Goal: Task Accomplishment & Management: Manage account settings

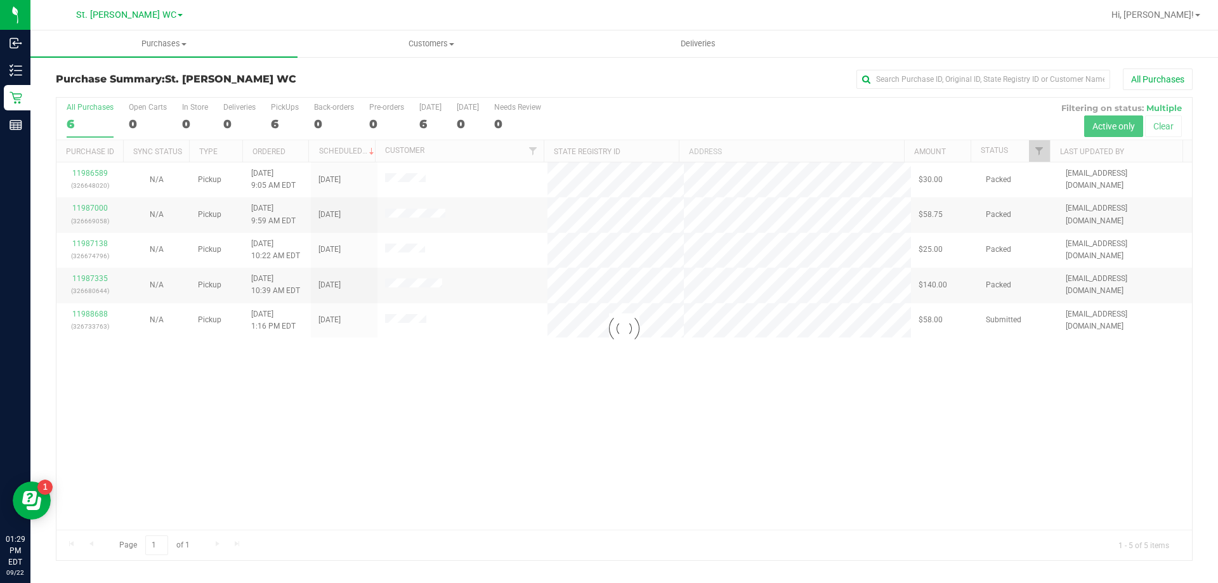
click at [554, 455] on div at bounding box center [623, 329] width 1135 height 462
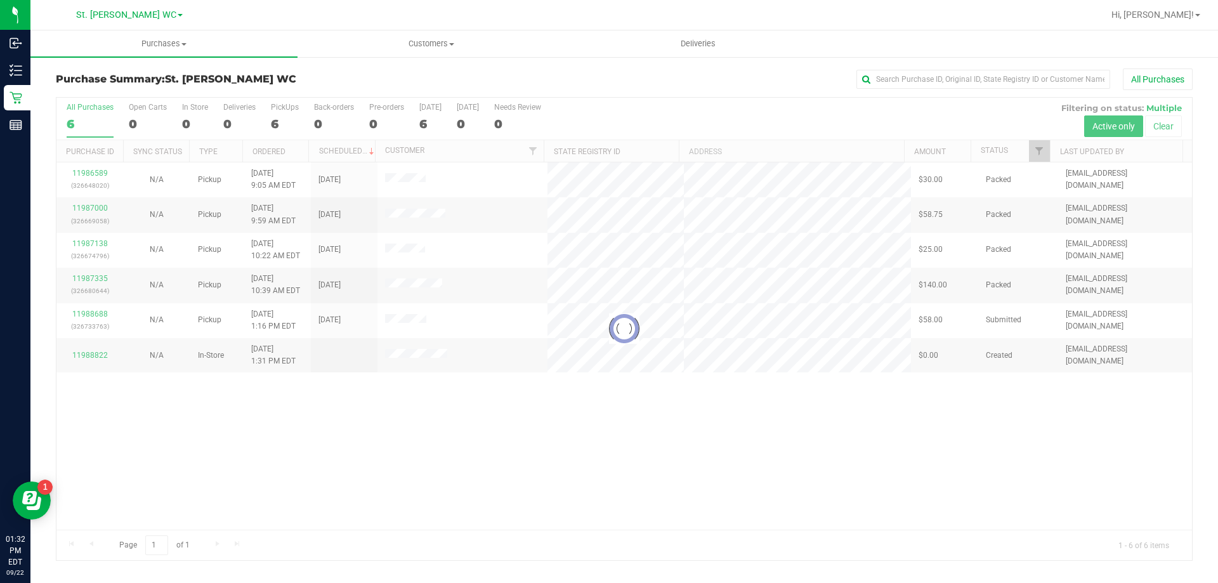
click at [339, 462] on div at bounding box center [623, 329] width 1135 height 462
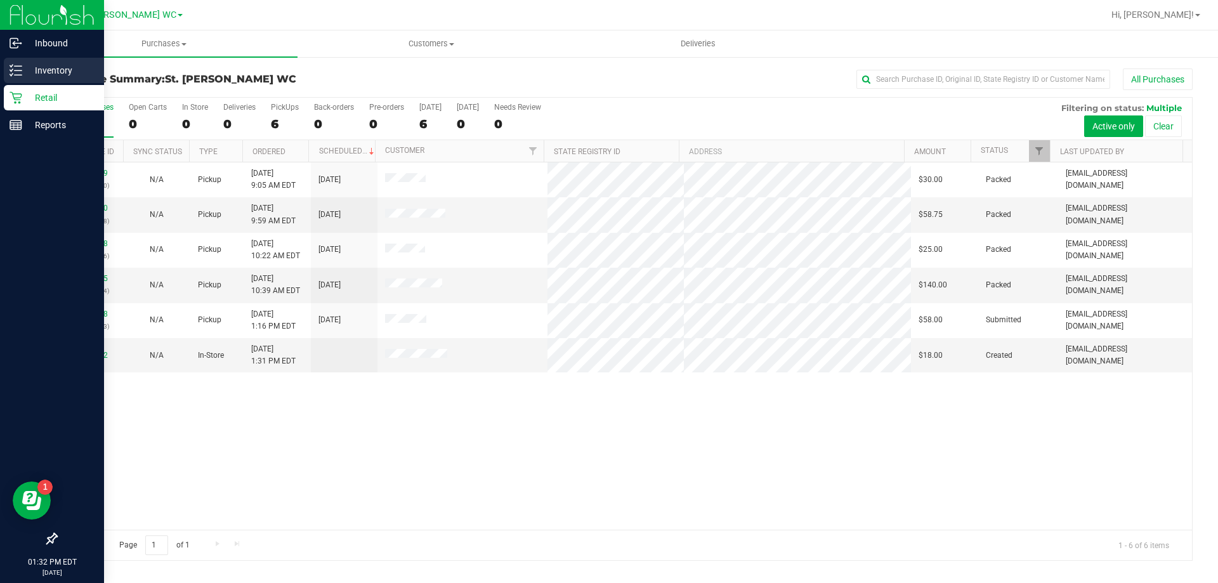
click at [6, 79] on div "Inventory" at bounding box center [54, 70] width 100 height 25
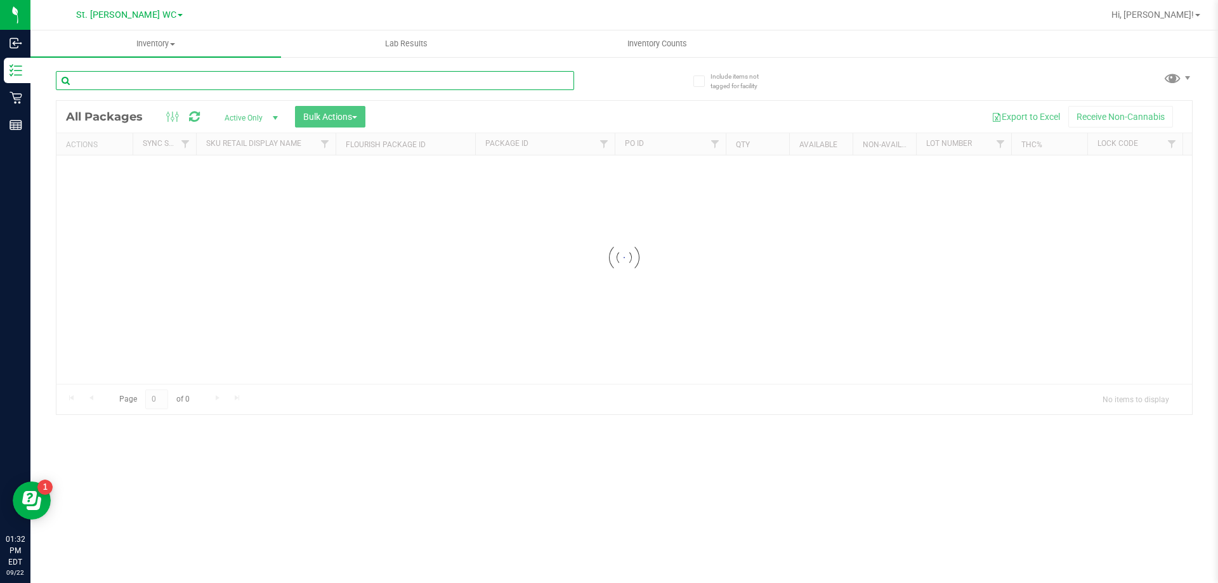
click at [157, 85] on input "text" at bounding box center [315, 80] width 518 height 19
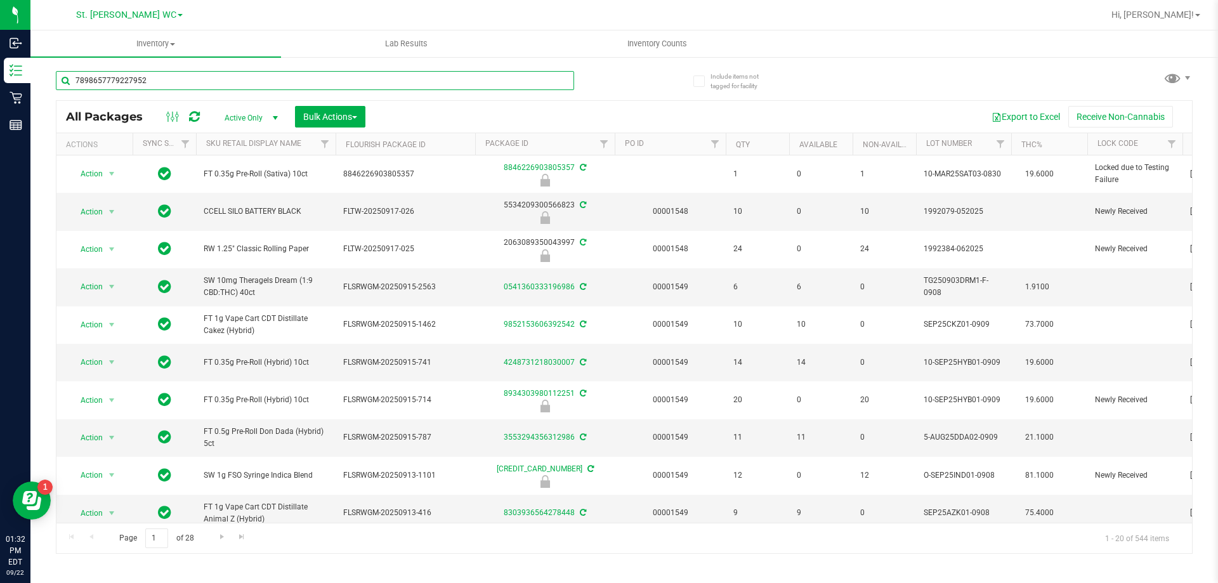
type input "7898657779227952"
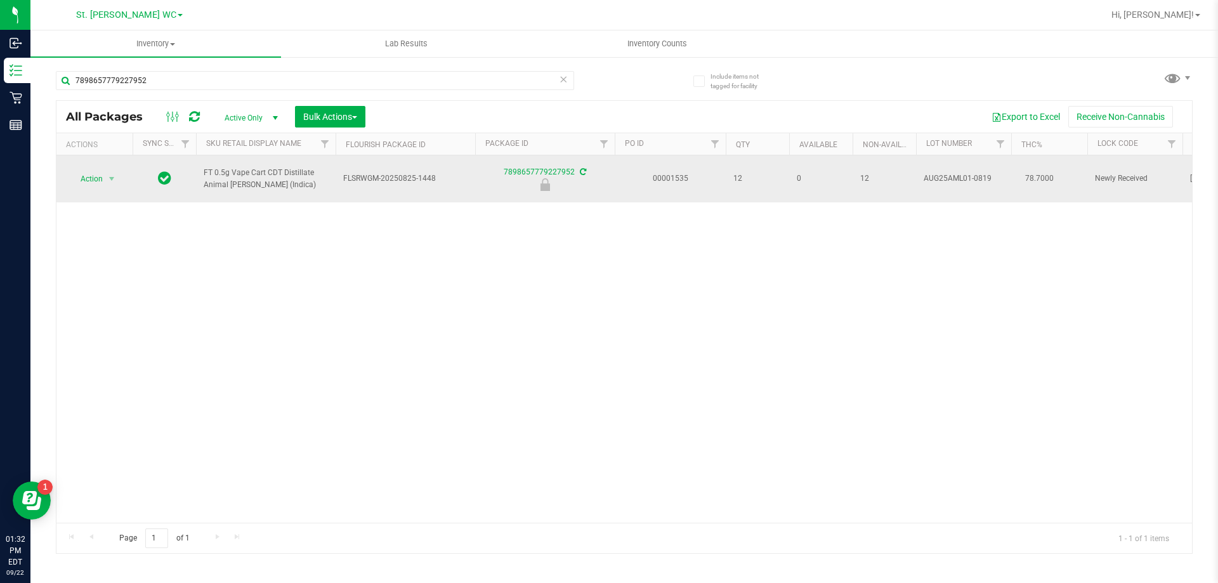
click at [135, 173] on td at bounding box center [164, 178] width 63 height 47
drag, startPoint x: 122, startPoint y: 173, endPoint x: 114, endPoint y: 174, distance: 8.3
click at [117, 174] on div "Action Action Edit attributes Global inventory Locate package Package audit log…" at bounding box center [94, 179] width 61 height 18
click at [114, 174] on span "select" at bounding box center [112, 179] width 10 height 10
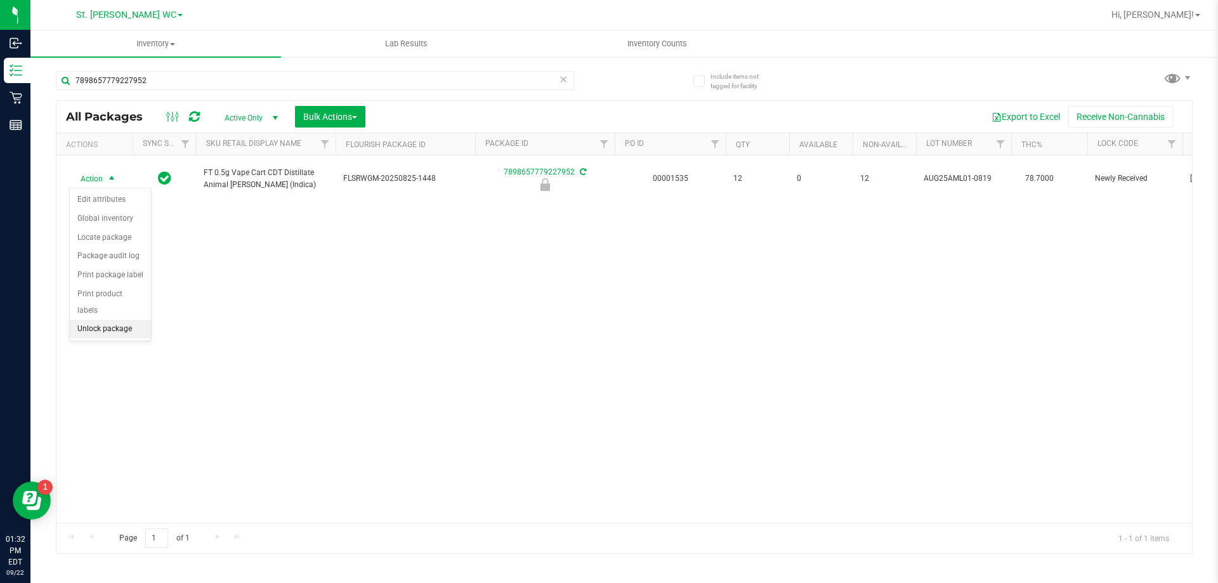
click at [115, 320] on li "Unlock package" at bounding box center [110, 329] width 81 height 19
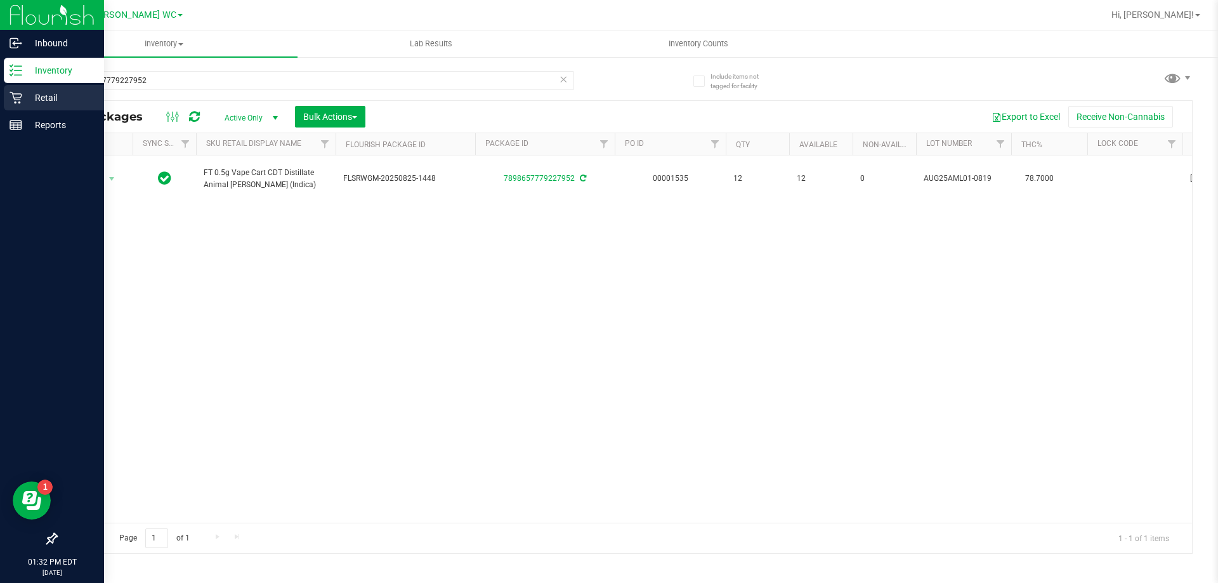
click at [19, 110] on link "Retail" at bounding box center [52, 98] width 104 height 27
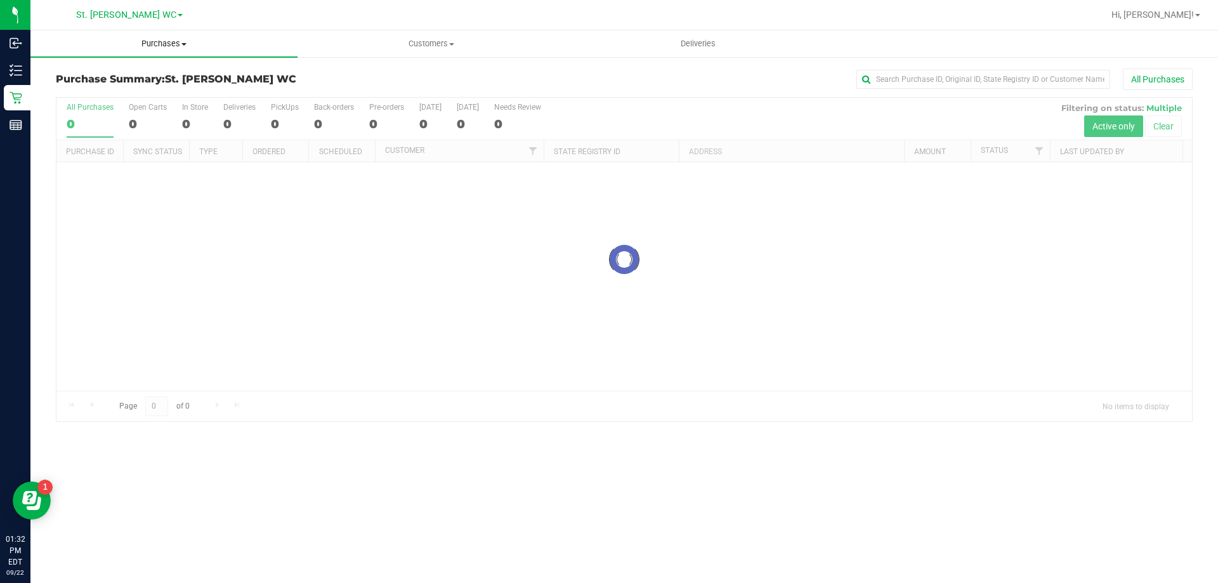
click at [145, 44] on span "Purchases" at bounding box center [163, 43] width 267 height 11
click at [135, 86] on li "Fulfillment" at bounding box center [163, 91] width 267 height 15
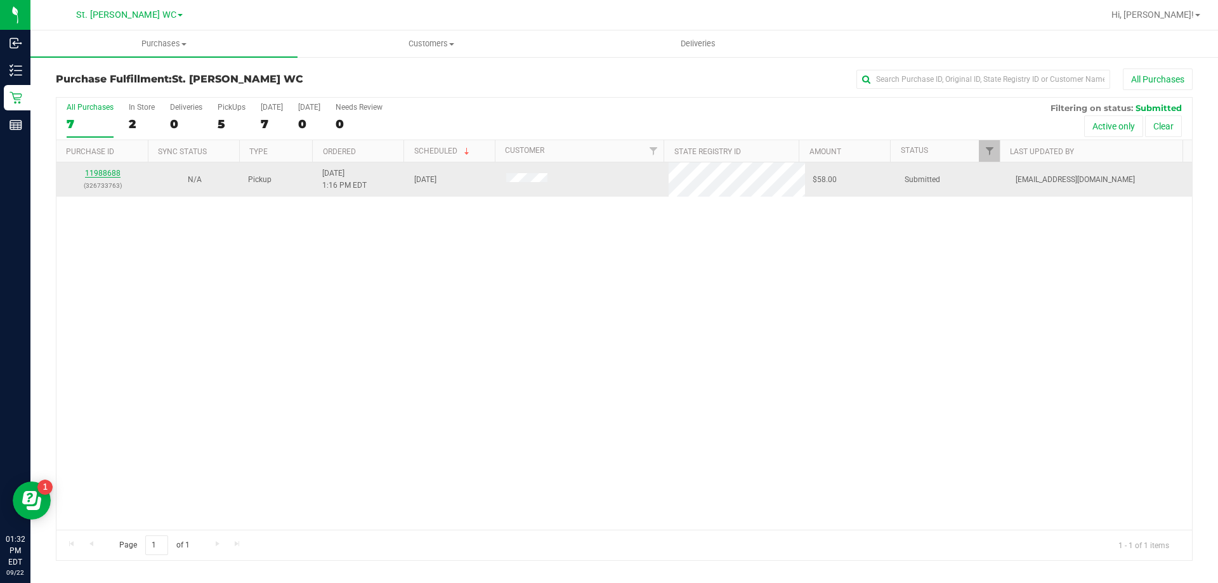
click at [101, 172] on link "11988688" at bounding box center [103, 173] width 36 height 9
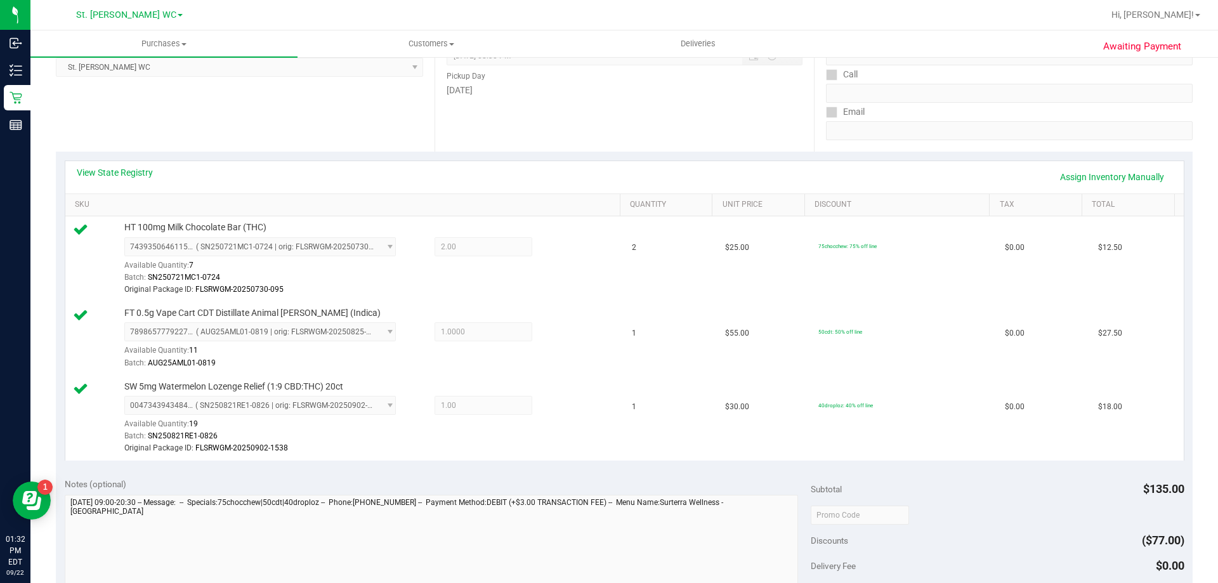
scroll to position [444, 0]
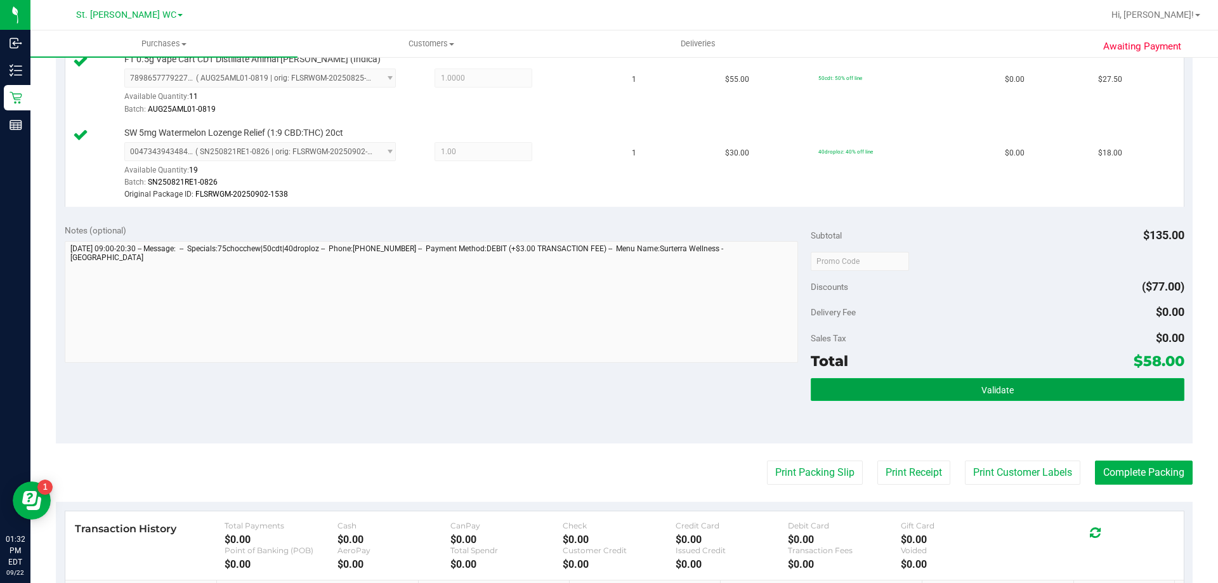
click at [874, 393] on button "Validate" at bounding box center [996, 389] width 373 height 23
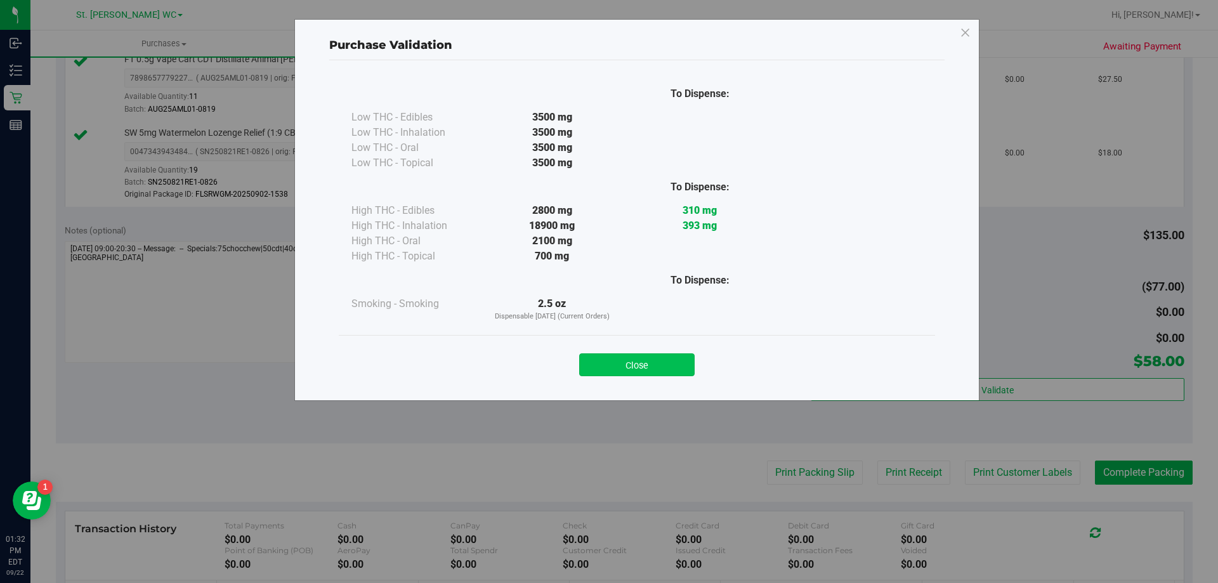
click at [666, 362] on button "Close" at bounding box center [636, 364] width 115 height 23
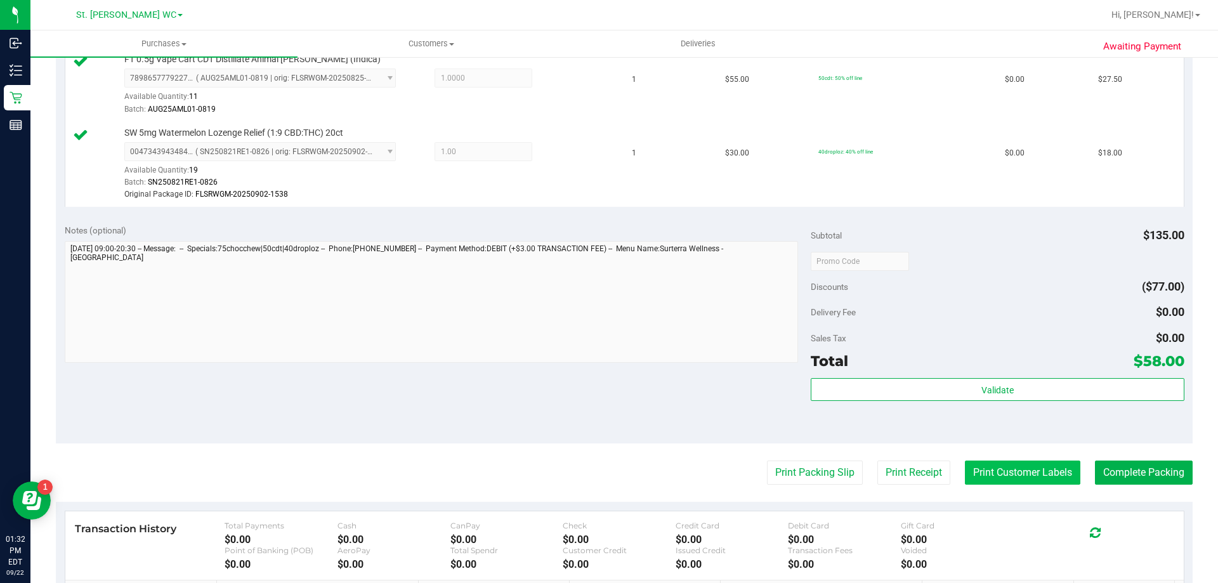
click at [978, 467] on button "Print Customer Labels" at bounding box center [1022, 472] width 115 height 24
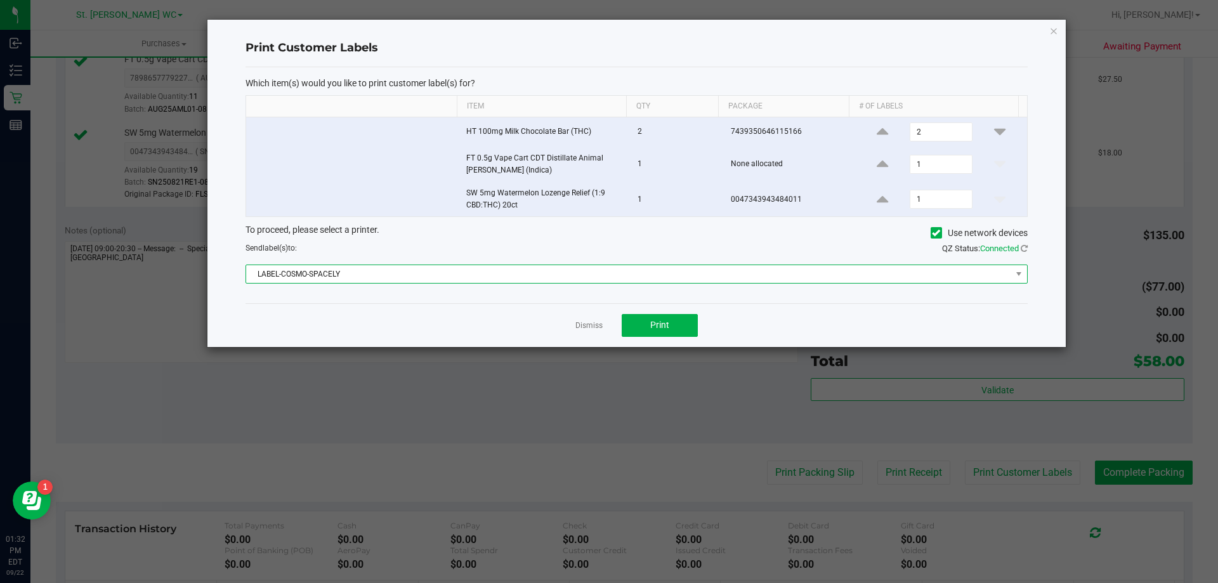
click at [644, 282] on span "LABEL-COSMO-SPACELY" at bounding box center [628, 274] width 765 height 18
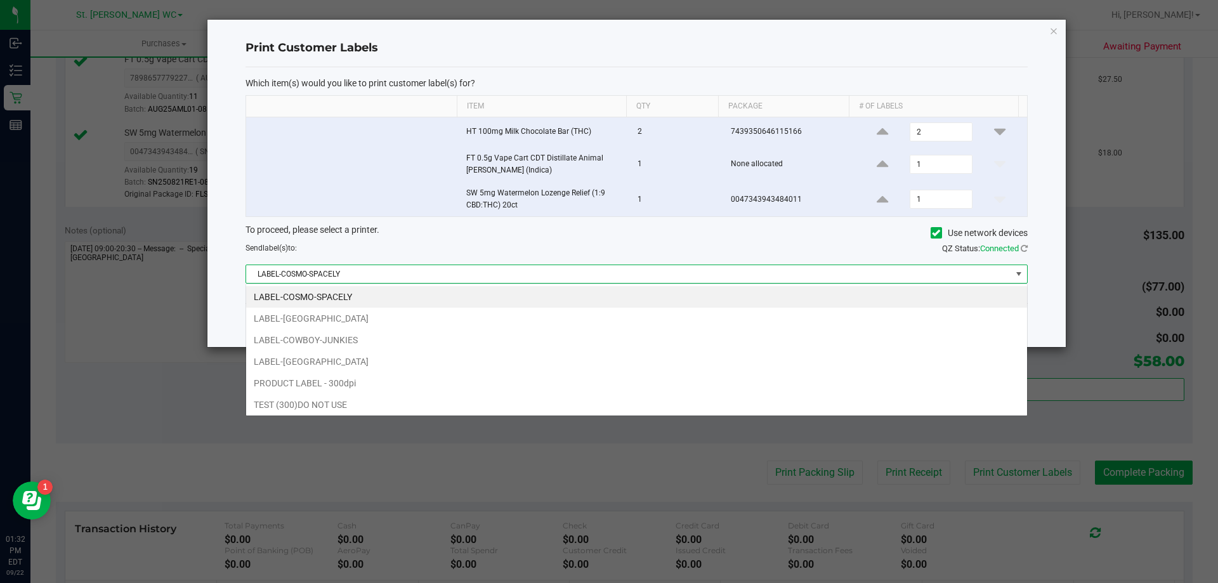
scroll to position [19, 781]
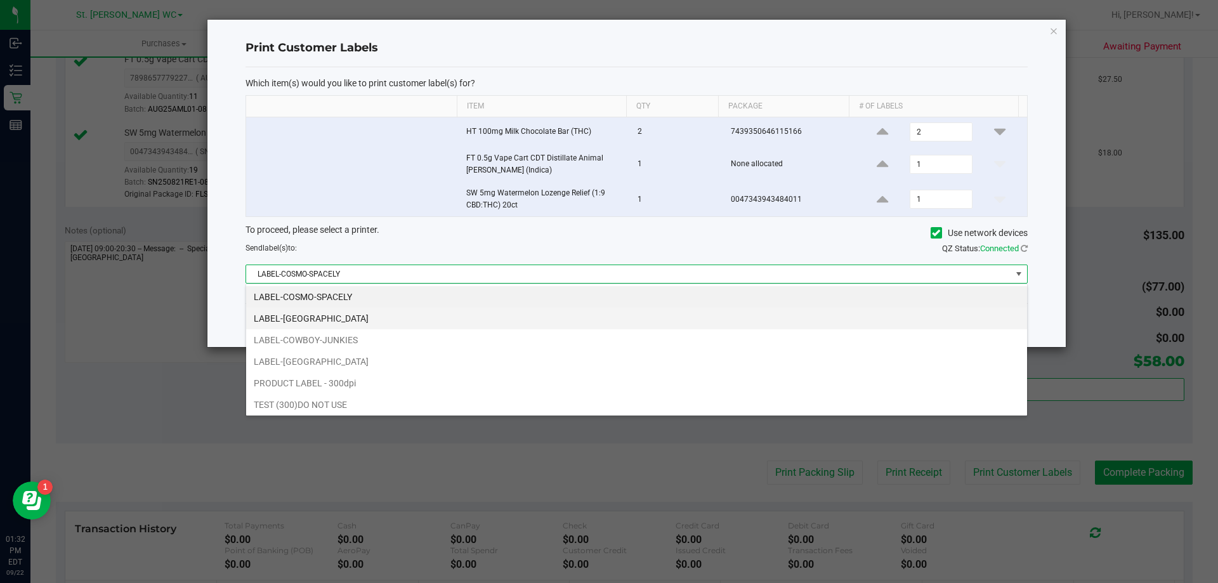
click at [569, 320] on li "LABEL-COSTA-RICA" at bounding box center [636, 319] width 781 height 22
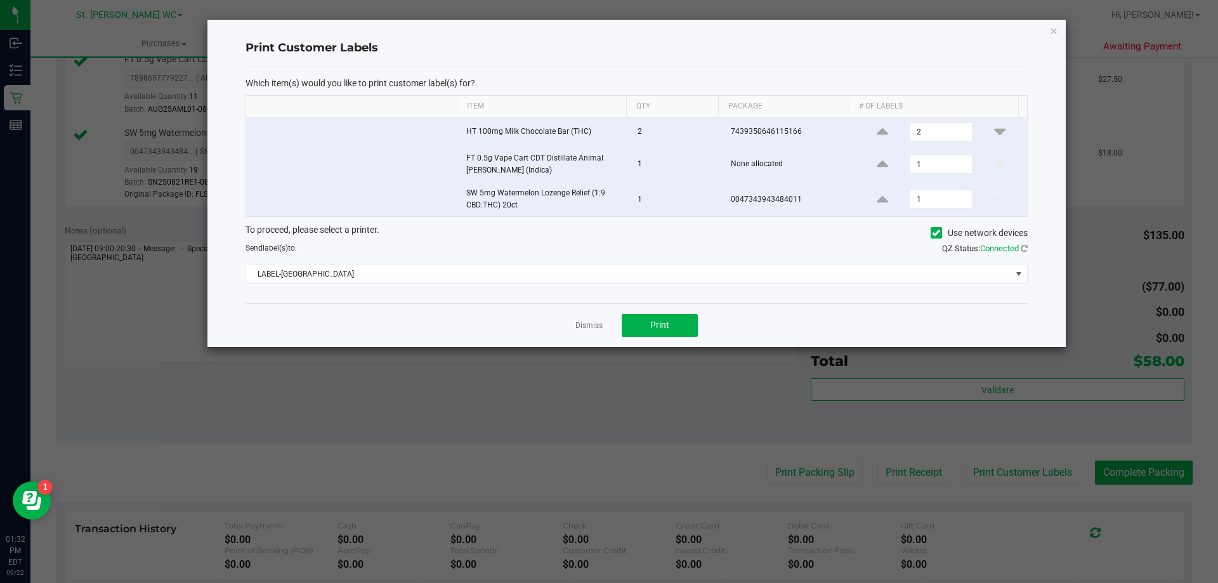
drag, startPoint x: 454, startPoint y: 317, endPoint x: 601, endPoint y: 335, distance: 147.6
click at [456, 317] on div "Dismiss Print" at bounding box center [636, 325] width 782 height 44
click at [627, 332] on button "Print" at bounding box center [659, 325] width 76 height 23
click at [590, 325] on link "Dismiss" at bounding box center [588, 325] width 27 height 11
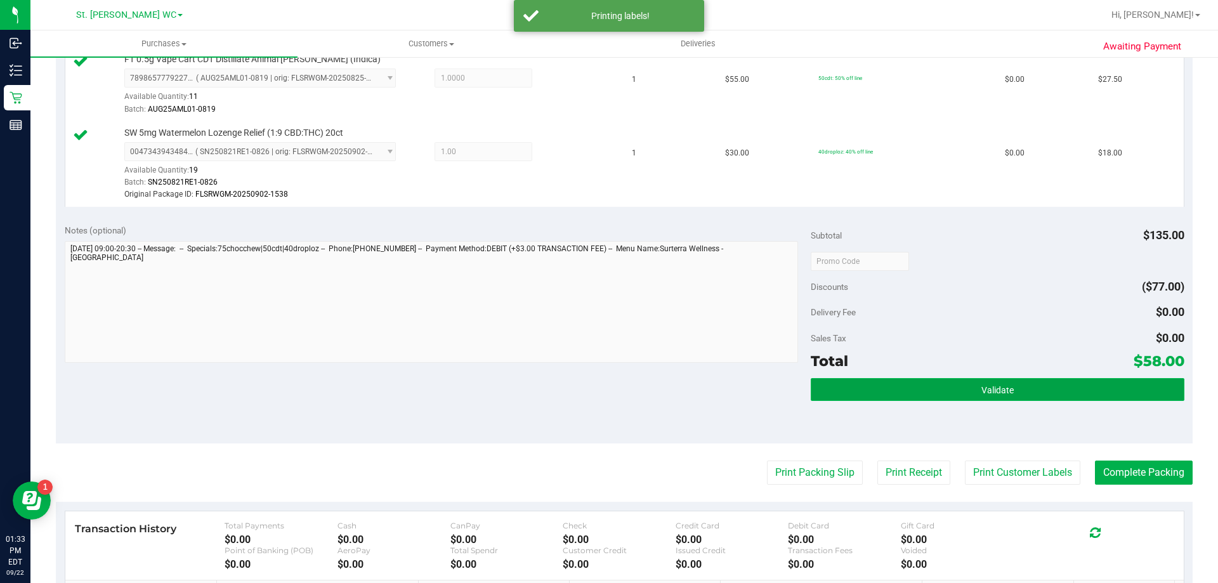
click at [842, 393] on button "Validate" at bounding box center [996, 389] width 373 height 23
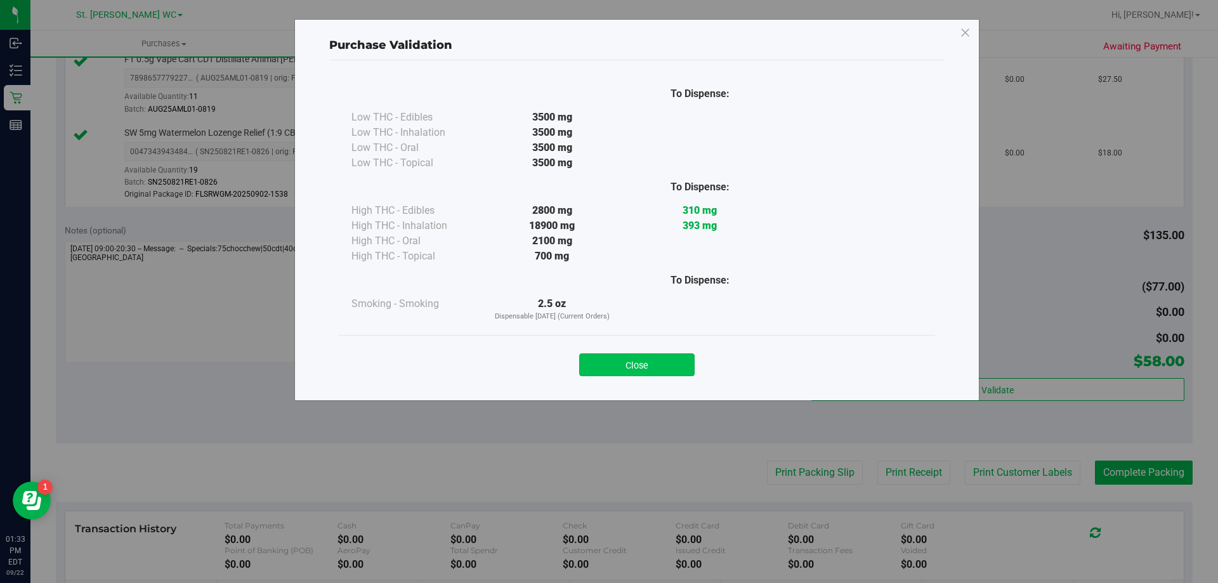
click at [666, 364] on button "Close" at bounding box center [636, 364] width 115 height 23
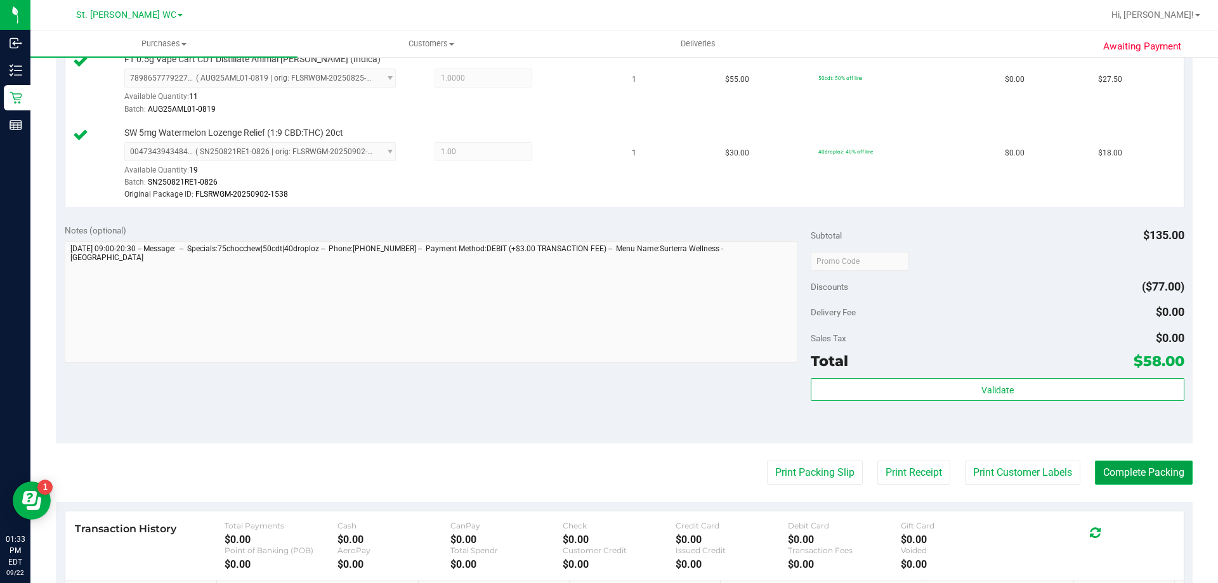
click at [1106, 471] on button "Complete Packing" at bounding box center [1144, 472] width 98 height 24
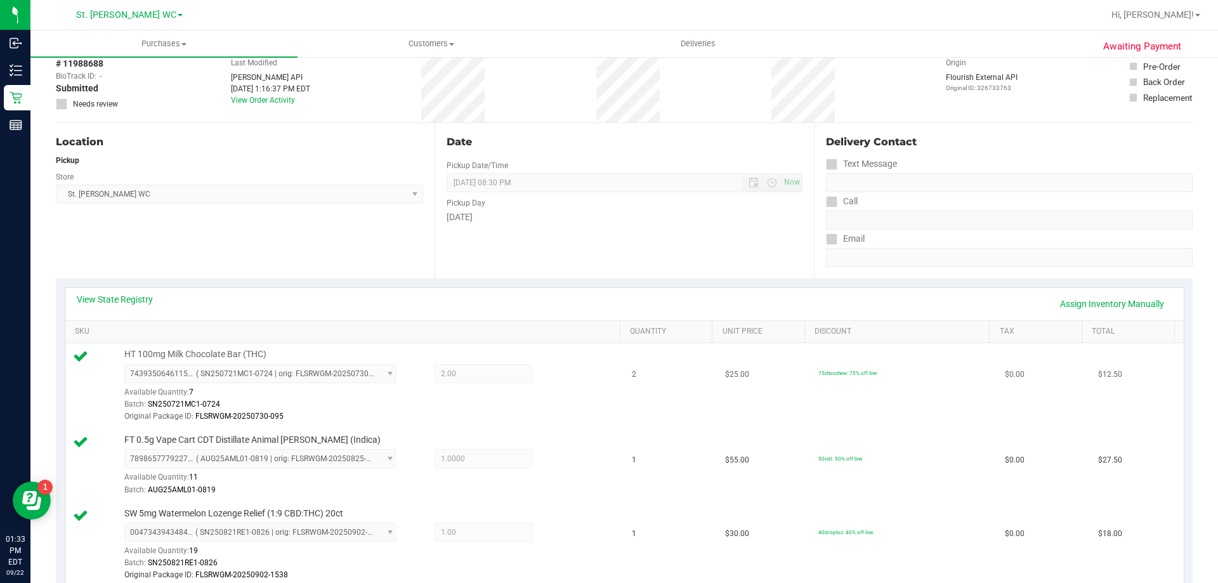
scroll to position [0, 0]
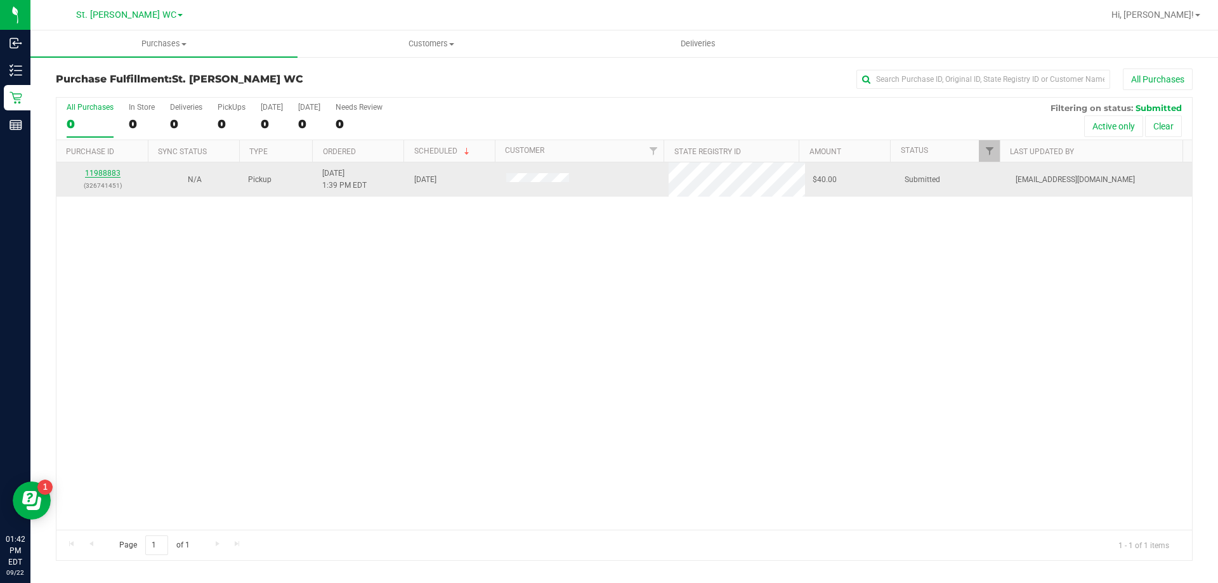
click at [97, 169] on link "11988883" at bounding box center [103, 173] width 36 height 9
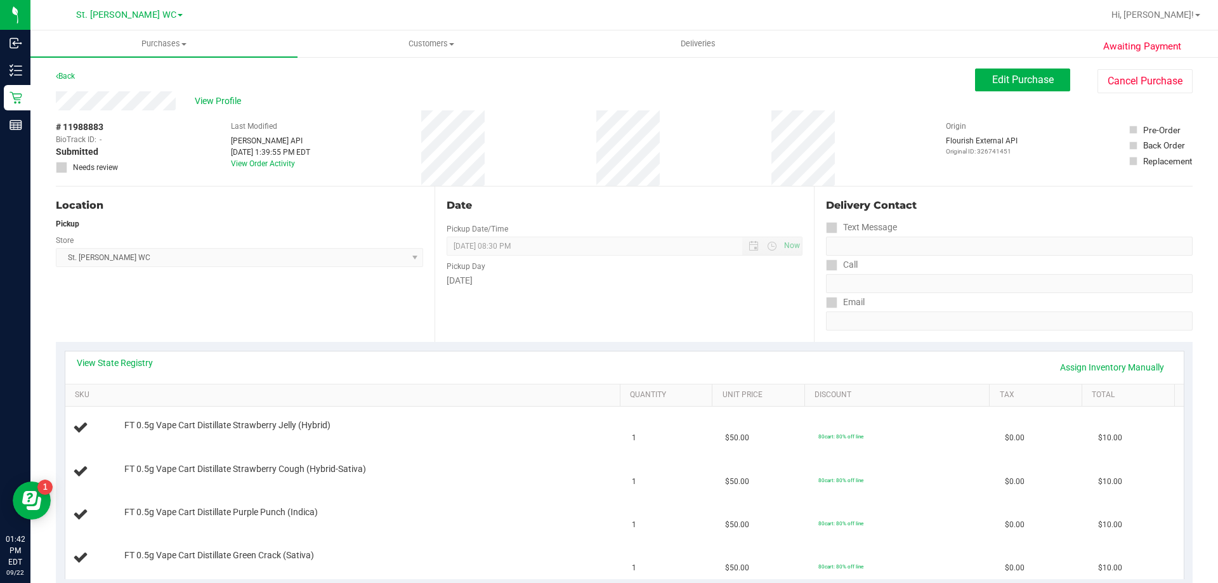
scroll to position [63, 0]
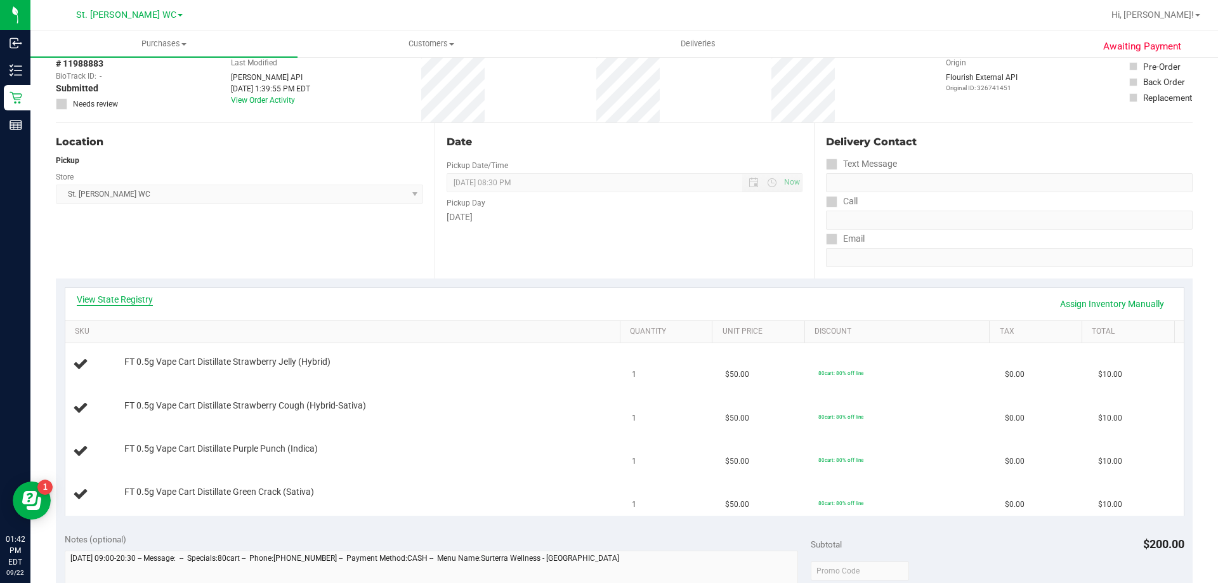
click at [140, 302] on link "View State Registry" at bounding box center [115, 299] width 76 height 13
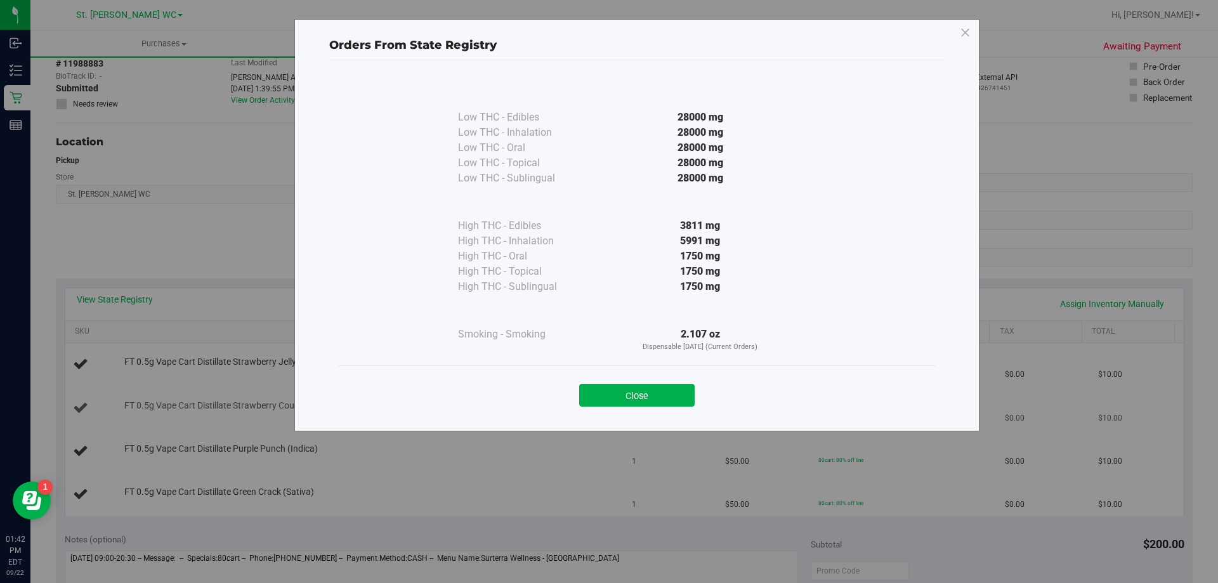
click at [614, 403] on button "Close" at bounding box center [636, 395] width 115 height 23
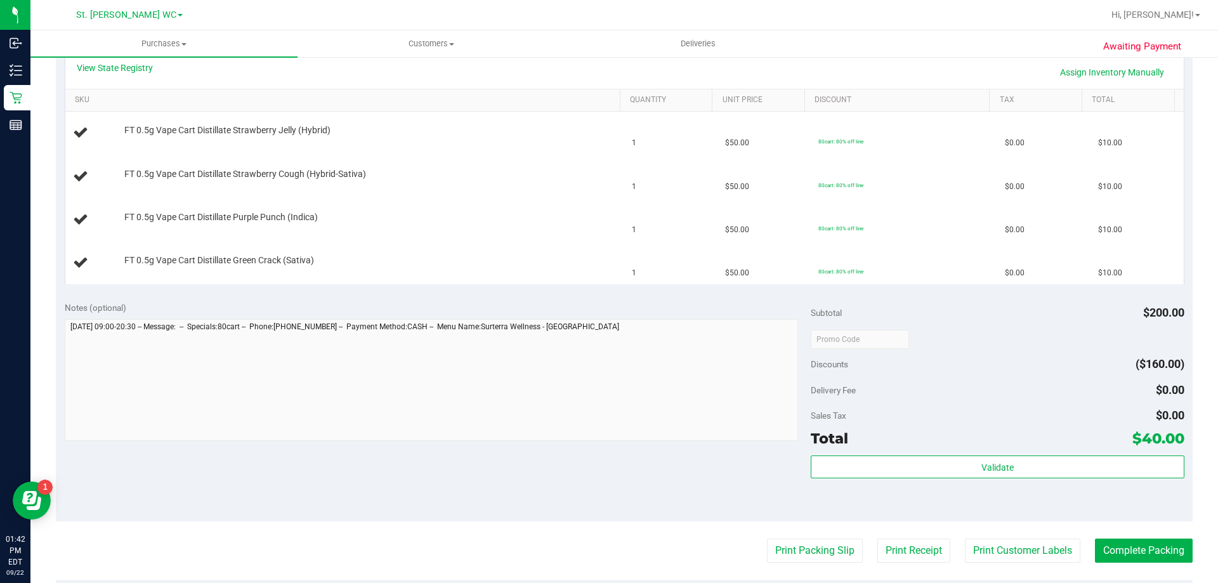
scroll to position [380, 0]
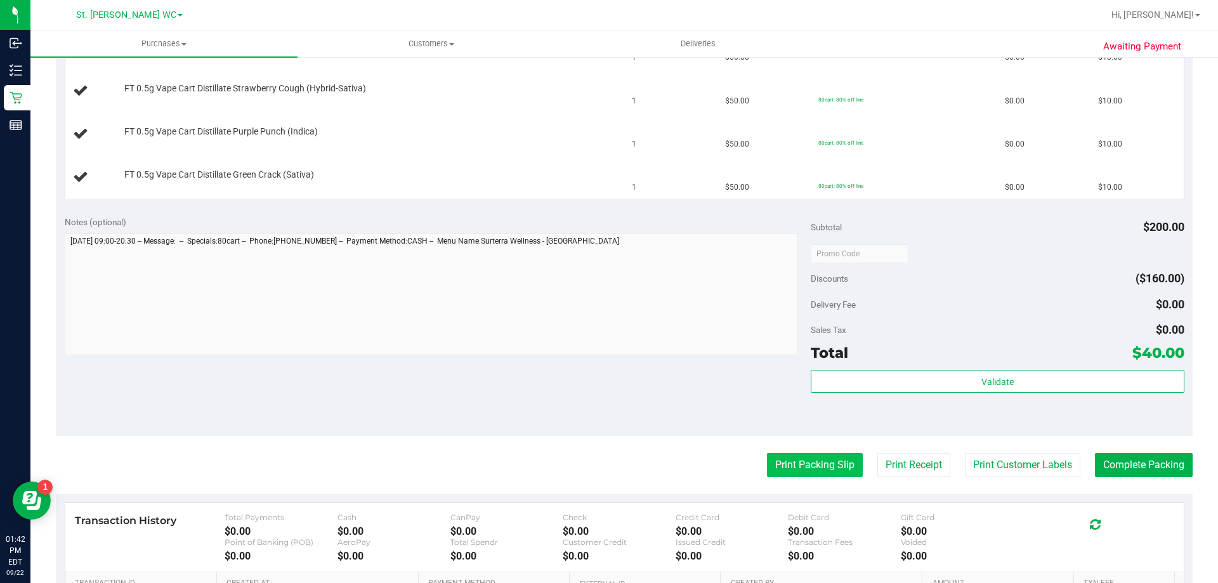
click at [802, 474] on button "Print Packing Slip" at bounding box center [815, 465] width 96 height 24
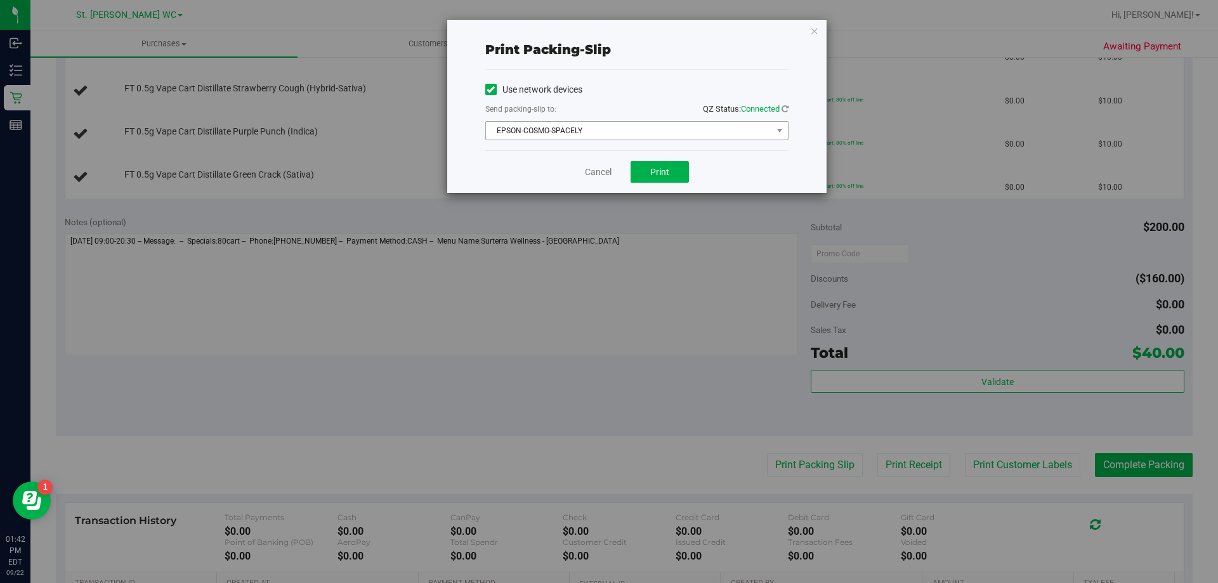
click at [619, 140] on span "EPSON-COSMO-SPACELY" at bounding box center [636, 130] width 303 height 19
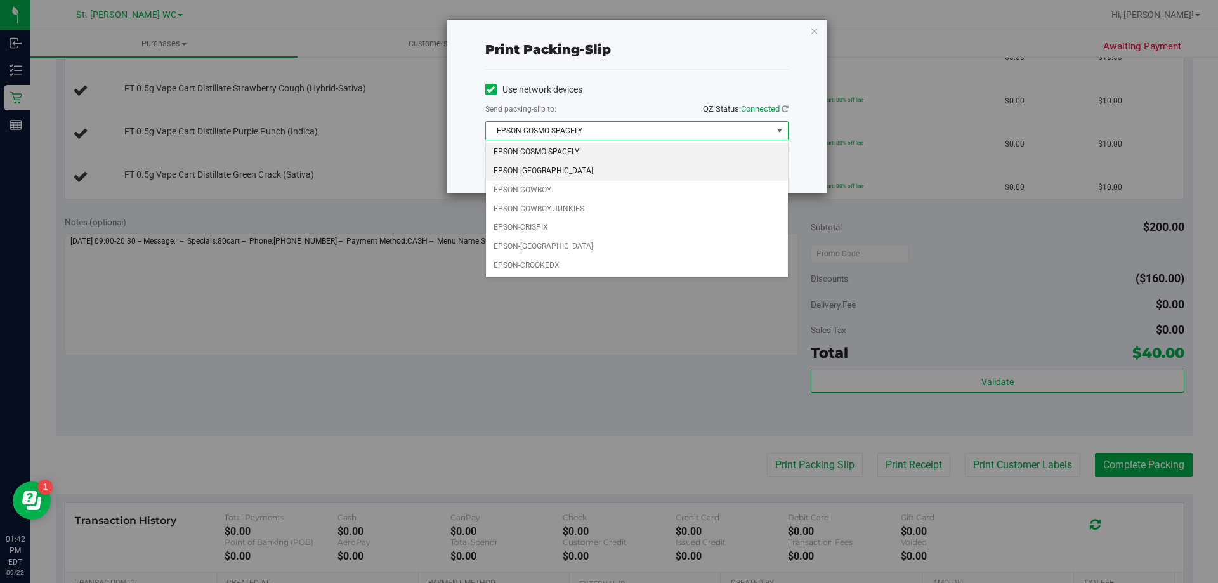
click at [570, 171] on li "EPSON-COSTA-RICA" at bounding box center [637, 171] width 302 height 19
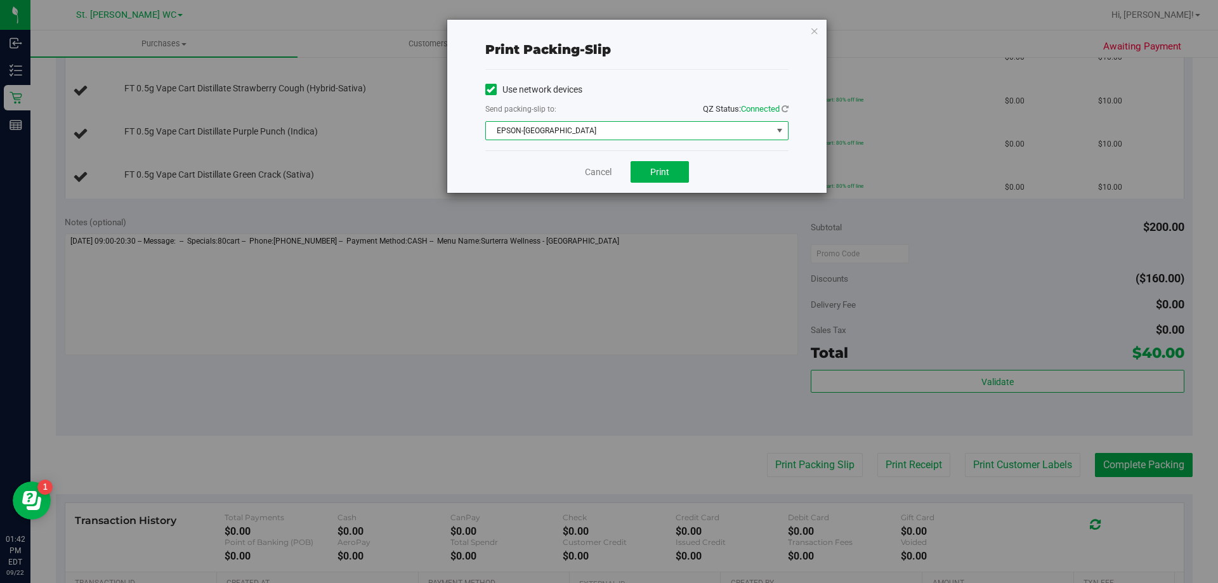
click at [658, 185] on div "Cancel Print" at bounding box center [636, 171] width 303 height 42
click at [661, 180] on button "Print" at bounding box center [659, 172] width 58 height 22
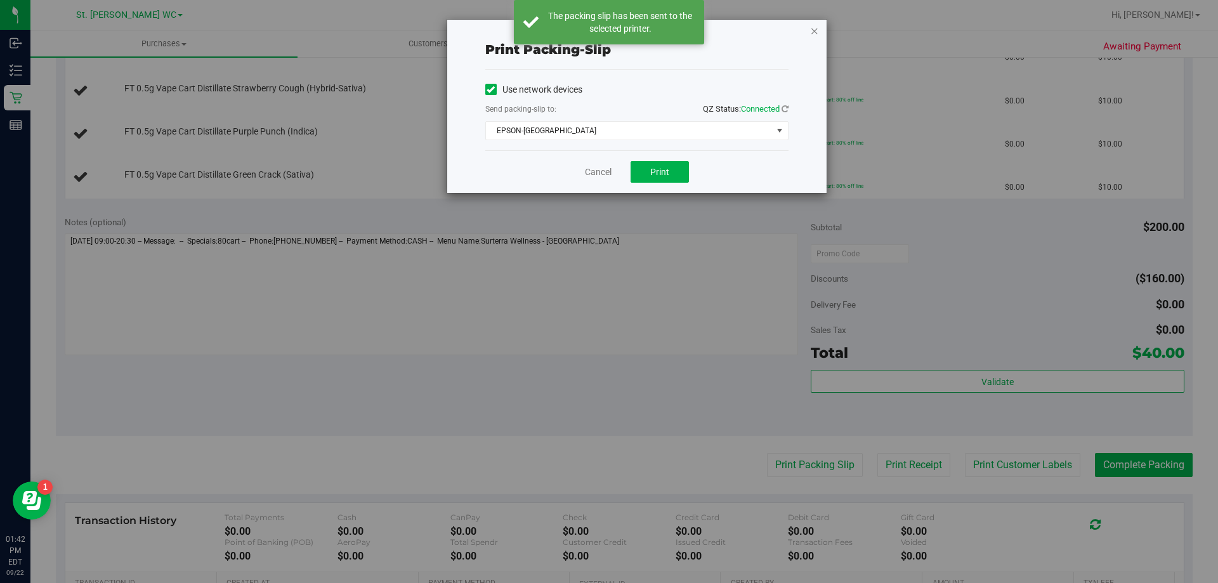
click at [813, 31] on icon "button" at bounding box center [814, 30] width 9 height 15
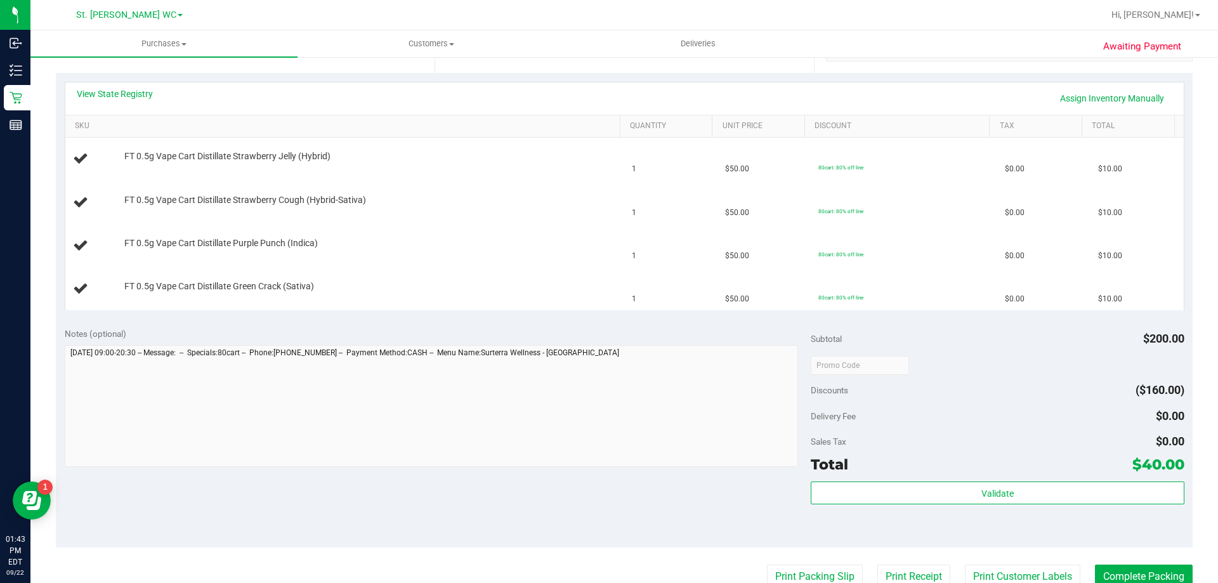
scroll to position [267, 0]
click at [516, 251] on div at bounding box center [369, 251] width 490 height 1
click at [512, 239] on div "FT 0.5g Vape Cart Distillate Purple Punch (Indica)" at bounding box center [366, 245] width 496 height 13
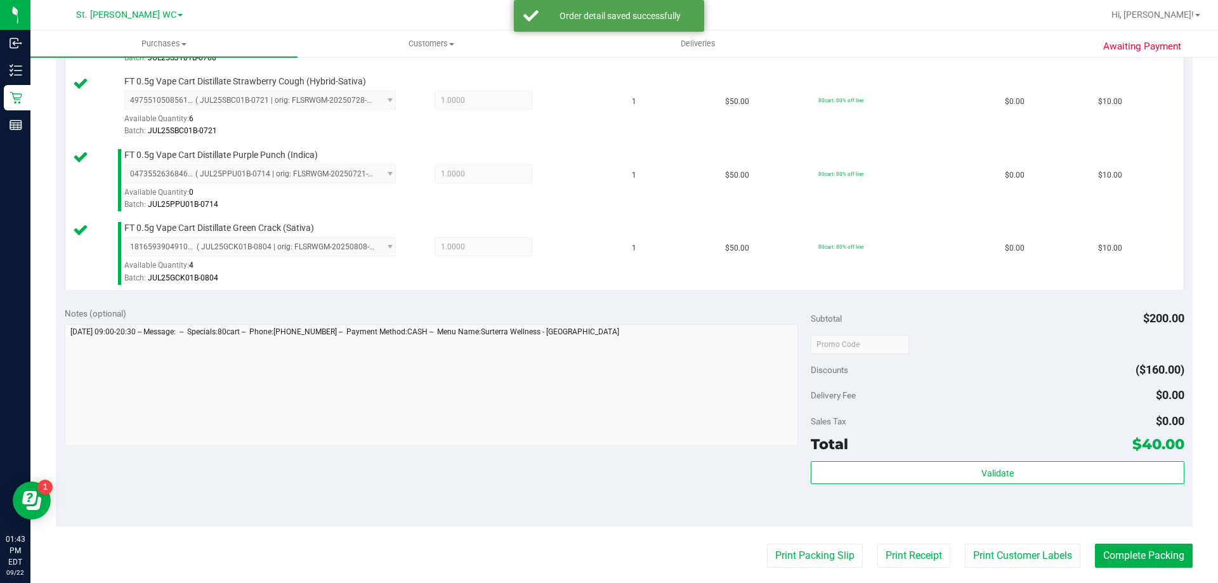
scroll to position [521, 0]
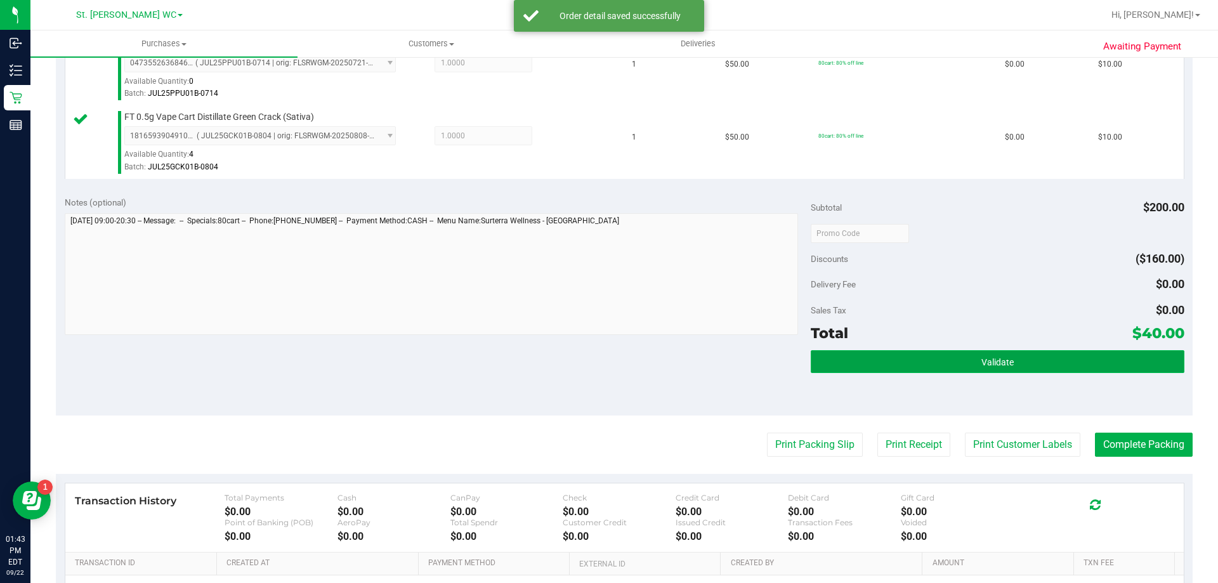
click at [1022, 364] on button "Validate" at bounding box center [996, 361] width 373 height 23
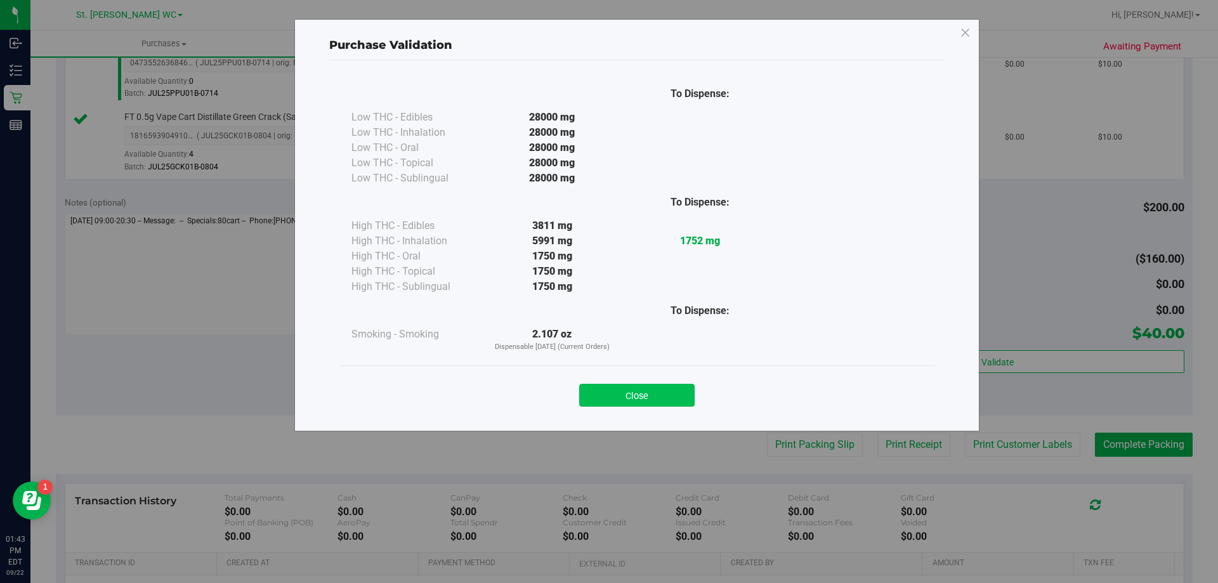
click at [597, 398] on button "Close" at bounding box center [636, 395] width 115 height 23
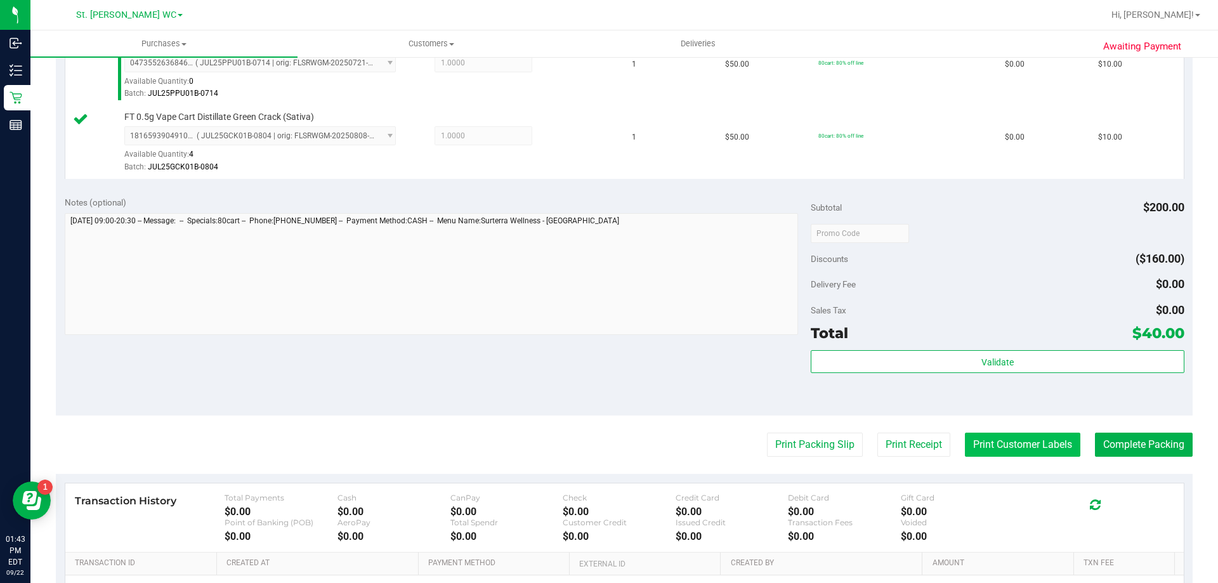
click at [979, 445] on button "Print Customer Labels" at bounding box center [1022, 444] width 115 height 24
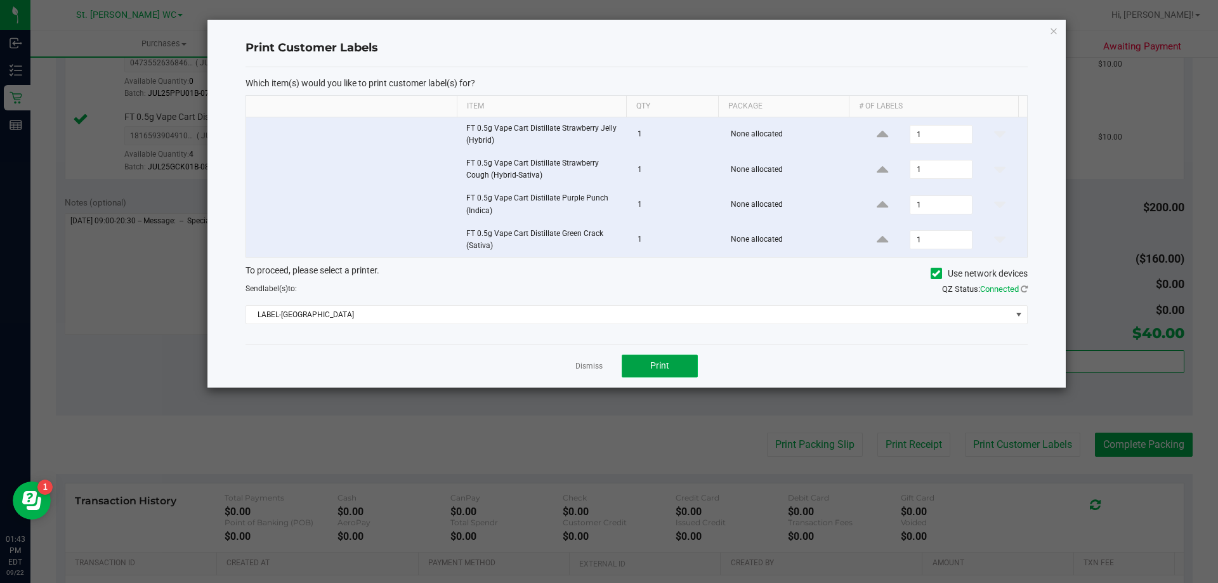
click at [668, 368] on span "Print" at bounding box center [659, 365] width 19 height 10
click at [1052, 30] on icon "button" at bounding box center [1053, 30] width 9 height 15
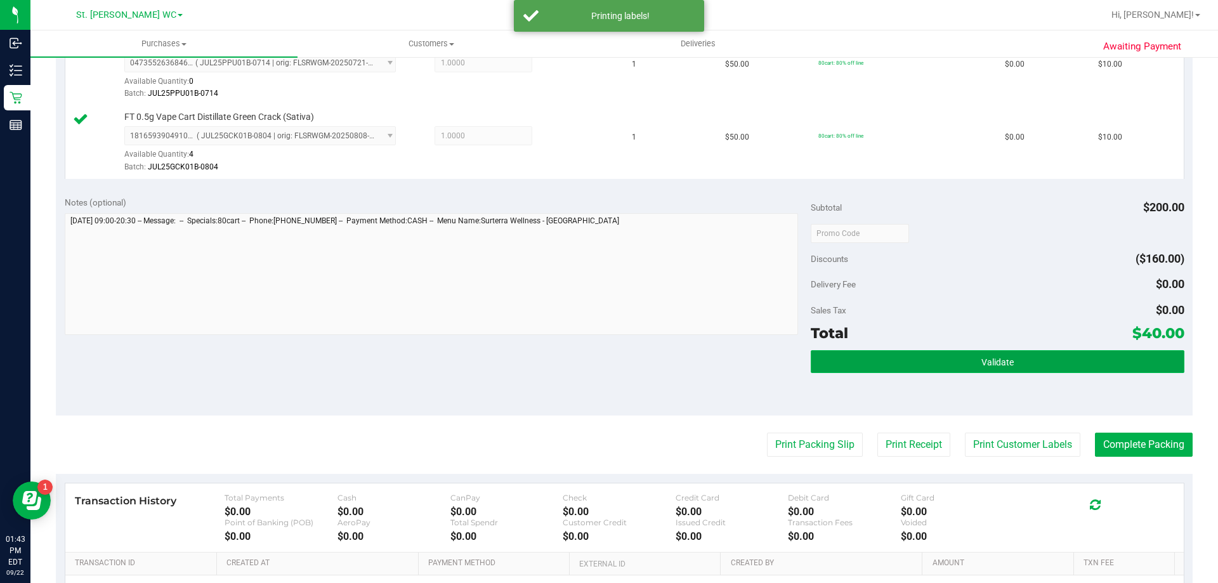
click at [960, 364] on button "Validate" at bounding box center [996, 361] width 373 height 23
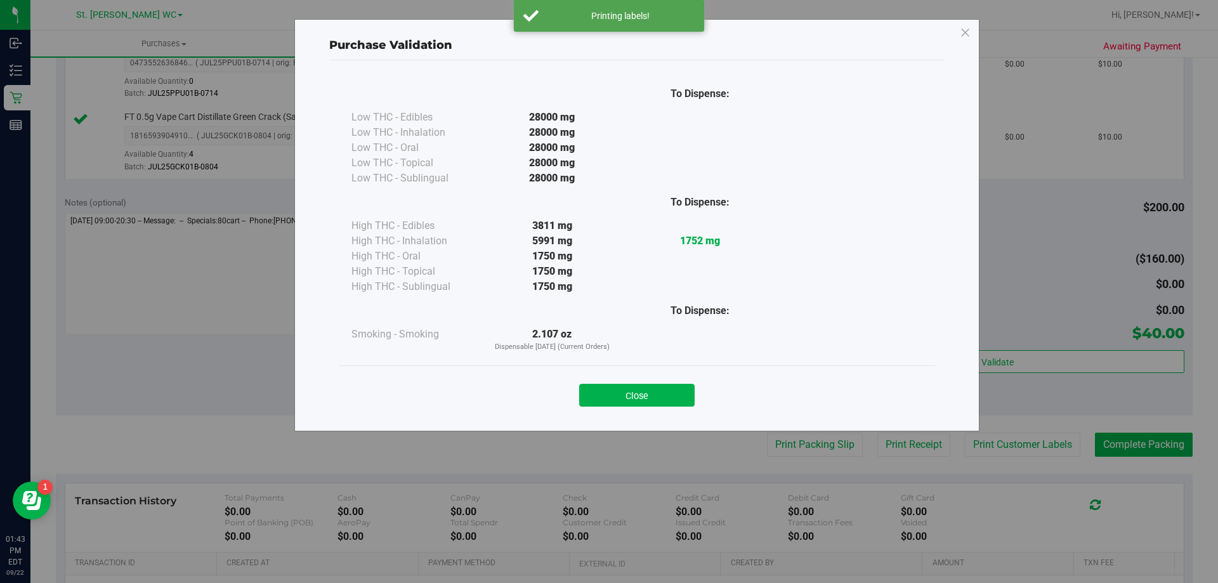
click at [642, 411] on div "Close" at bounding box center [637, 390] width 596 height 51
click at [641, 408] on div "Close" at bounding box center [637, 390] width 596 height 51
click at [651, 392] on button "Close" at bounding box center [636, 395] width 115 height 23
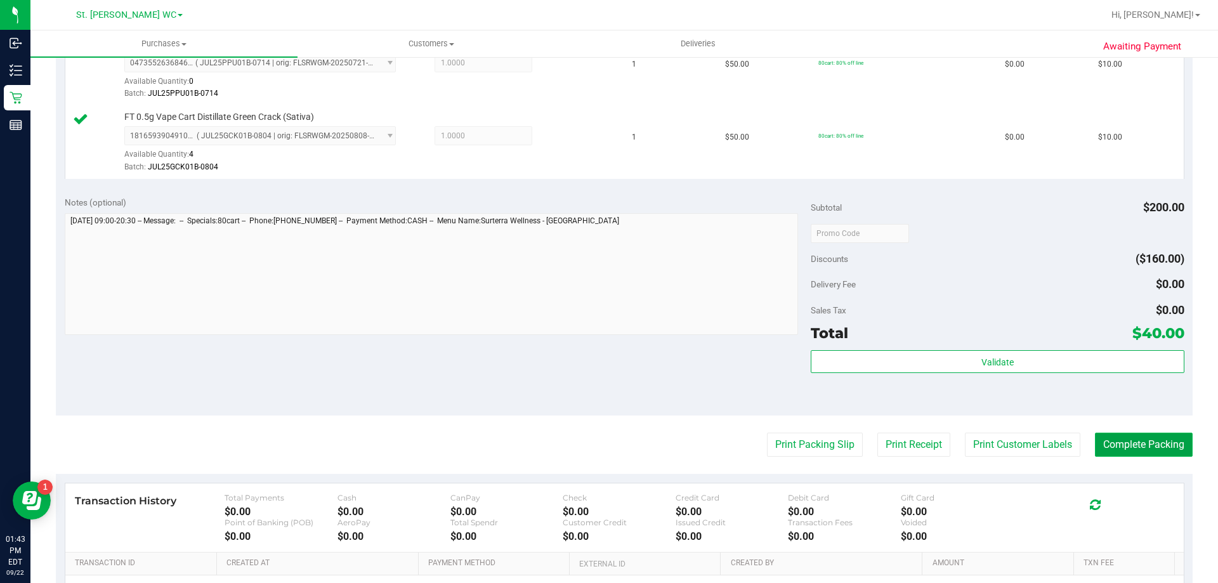
click at [1122, 436] on button "Complete Packing" at bounding box center [1144, 444] width 98 height 24
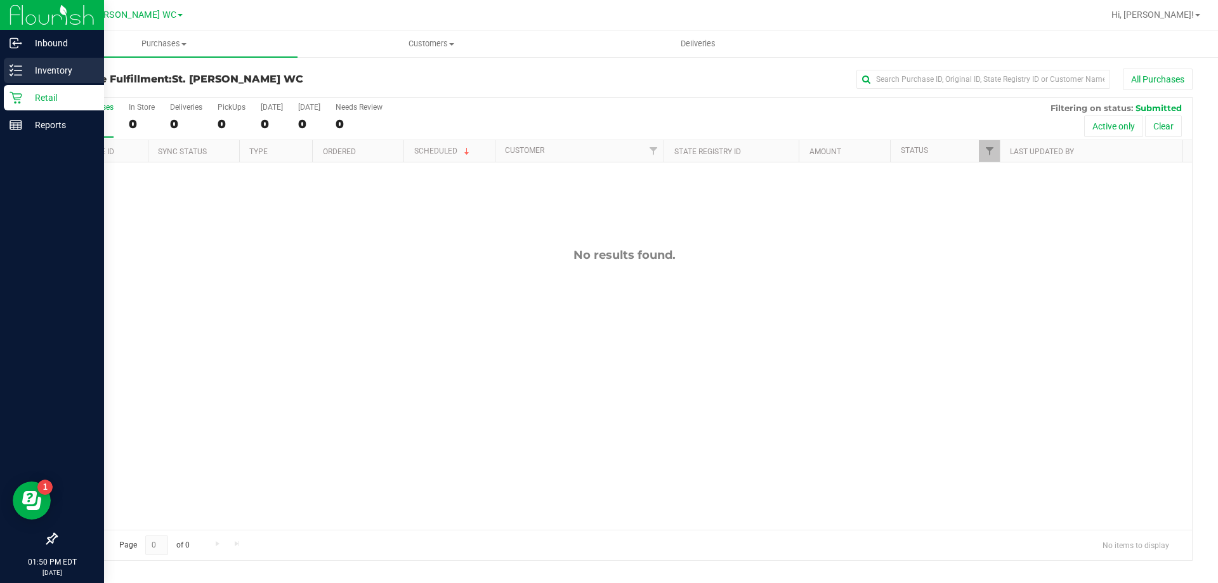
click at [21, 70] on line at bounding box center [18, 70] width 7 height 0
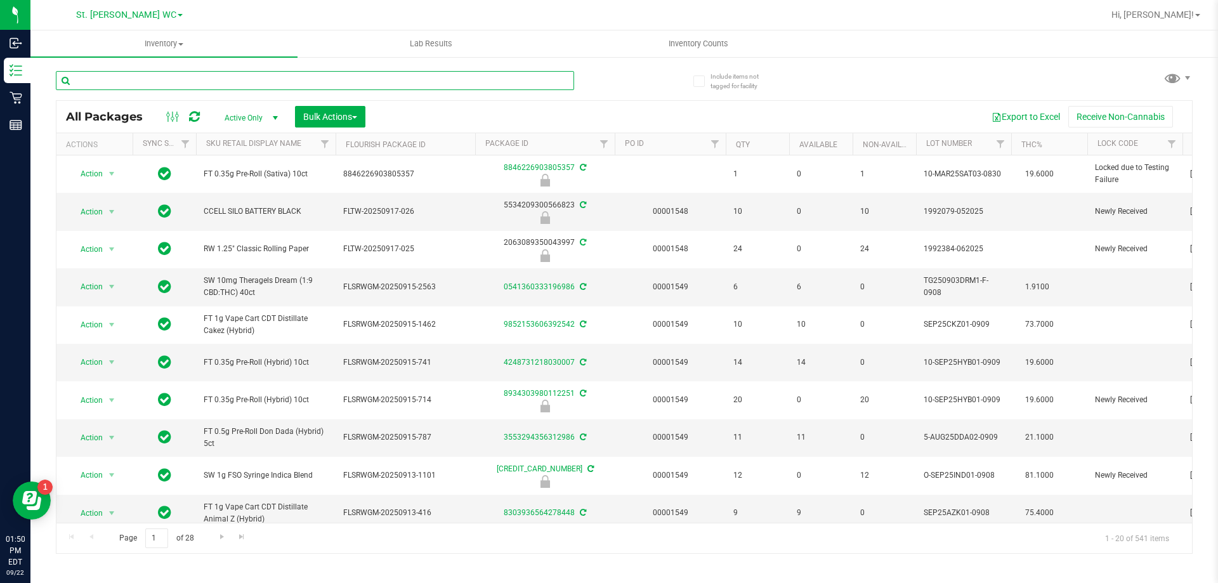
click at [172, 80] on input "text" at bounding box center [315, 80] width 518 height 19
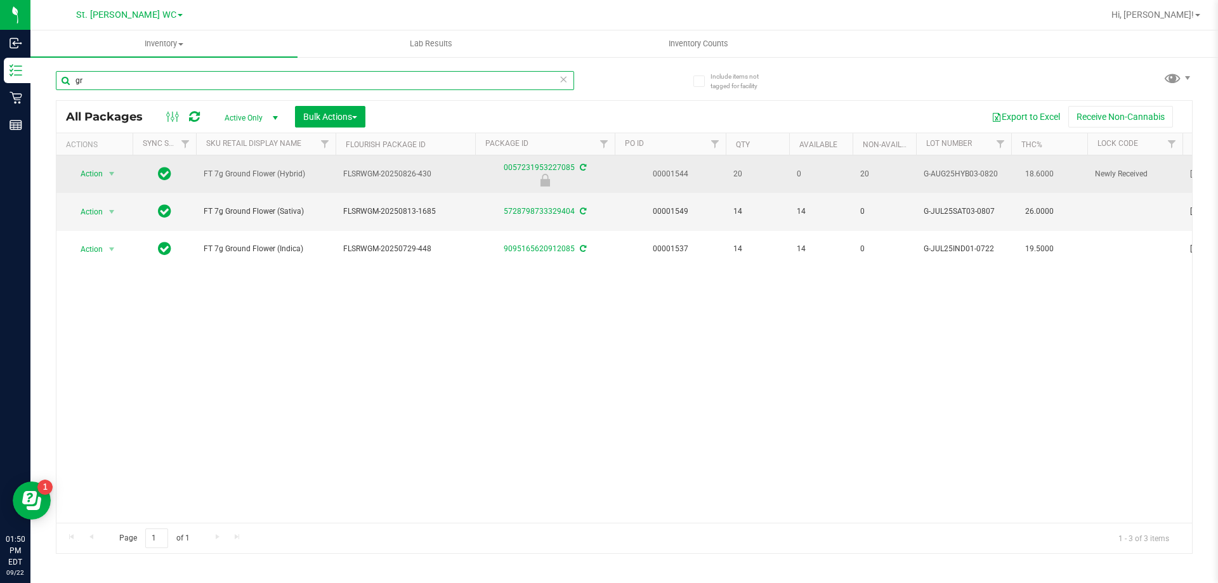
type input "g"
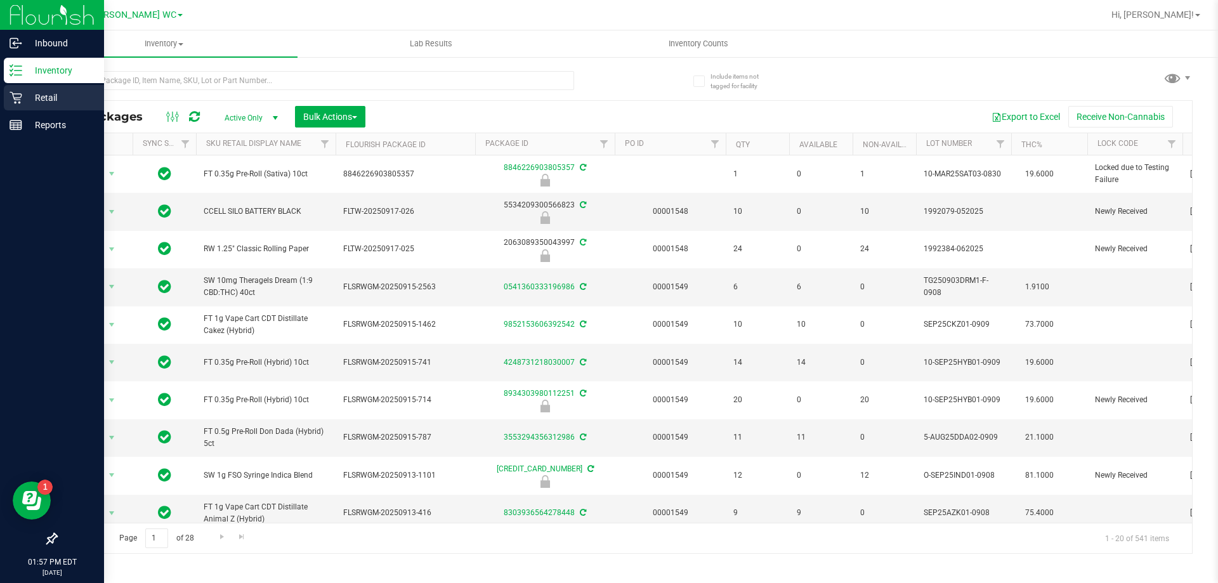
click at [58, 104] on p "Retail" at bounding box center [60, 97] width 76 height 15
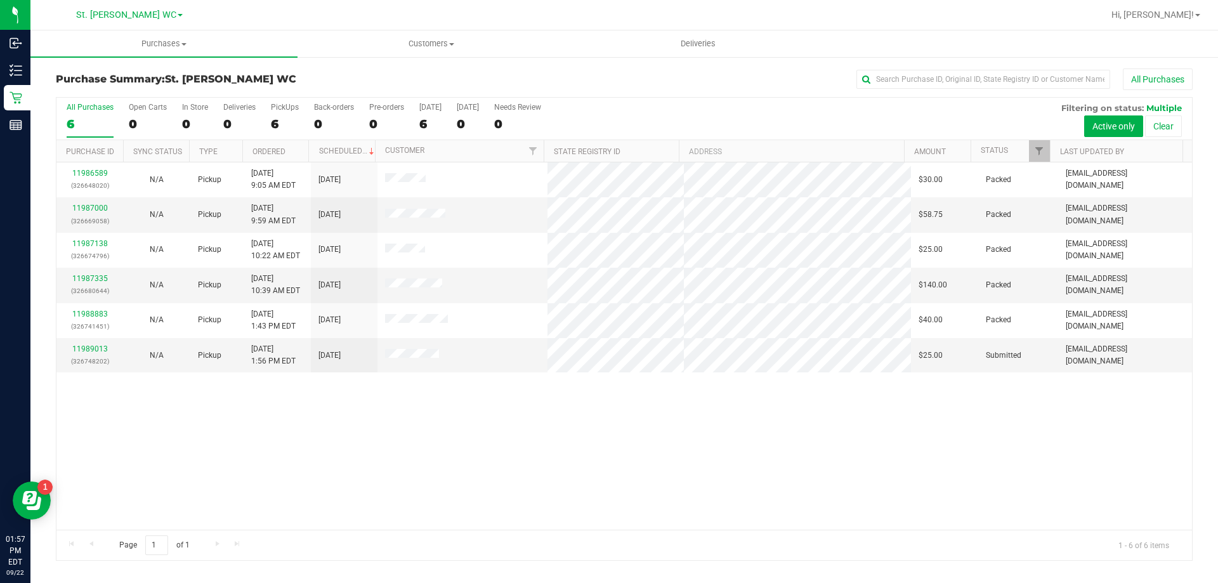
drag, startPoint x: 756, startPoint y: 578, endPoint x: 720, endPoint y: 536, distance: 54.9
click at [737, 549] on div "Purchases Summary of purchases Fulfillment All purchases Customers All customer…" at bounding box center [623, 306] width 1187 height 552
click at [100, 347] on link "11989013" at bounding box center [90, 348] width 36 height 9
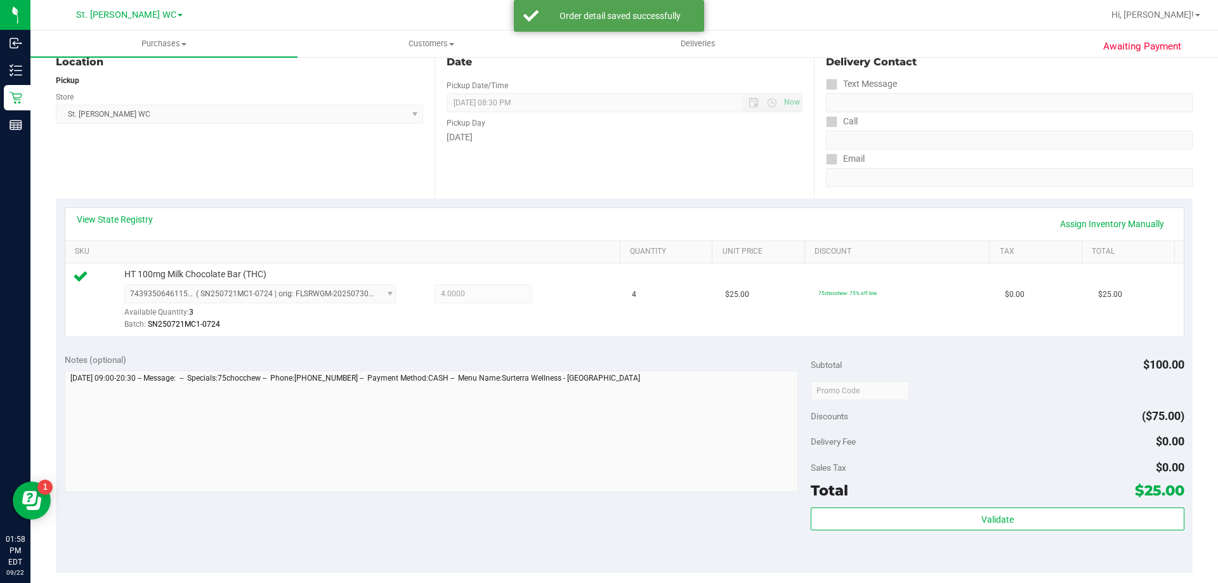
scroll to position [317, 0]
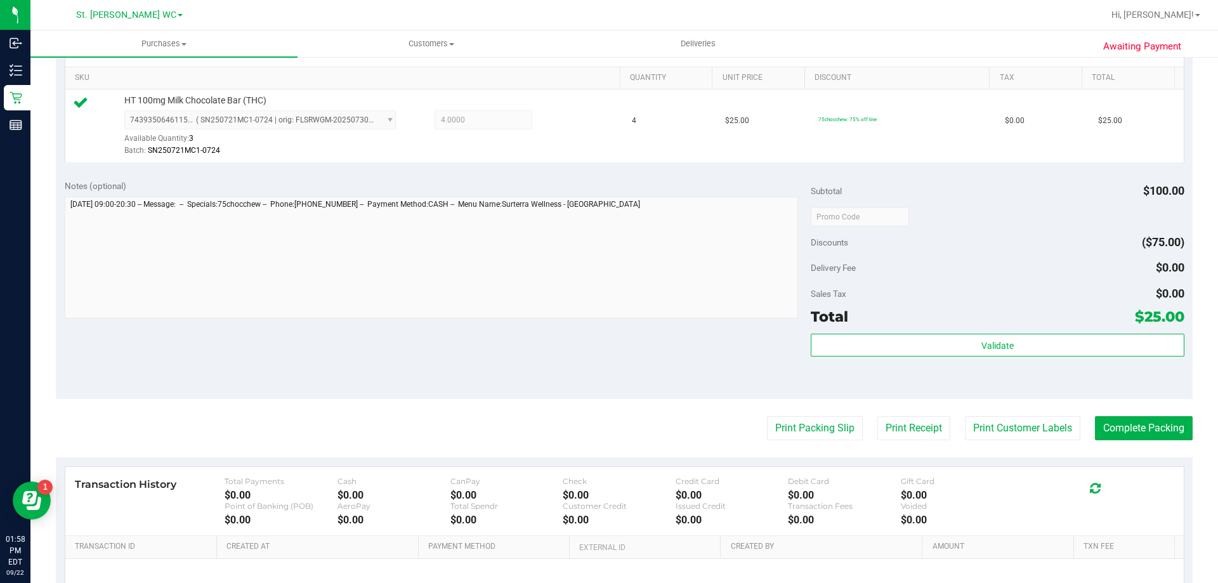
click at [939, 366] on div "Validate" at bounding box center [996, 362] width 373 height 57
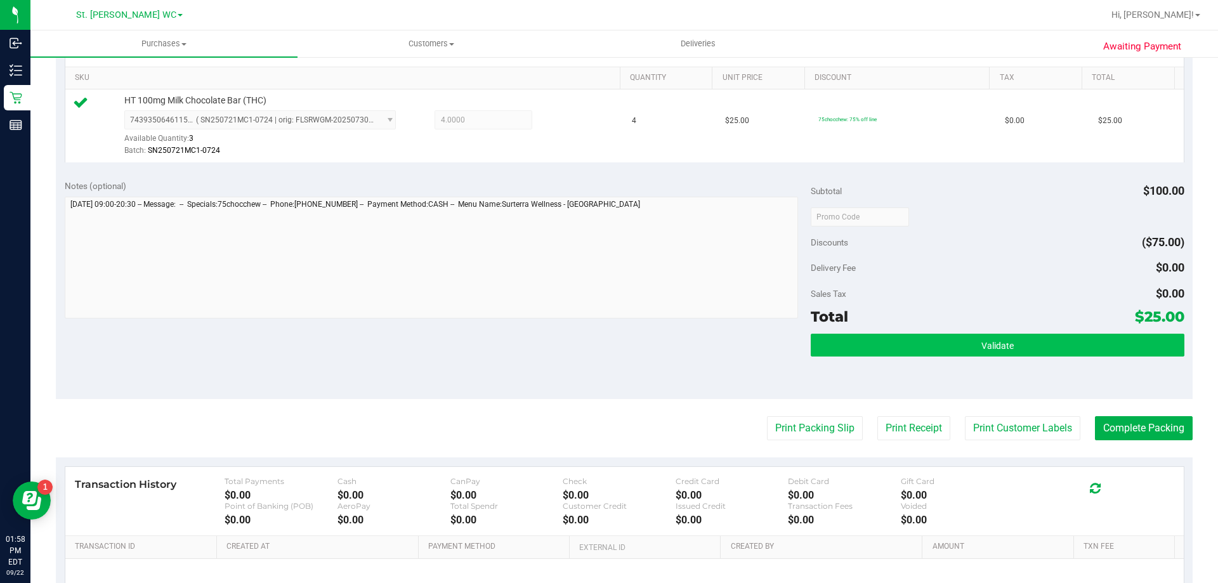
click at [937, 356] on div "Validate" at bounding box center [996, 346] width 373 height 24
click at [935, 351] on button "Validate" at bounding box center [996, 345] width 373 height 23
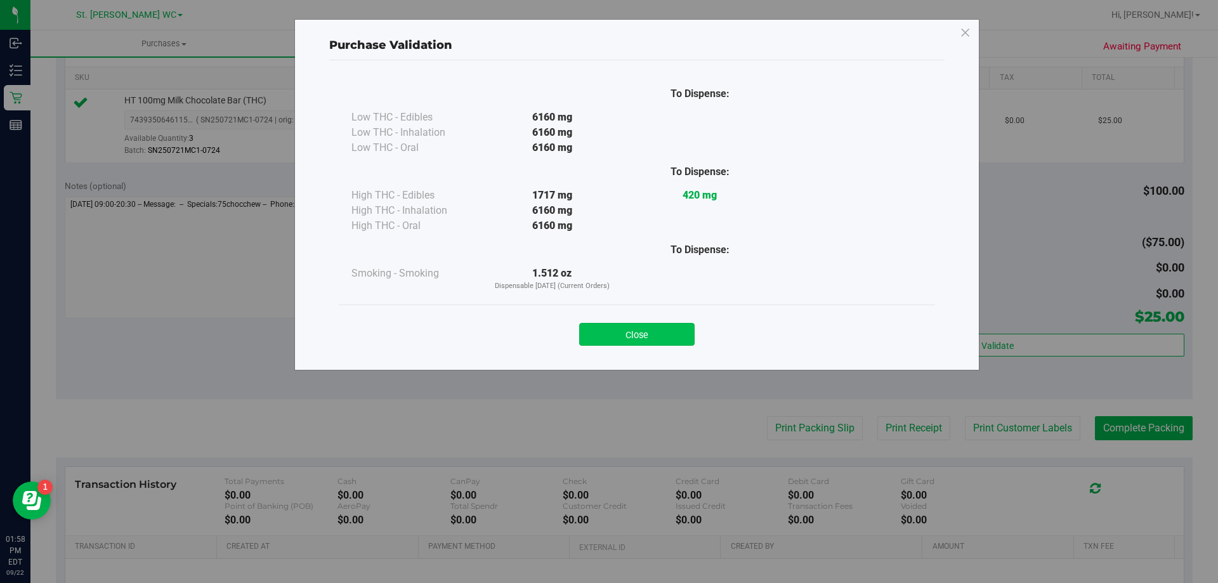
click at [620, 340] on button "Close" at bounding box center [636, 334] width 115 height 23
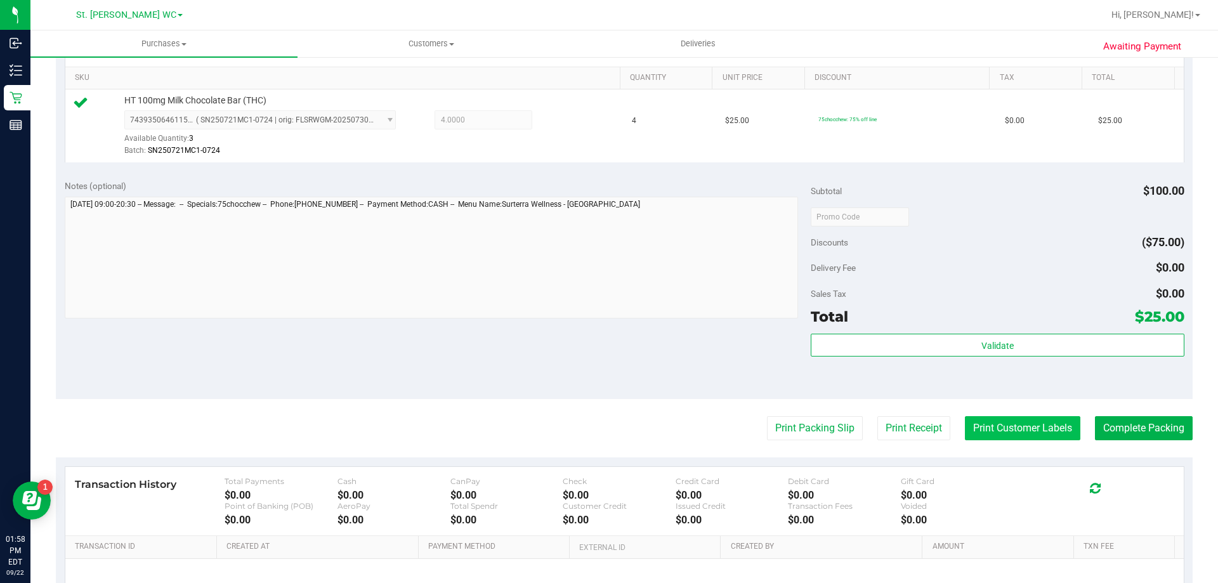
click at [1012, 422] on button "Print Customer Labels" at bounding box center [1022, 428] width 115 height 24
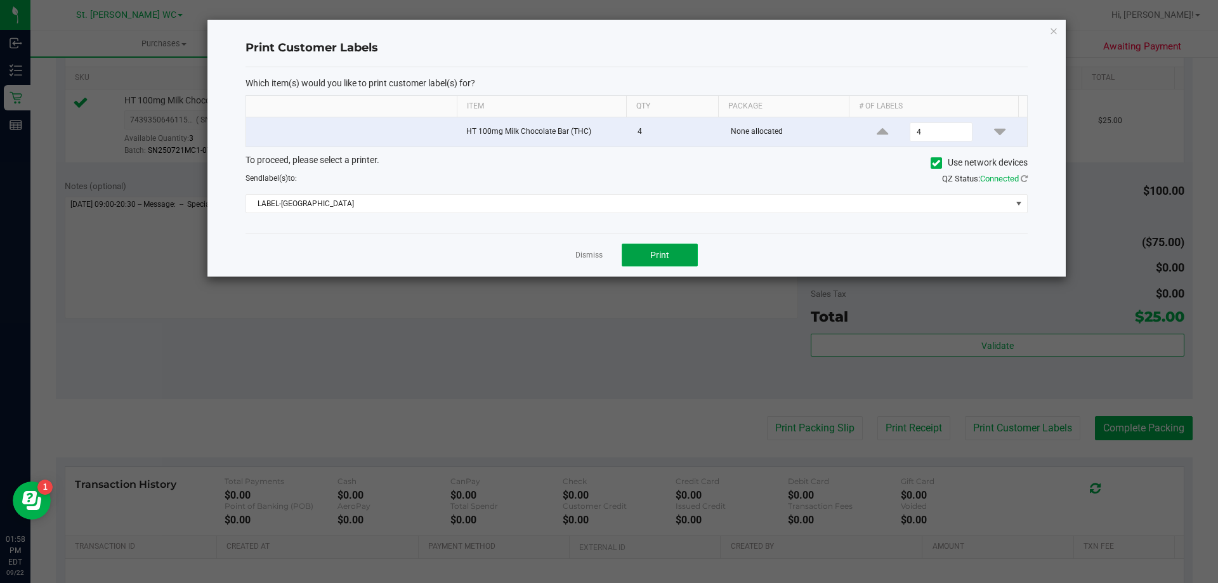
click at [649, 256] on button "Print" at bounding box center [659, 255] width 76 height 23
click at [1055, 34] on icon "button" at bounding box center [1053, 30] width 9 height 15
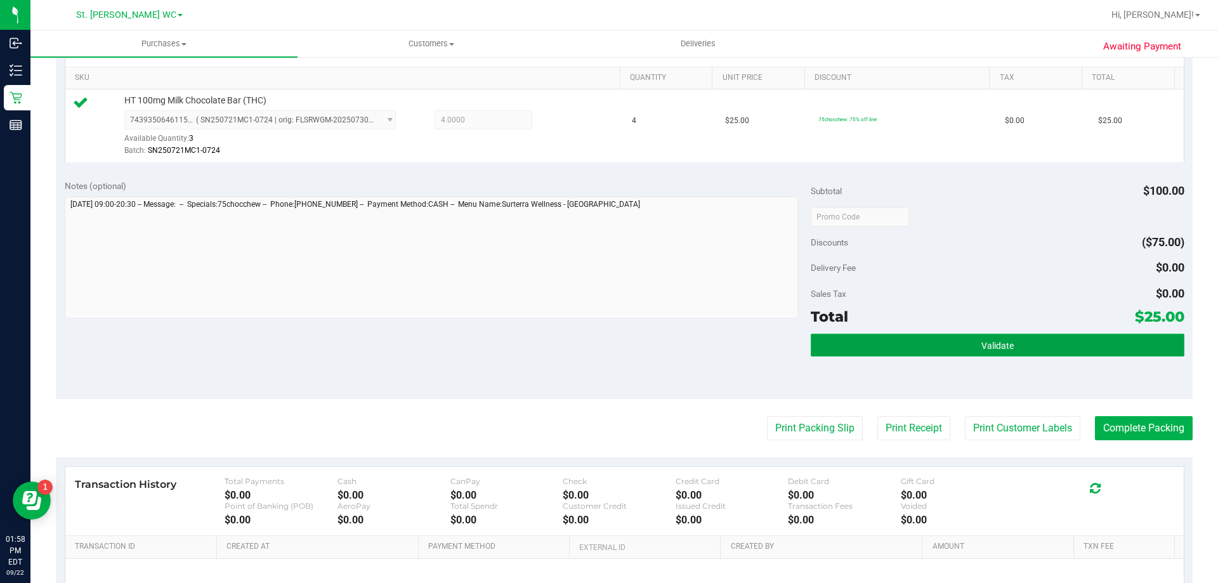
click at [950, 334] on button "Validate" at bounding box center [996, 345] width 373 height 23
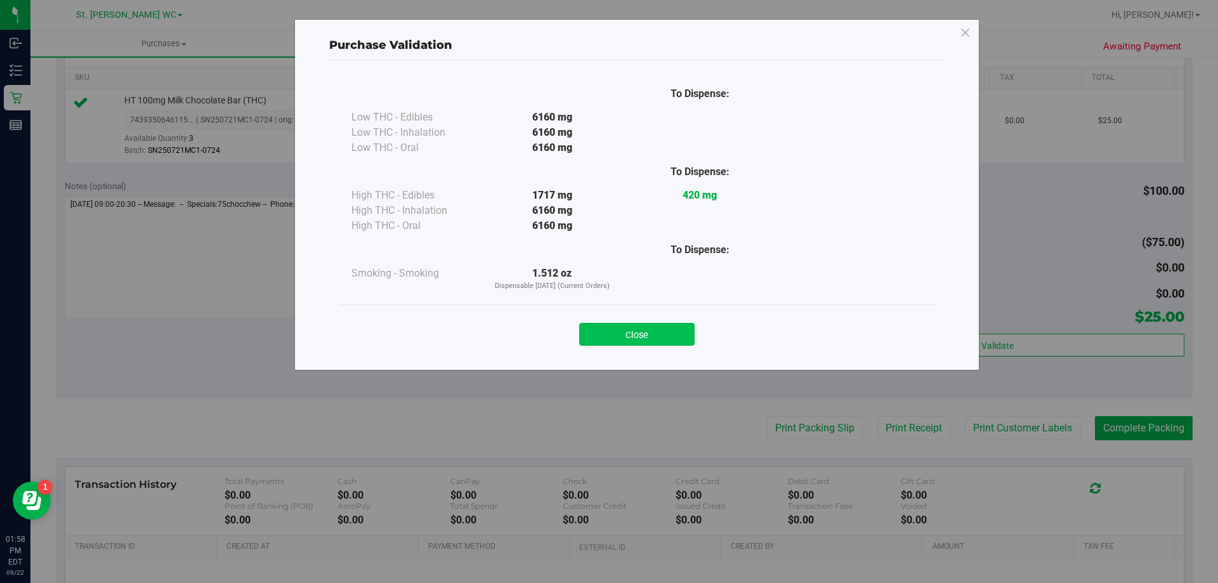
click at [634, 325] on button "Close" at bounding box center [636, 334] width 115 height 23
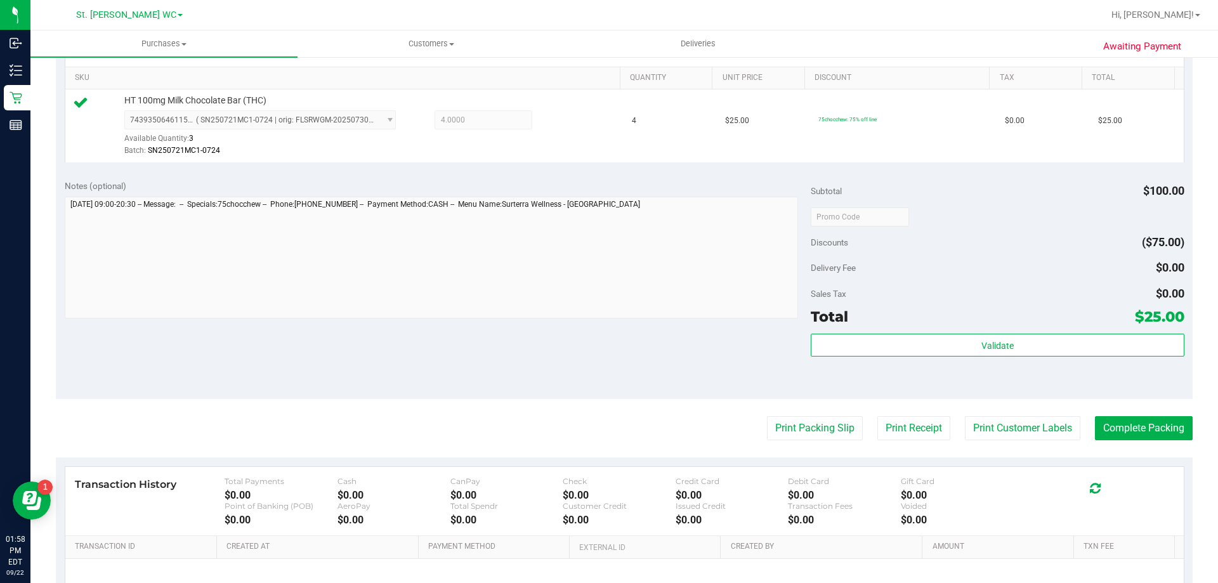
scroll to position [454, 0]
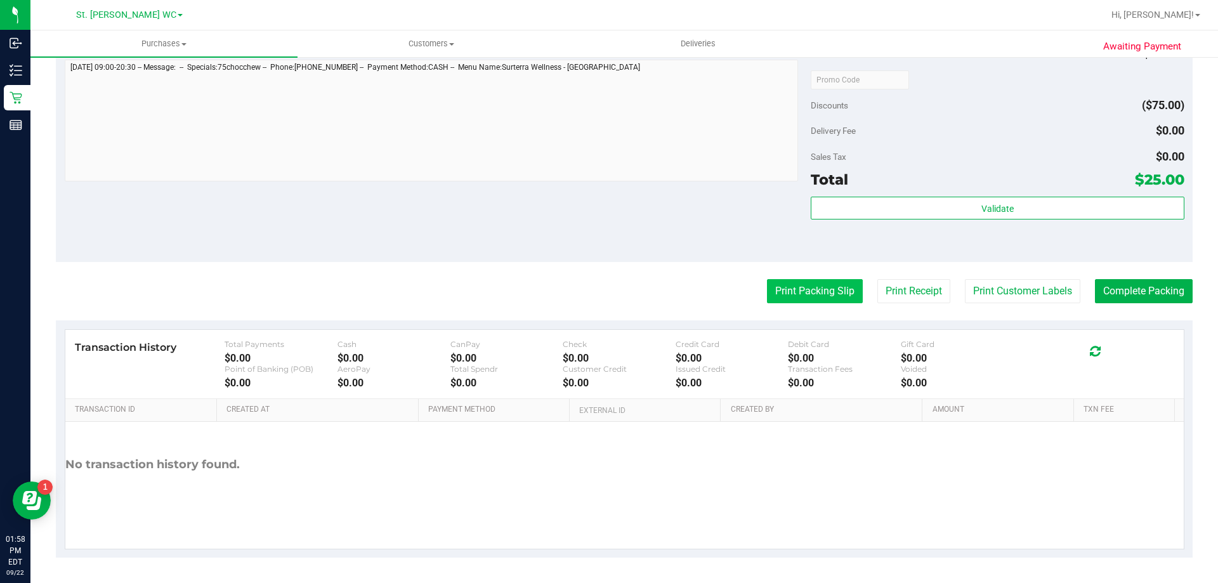
click at [793, 297] on button "Print Packing Slip" at bounding box center [815, 291] width 96 height 24
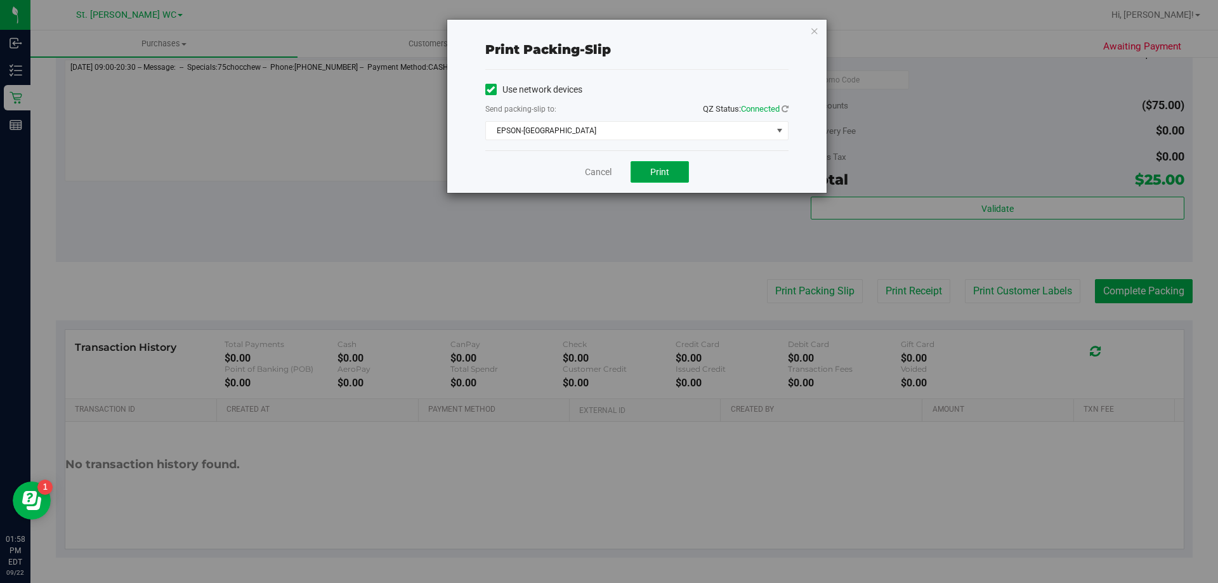
click at [644, 172] on button "Print" at bounding box center [659, 172] width 58 height 22
click at [810, 32] on icon "button" at bounding box center [814, 30] width 9 height 15
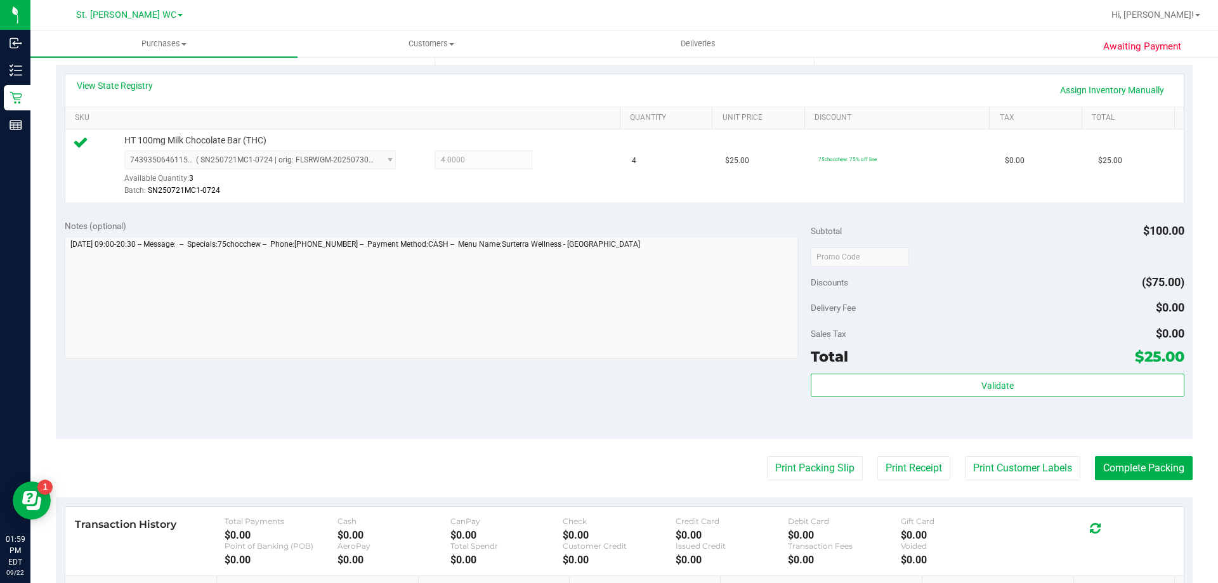
scroll to position [241, 0]
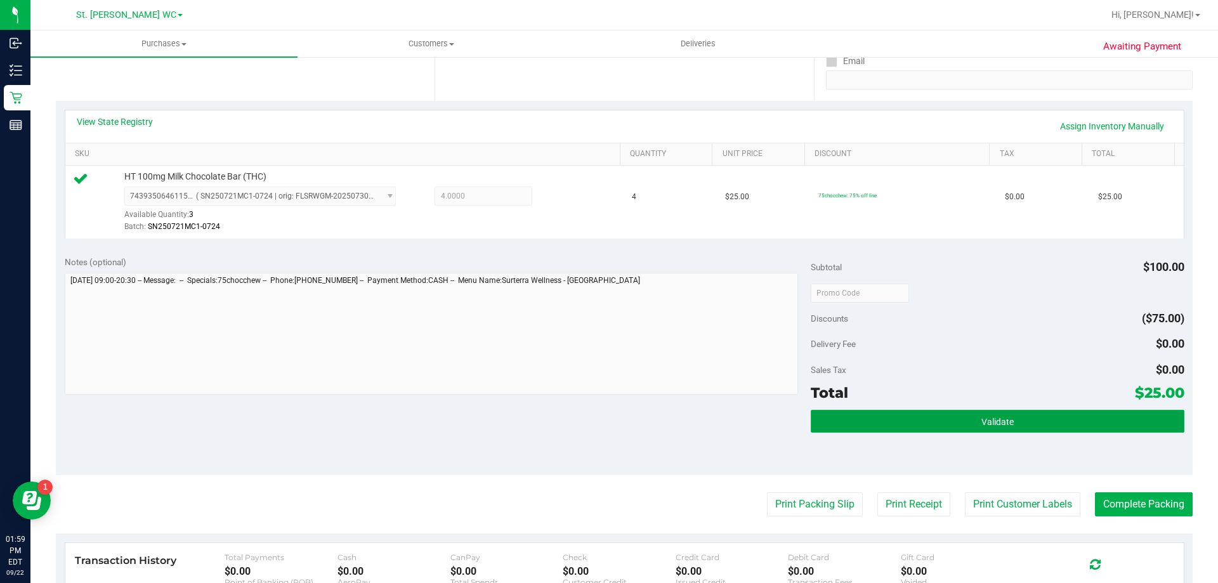
click at [985, 425] on span "Validate" at bounding box center [997, 422] width 32 height 10
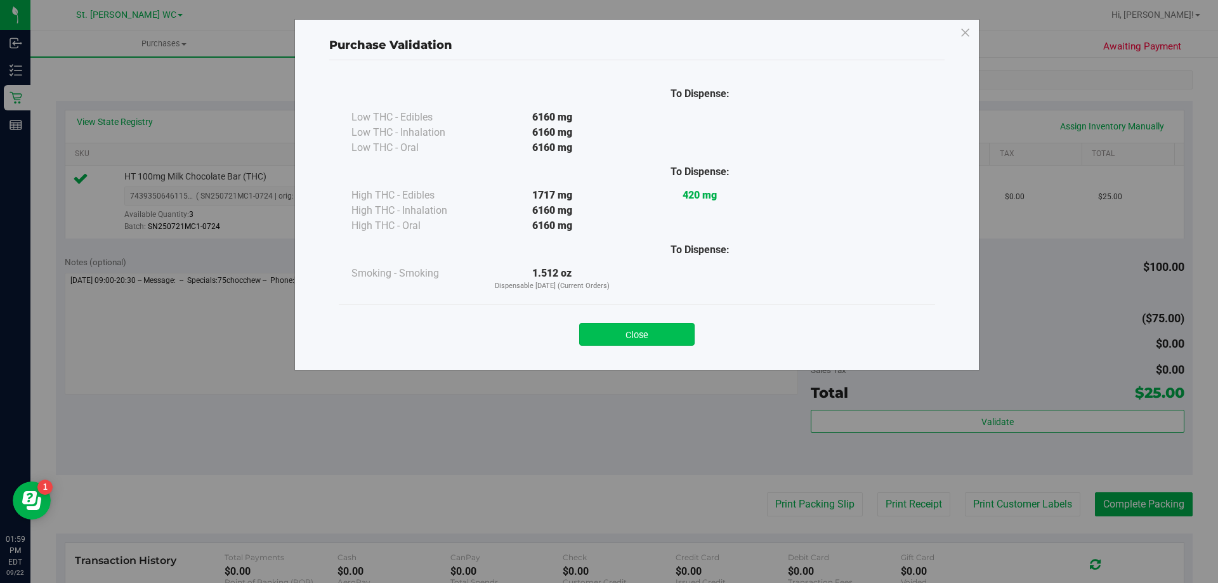
click at [662, 333] on button "Close" at bounding box center [636, 334] width 115 height 23
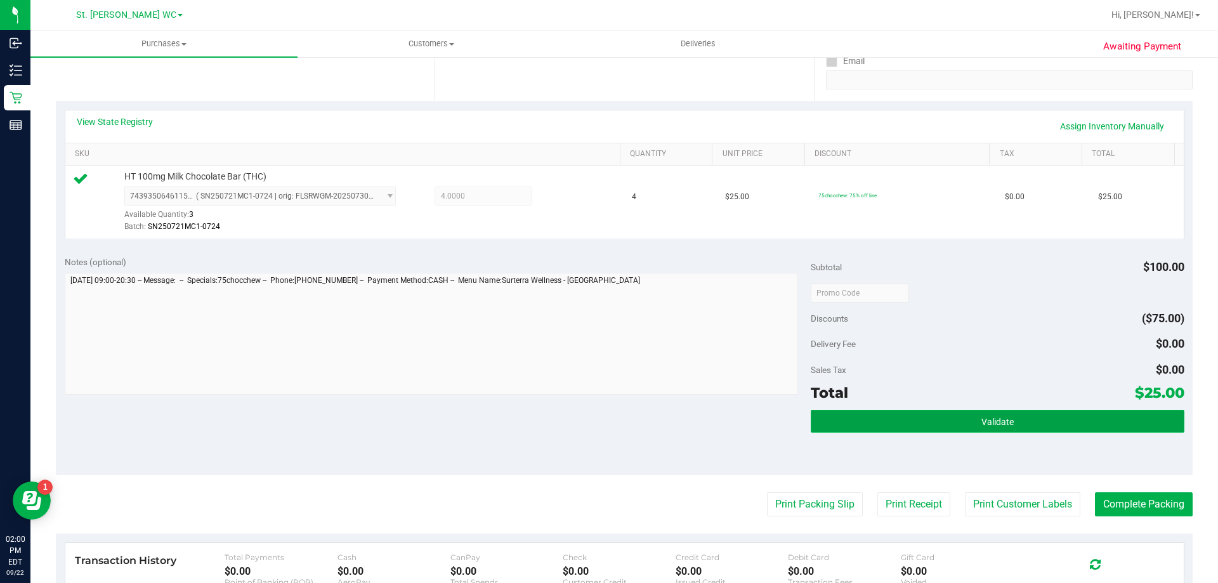
click at [1072, 419] on button "Validate" at bounding box center [996, 421] width 373 height 23
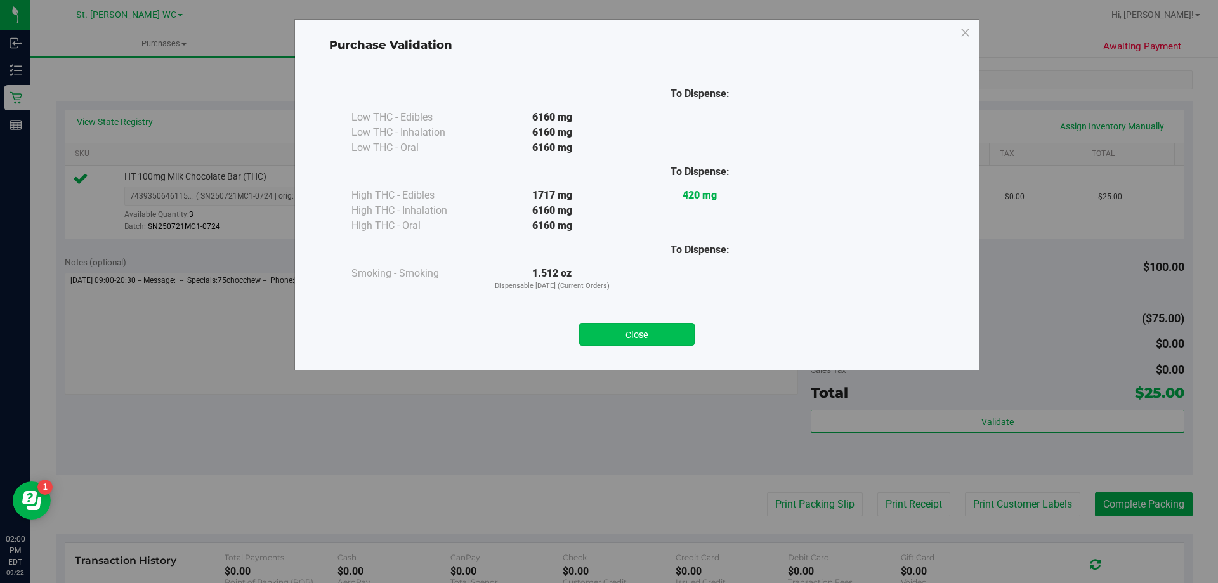
click at [673, 333] on button "Close" at bounding box center [636, 334] width 115 height 23
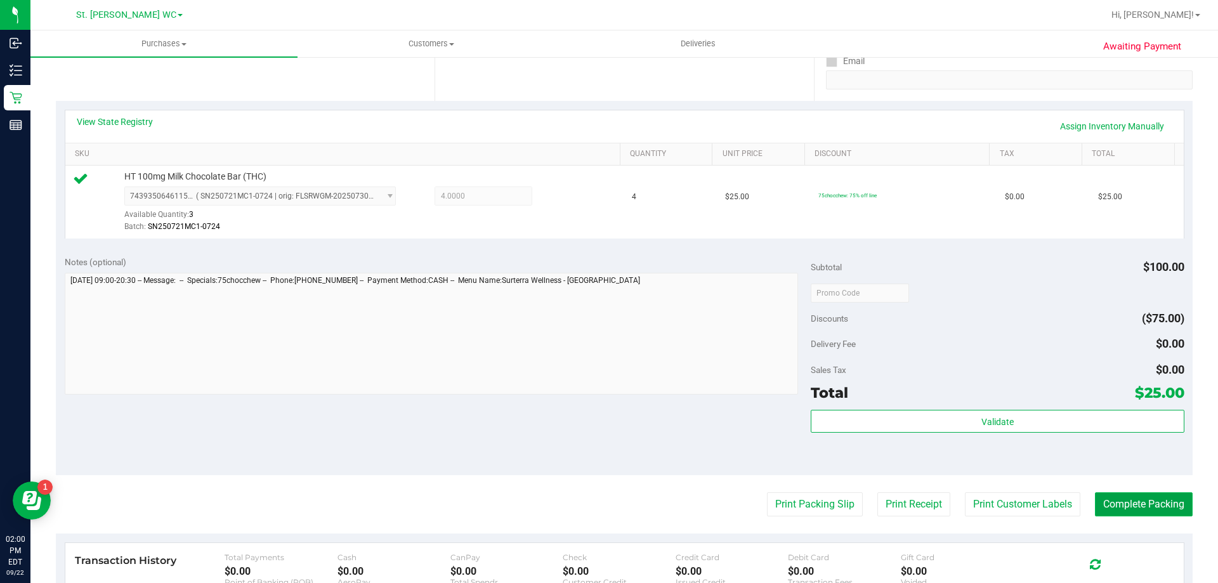
click at [1141, 499] on button "Complete Packing" at bounding box center [1144, 504] width 98 height 24
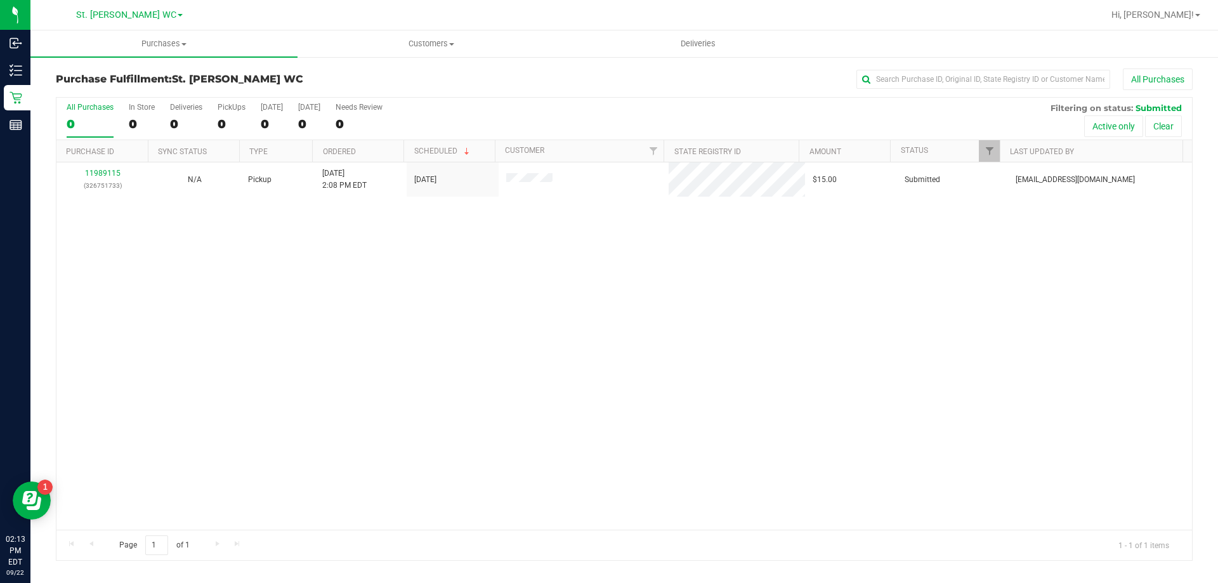
click at [721, 406] on div "11989115 (326751733) N/A Pickup 9/22/2025 2:08 PM EDT 9/22/2025 $15.00 Submitte…" at bounding box center [623, 345] width 1135 height 367
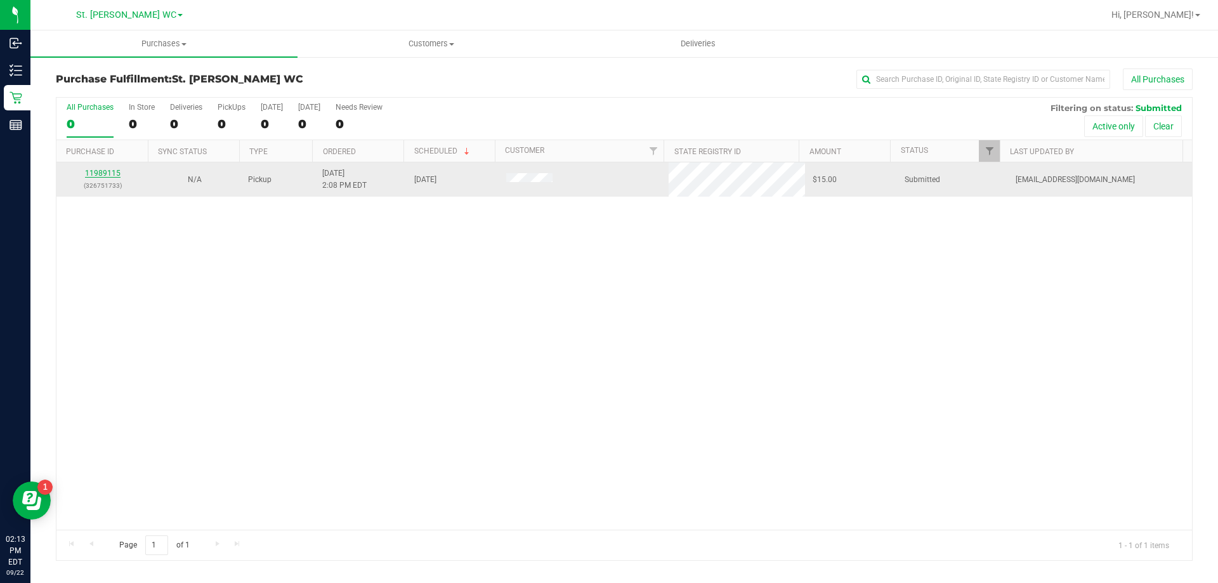
click at [89, 176] on link "11989115" at bounding box center [103, 173] width 36 height 9
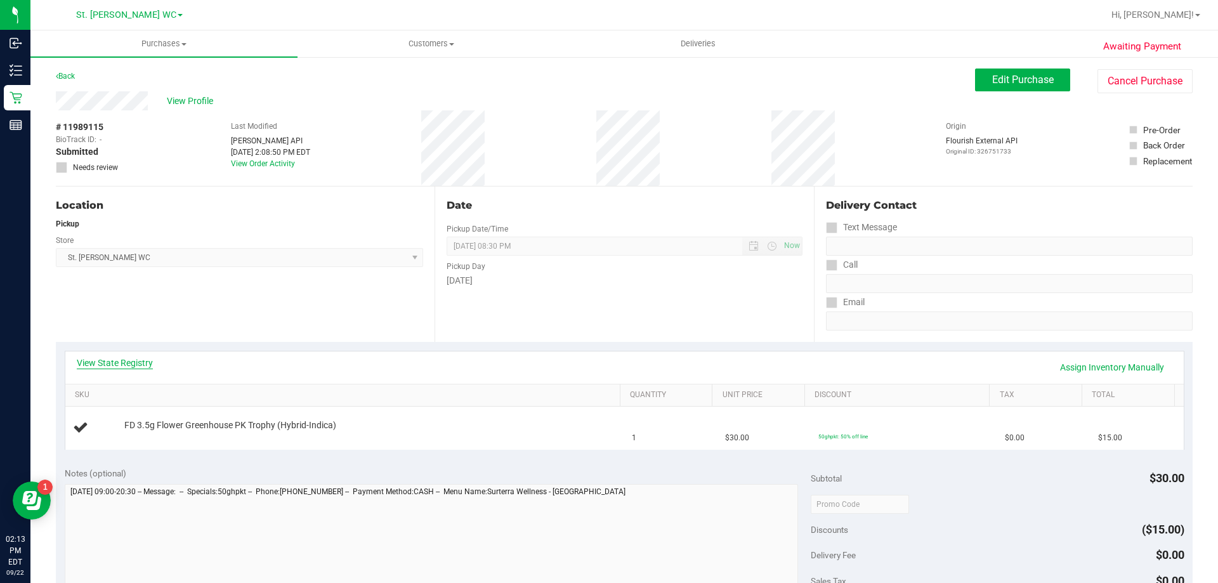
click at [127, 360] on link "View State Registry" at bounding box center [115, 362] width 76 height 13
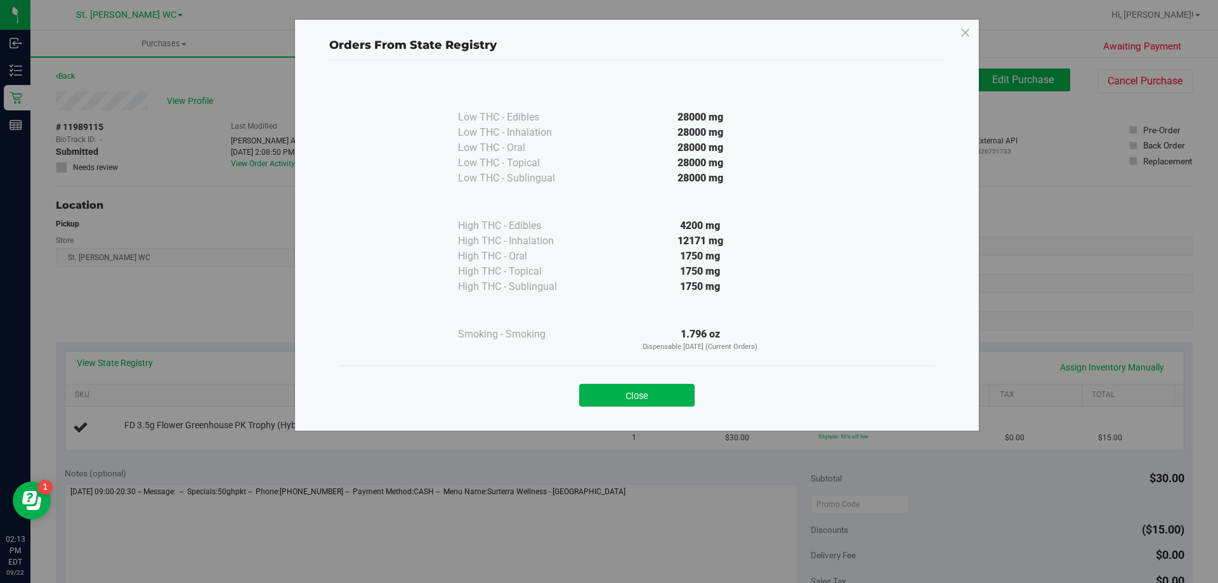
click at [646, 391] on button "Close" at bounding box center [636, 395] width 115 height 23
click at [645, 390] on link "Quantity" at bounding box center [668, 395] width 77 height 10
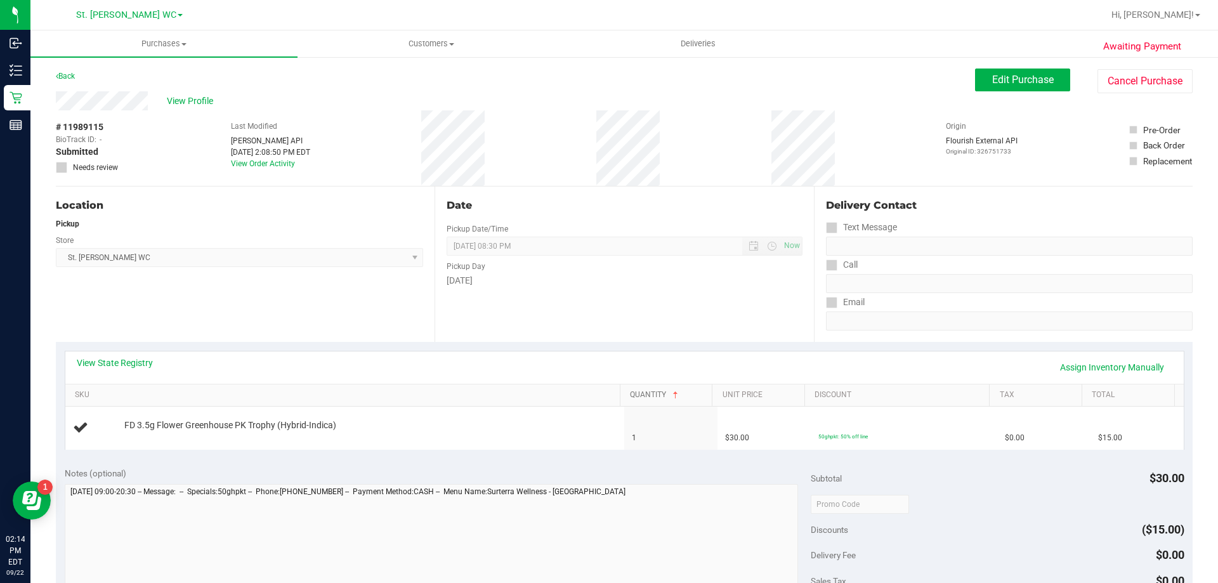
click at [630, 390] on link "Quantity" at bounding box center [668, 395] width 77 height 10
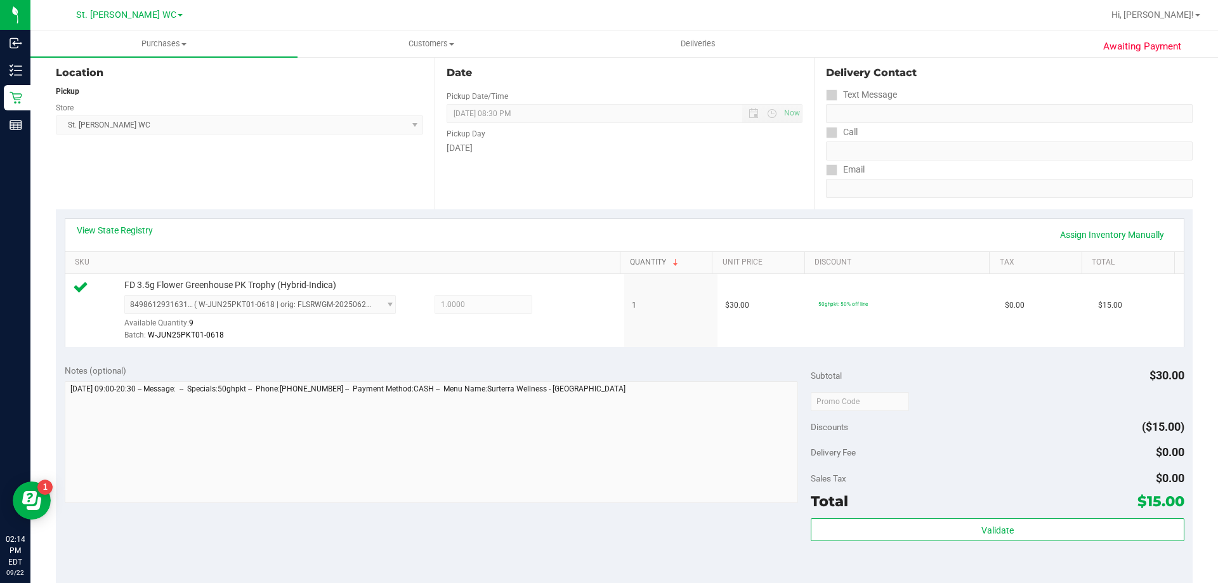
scroll to position [190, 0]
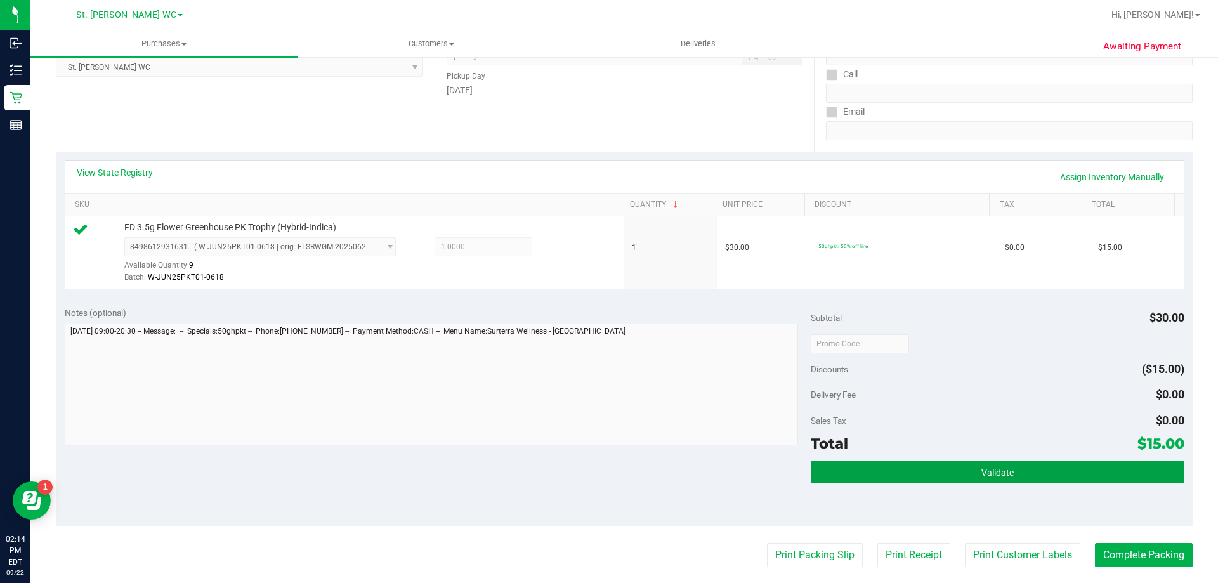
click at [932, 476] on button "Validate" at bounding box center [996, 471] width 373 height 23
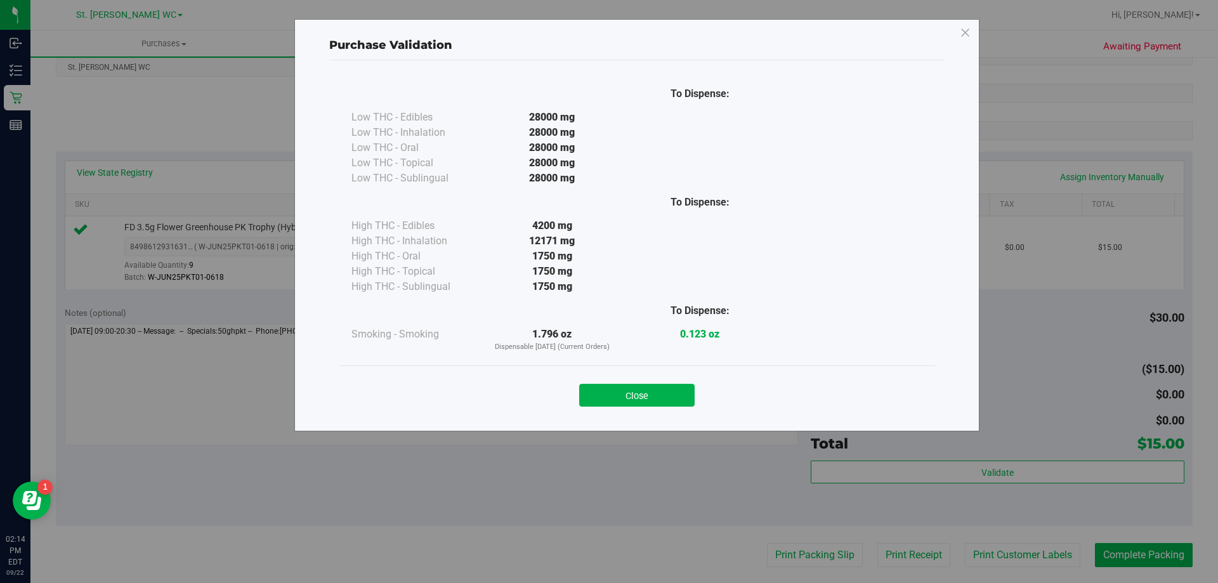
click at [636, 382] on div "Close" at bounding box center [636, 391] width 577 height 32
click at [651, 401] on button "Close" at bounding box center [636, 395] width 115 height 23
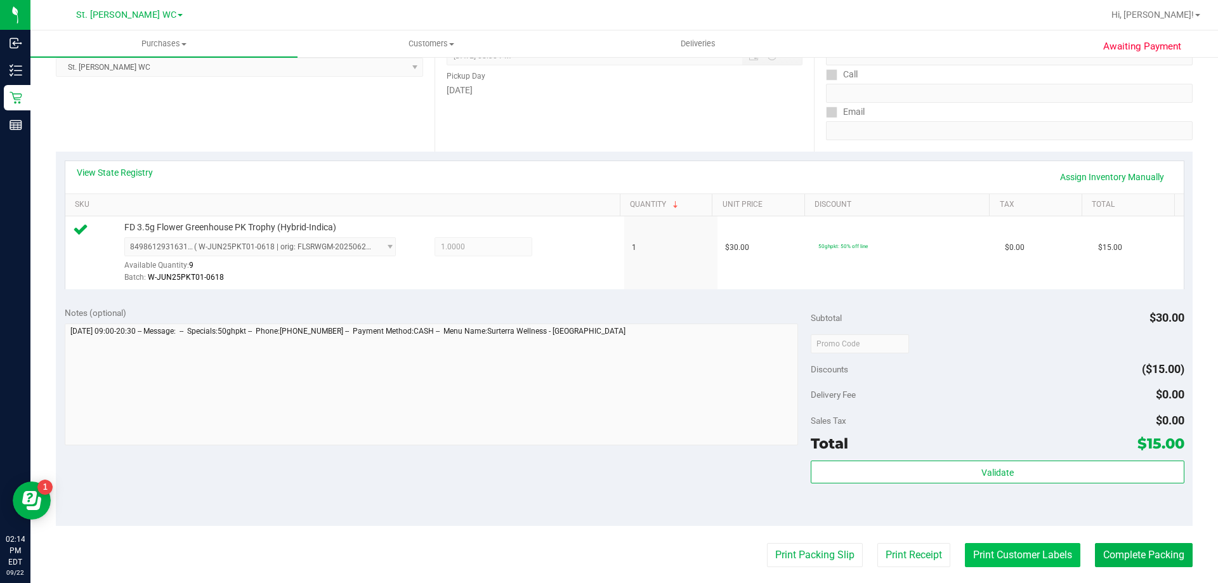
click at [984, 556] on button "Print Customer Labels" at bounding box center [1022, 555] width 115 height 24
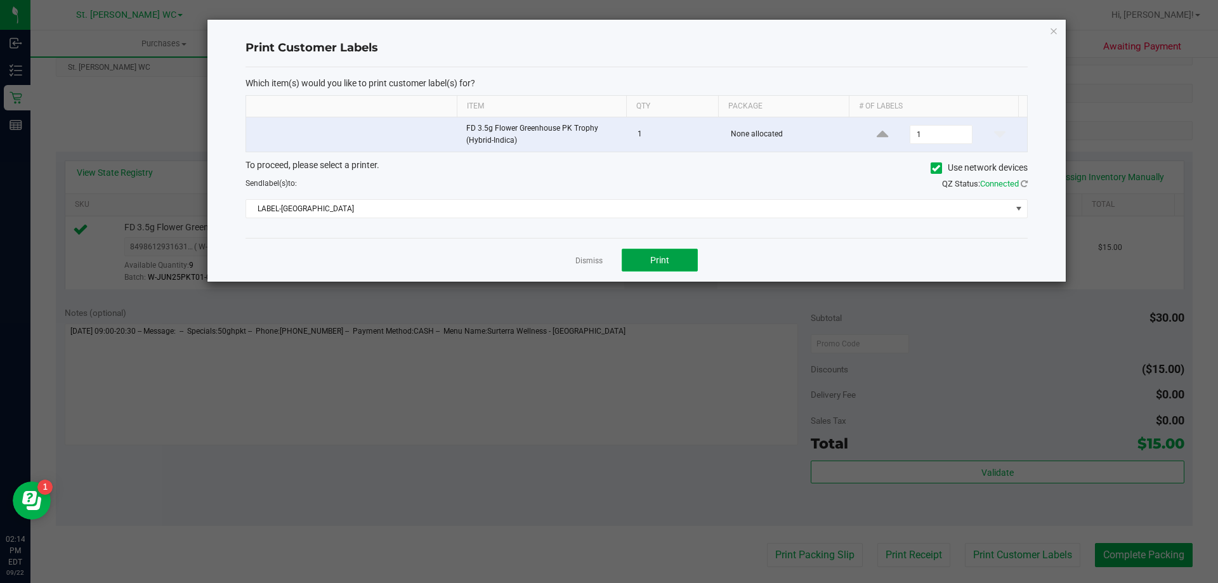
click at [646, 259] on button "Print" at bounding box center [659, 260] width 76 height 23
click at [1055, 22] on div "Print Customer Labels Which item(s) would you like to print customer label(s) f…" at bounding box center [636, 151] width 858 height 262
click at [1058, 23] on div "Print Customer Labels Which item(s) would you like to print customer label(s) f…" at bounding box center [636, 151] width 858 height 262
click at [1041, 34] on div "Print Customer Labels Which item(s) would you like to print customer label(s) f…" at bounding box center [636, 151] width 858 height 262
click at [1053, 35] on icon "button" at bounding box center [1053, 30] width 9 height 15
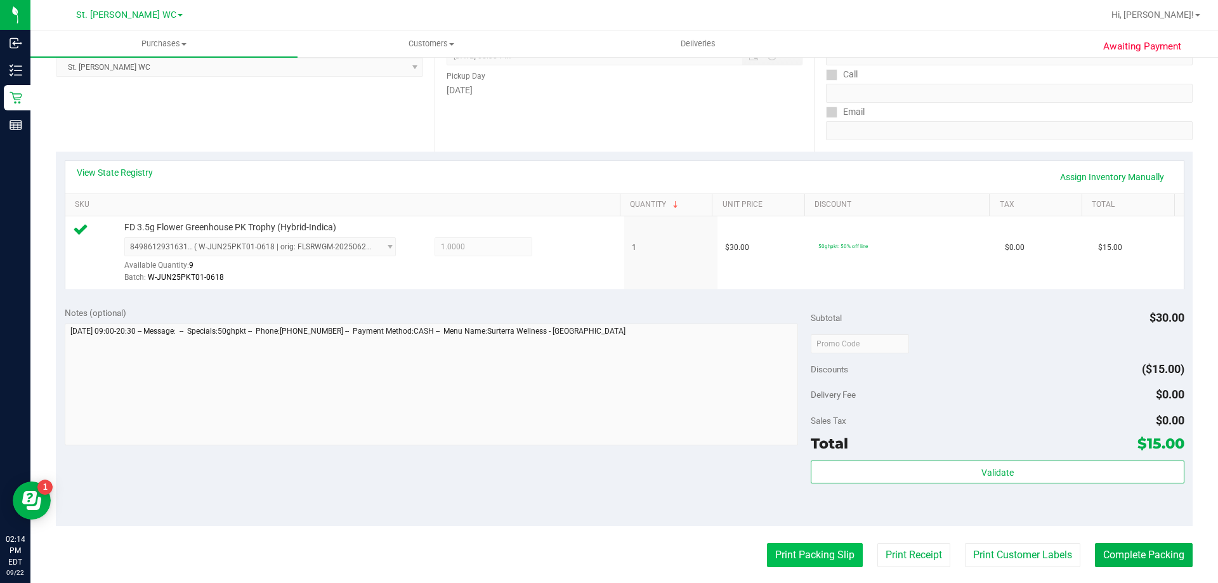
click at [805, 554] on button "Print Packing Slip" at bounding box center [815, 555] width 96 height 24
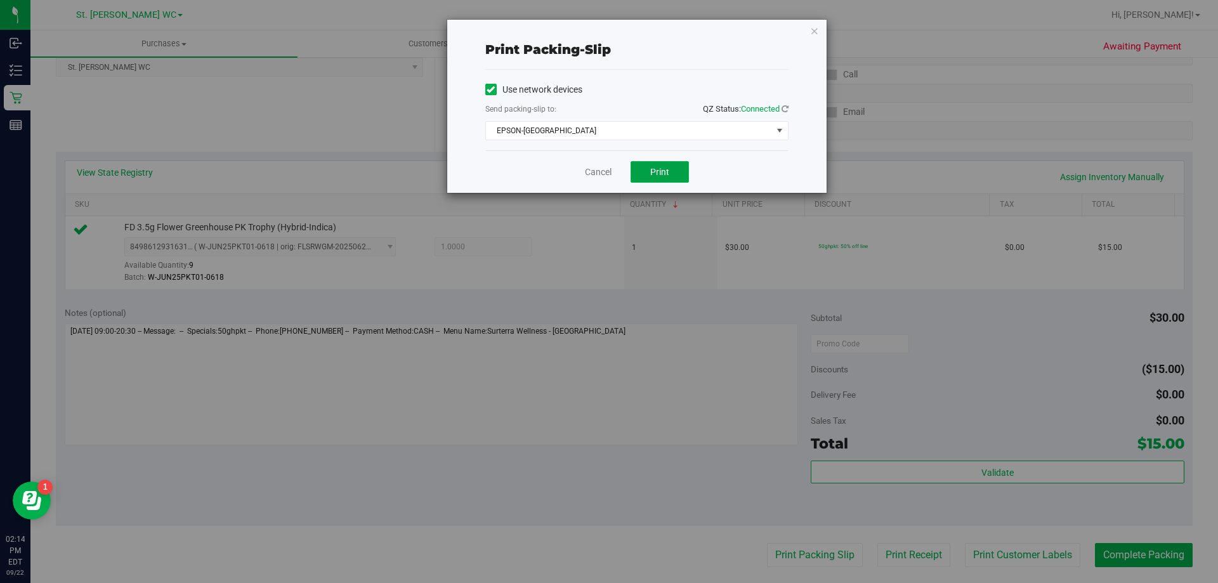
click at [662, 173] on span "Print" at bounding box center [659, 172] width 19 height 10
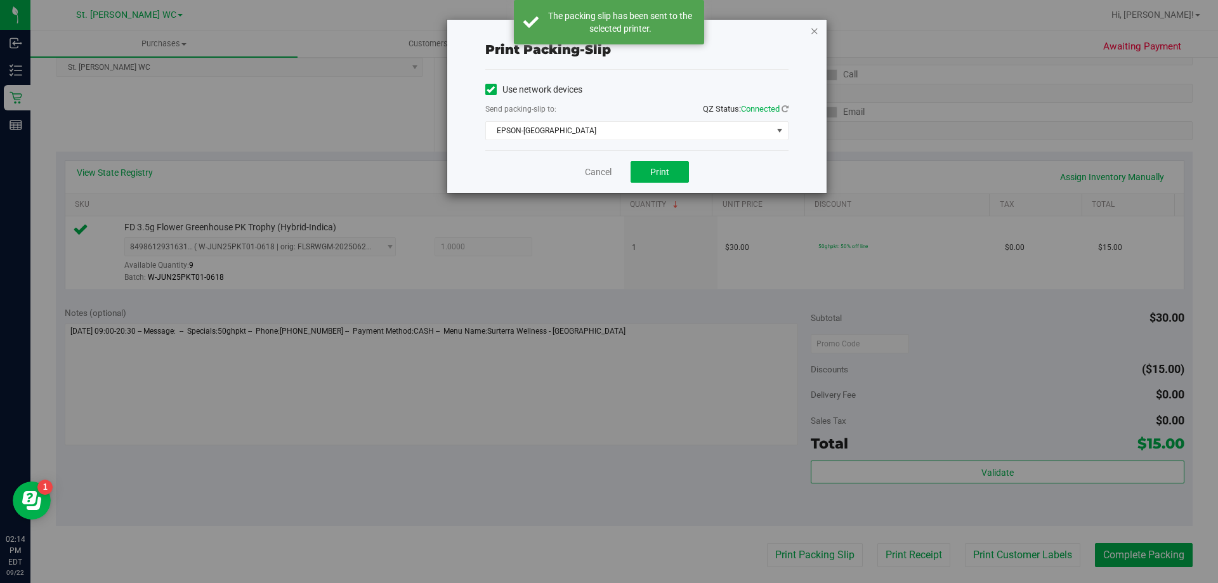
click at [815, 25] on icon "button" at bounding box center [814, 30] width 9 height 15
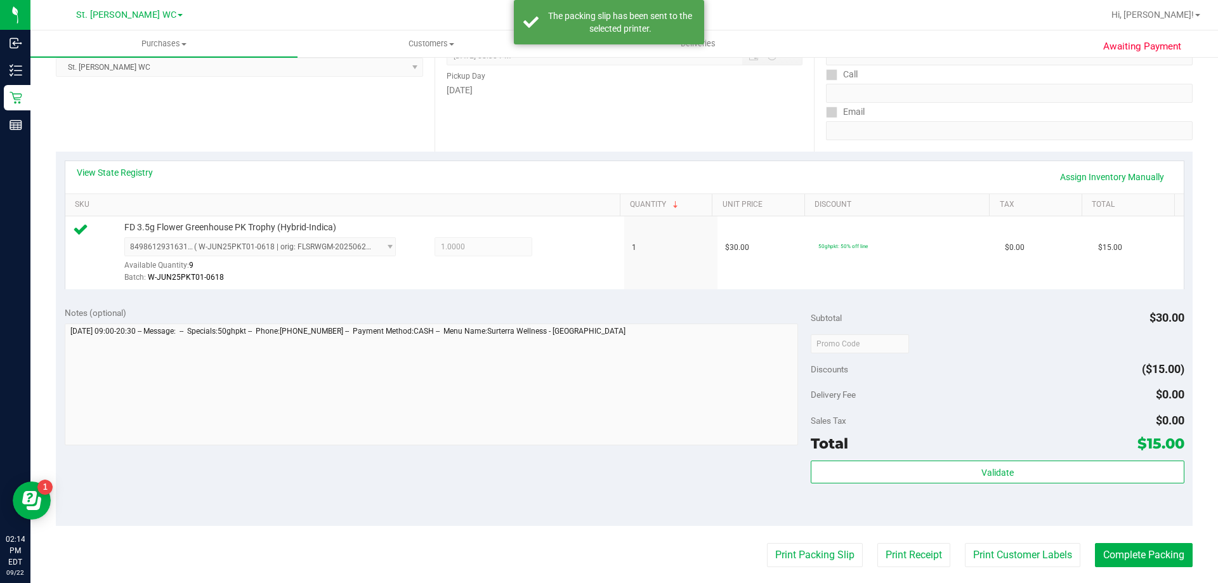
click at [999, 486] on div "Validate" at bounding box center [996, 488] width 373 height 57
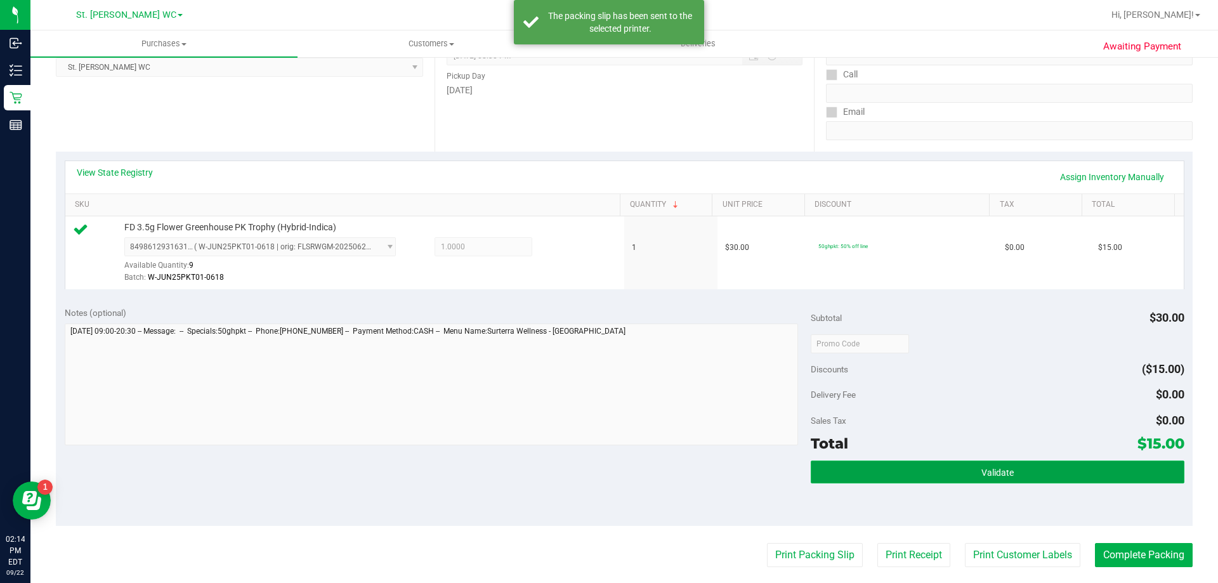
click at [993, 470] on span "Validate" at bounding box center [997, 472] width 32 height 10
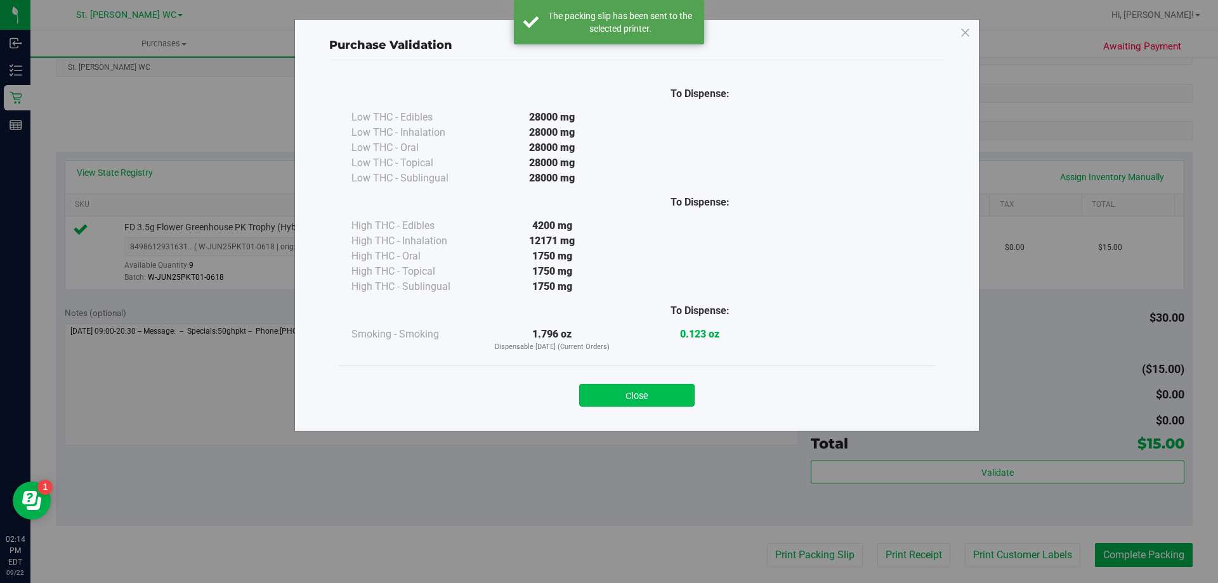
click at [666, 393] on button "Close" at bounding box center [636, 395] width 115 height 23
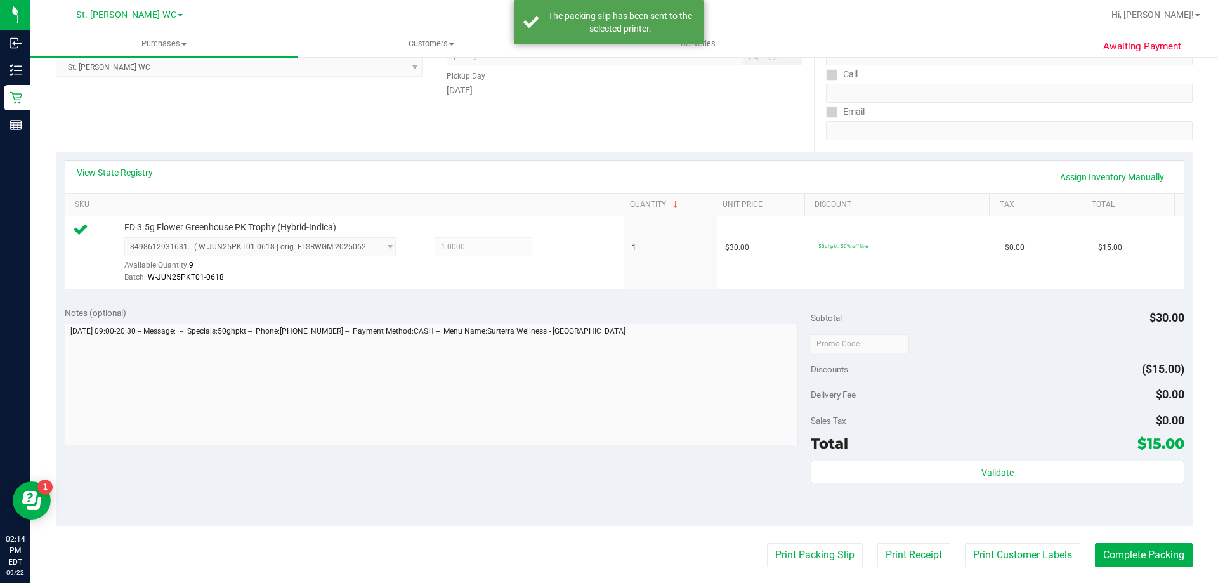
click at [1148, 569] on purchase-details "Back Edit Purchase Cancel Purchase View Profile # 11989115 BioTrack ID: - Submi…" at bounding box center [624, 349] width 1136 height 943
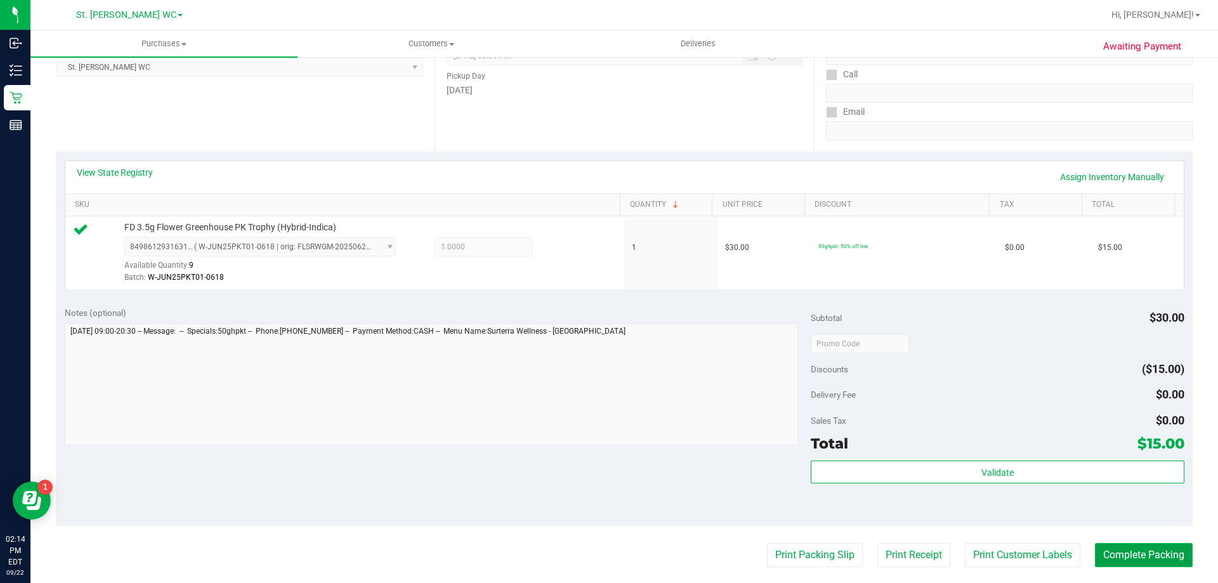
click at [1163, 549] on button "Complete Packing" at bounding box center [1144, 555] width 98 height 24
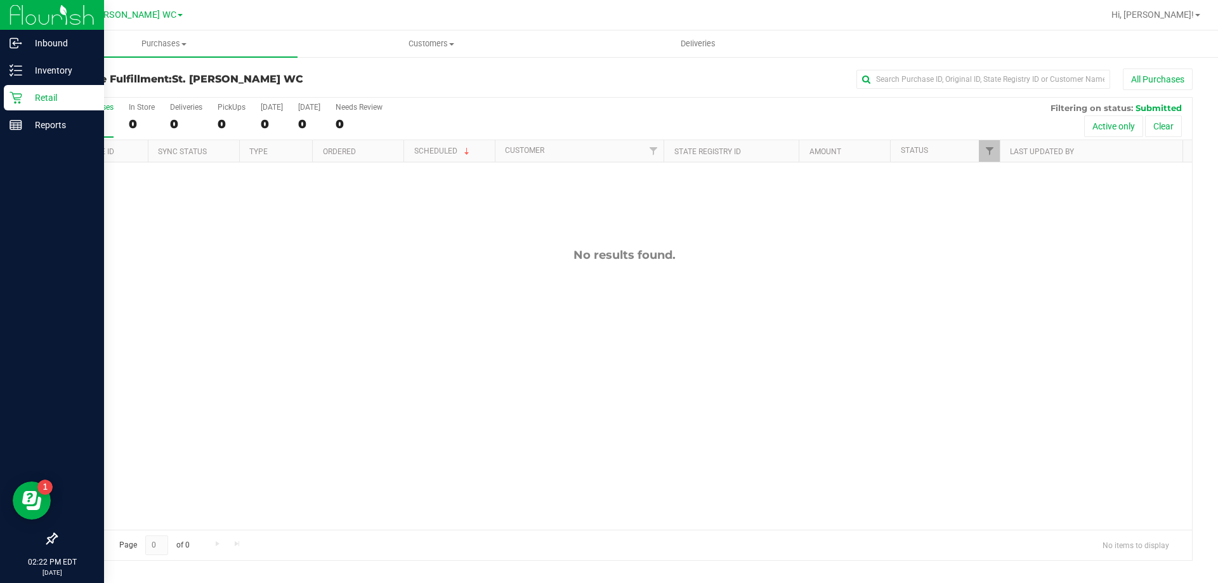
click at [20, 93] on icon at bounding box center [16, 97] width 13 height 13
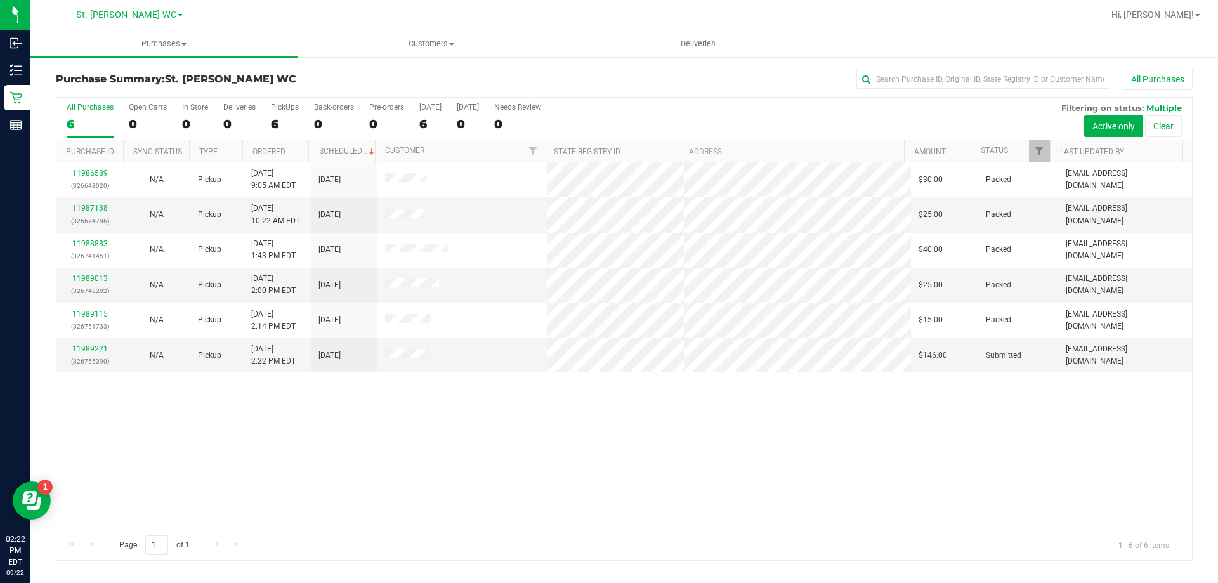
click at [285, 419] on div "11986589 (326648020) N/A Pickup 9/22/2025 9:05 AM EDT 9/22/2025 $30.00 Packed m…" at bounding box center [623, 345] width 1135 height 367
click at [73, 346] on link "11989221" at bounding box center [90, 348] width 36 height 9
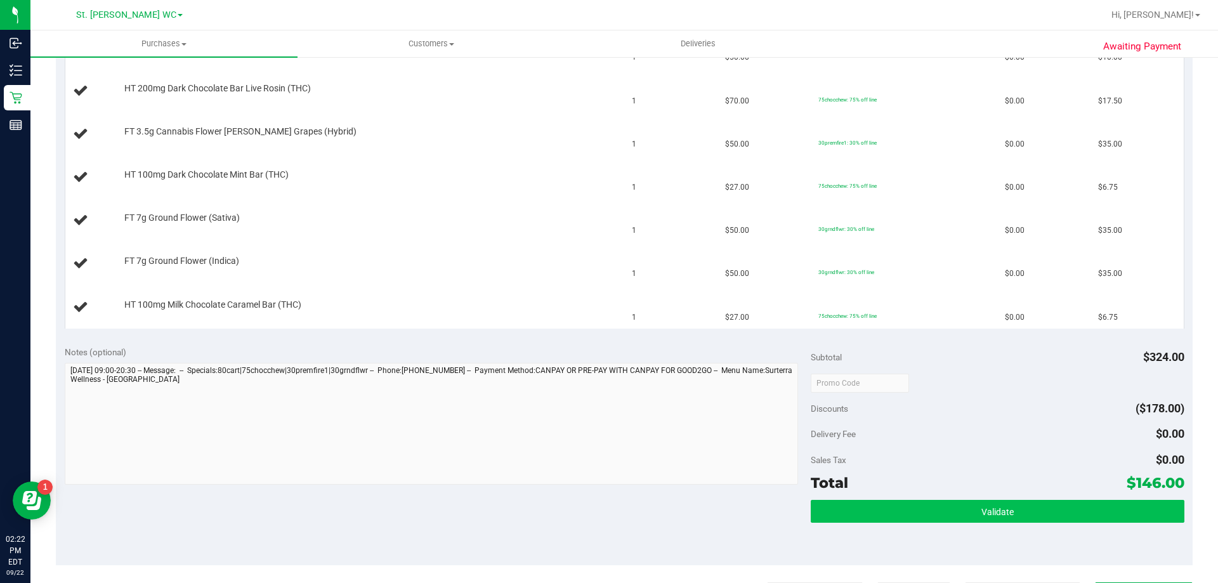
scroll to position [507, 0]
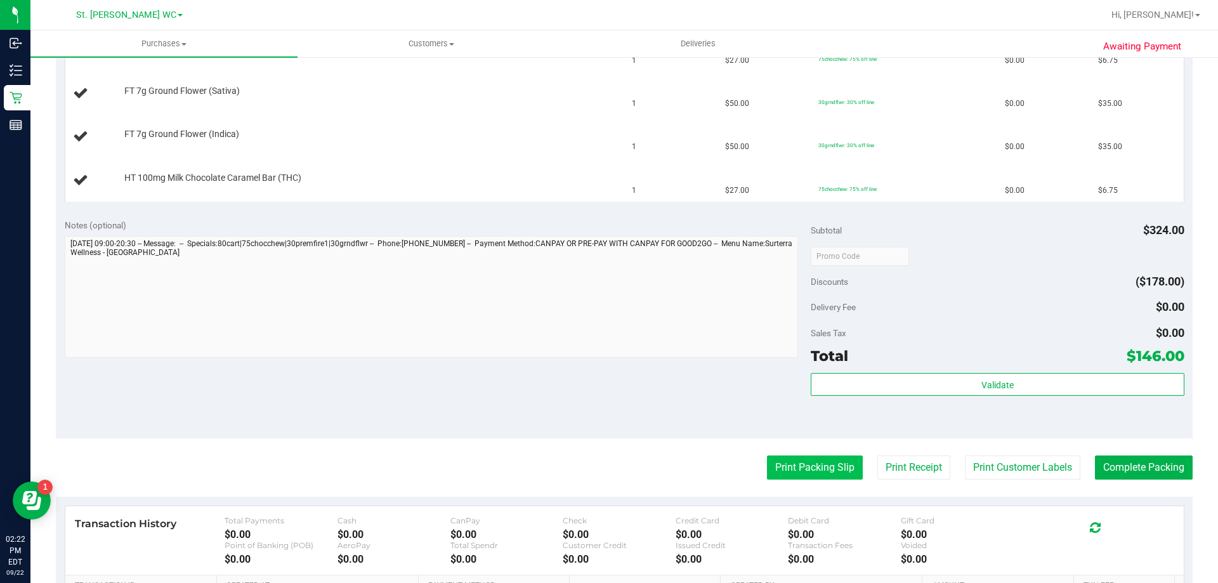
click at [769, 469] on button "Print Packing Slip" at bounding box center [815, 467] width 96 height 24
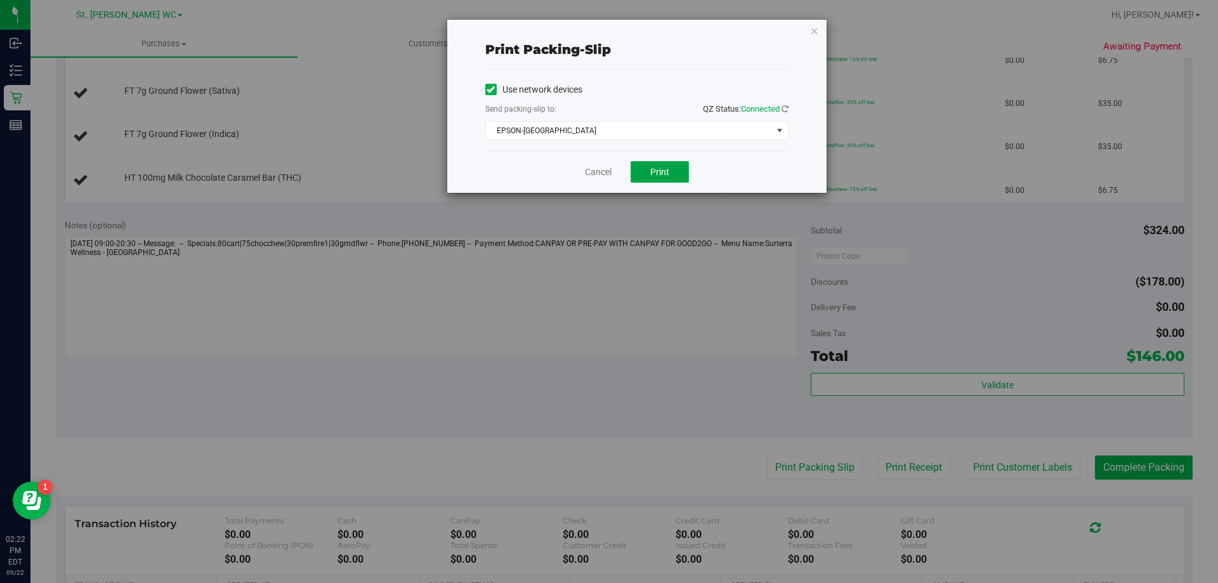
click at [666, 178] on button "Print" at bounding box center [659, 172] width 58 height 22
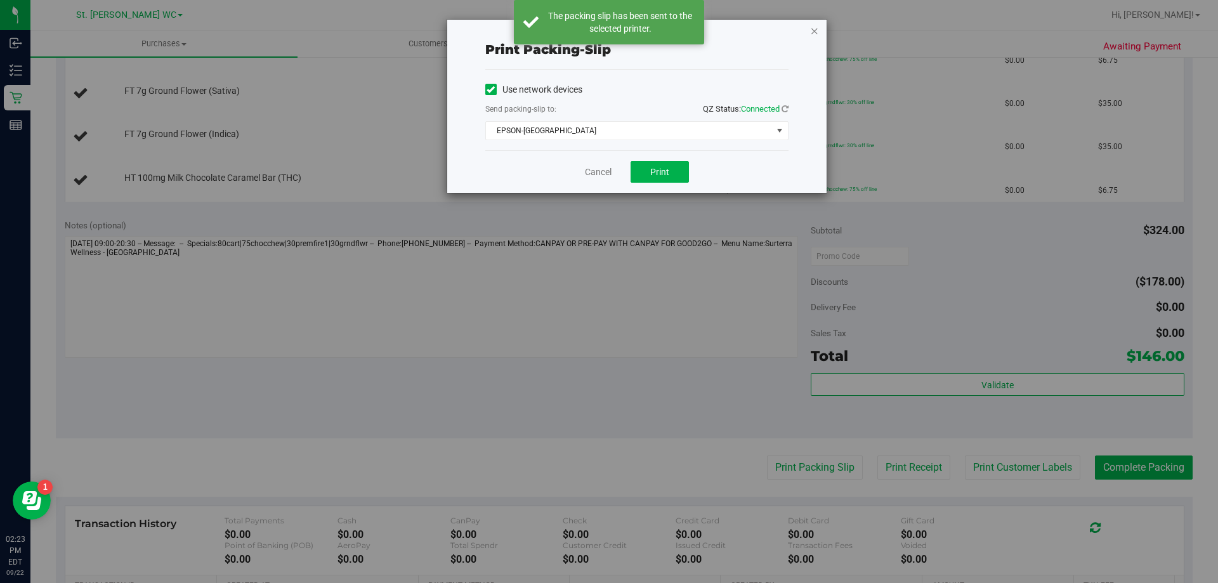
click at [810, 34] on icon "button" at bounding box center [814, 30] width 9 height 15
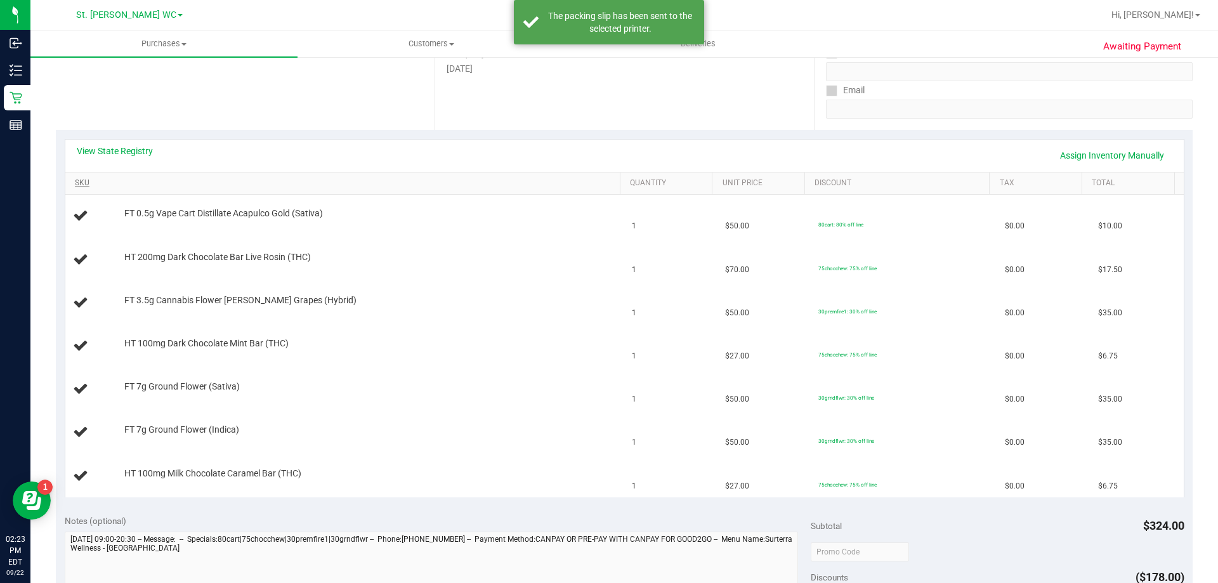
scroll to position [63, 0]
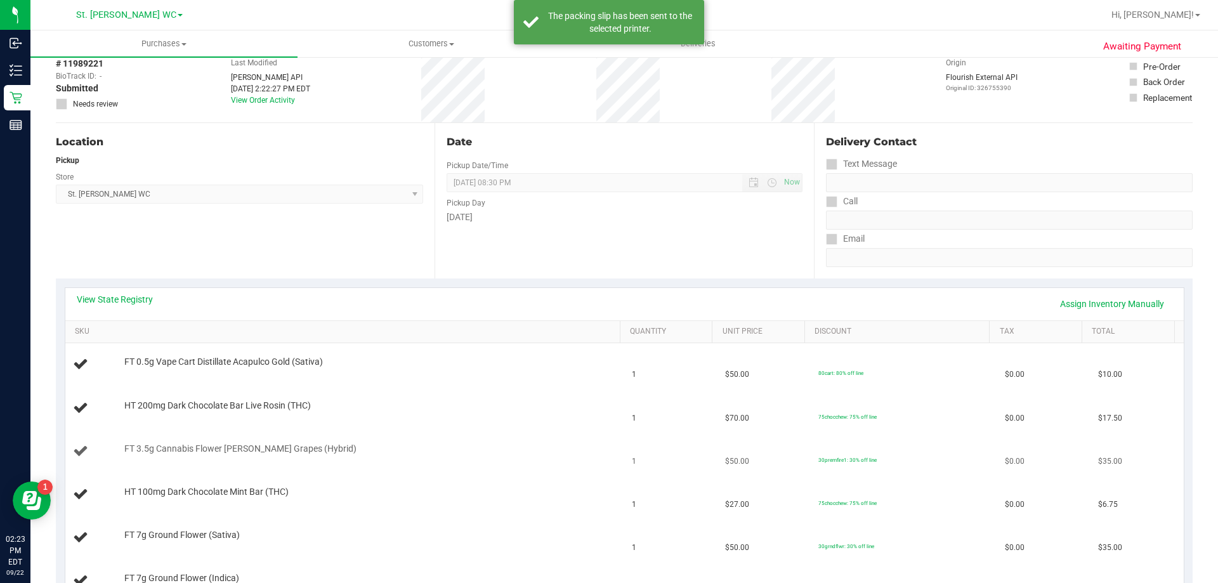
click at [419, 432] on td "FT 3.5g Cannabis Flower Gaspar's Grapes (Hybrid)" at bounding box center [344, 451] width 559 height 43
click at [83, 289] on div "View State Registry Assign Inventory Manually" at bounding box center [624, 304] width 1118 height 32
click at [93, 297] on link "View State Registry" at bounding box center [115, 299] width 76 height 13
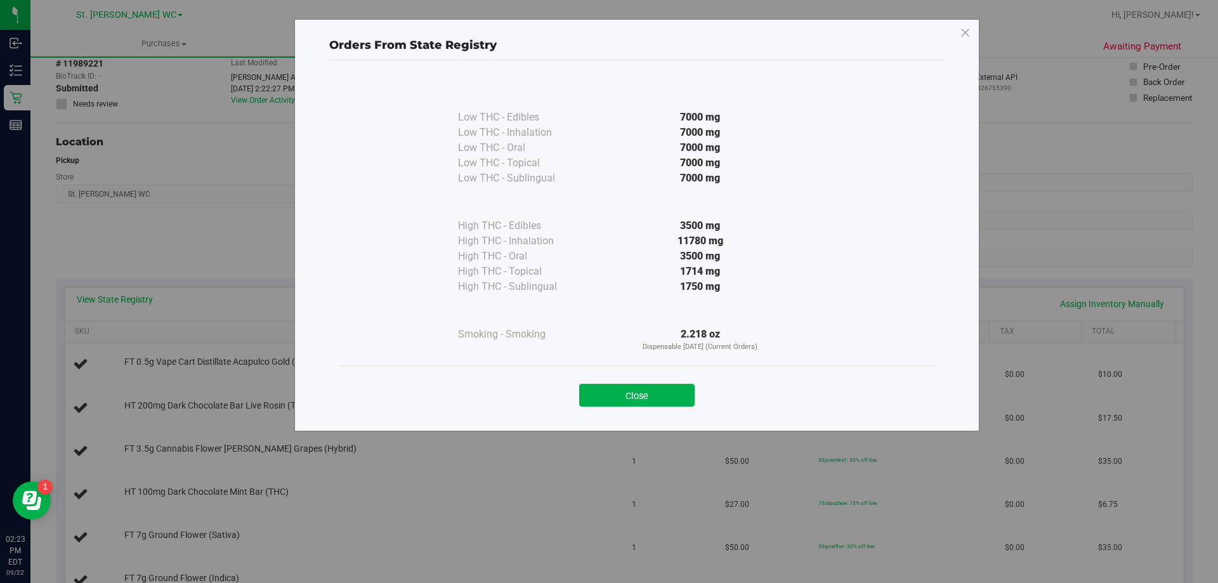
click at [630, 417] on div "Low THC - Edibles 7000 mg Low THC - Inhalation" at bounding box center [636, 239] width 615 height 359
click at [596, 403] on button "Close" at bounding box center [636, 395] width 115 height 23
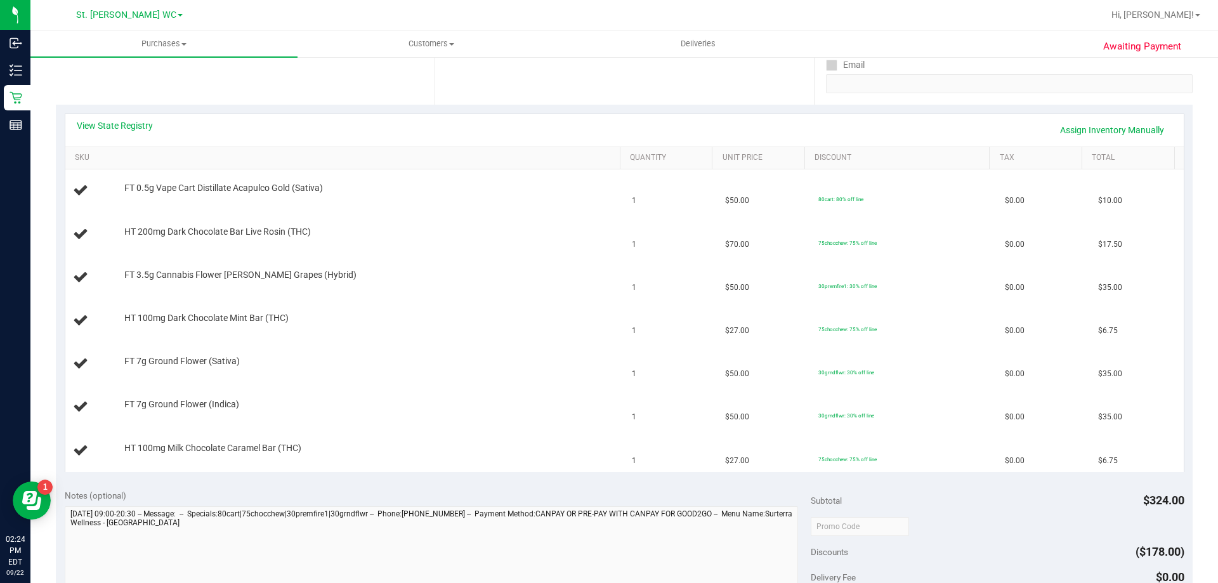
scroll to position [207, 0]
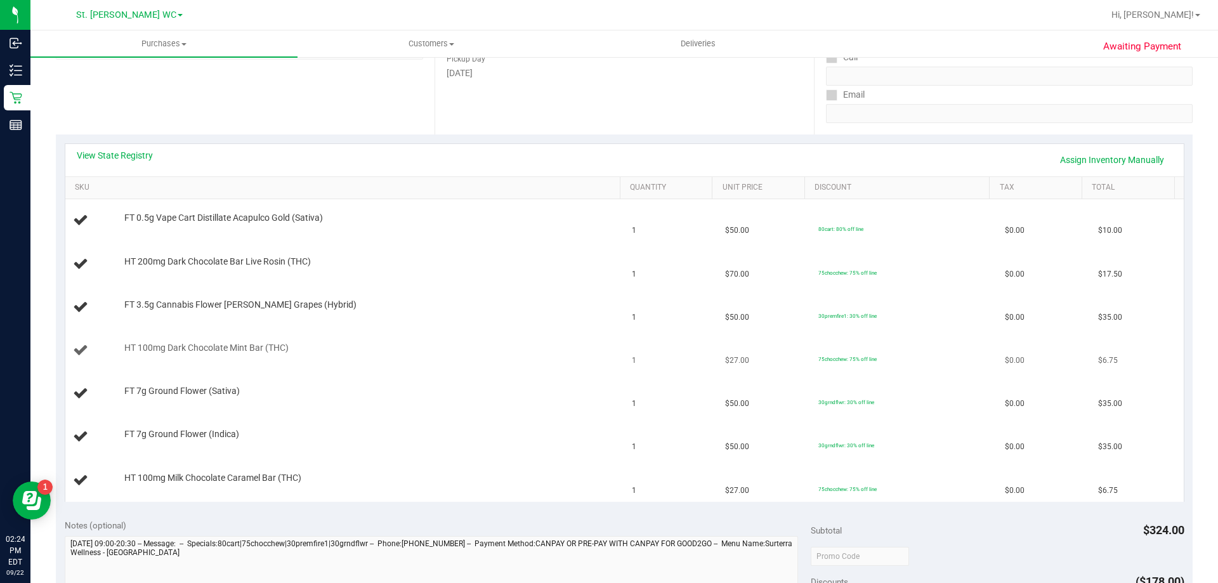
click at [450, 339] on td "HT 100mg Dark Chocolate Mint Bar (THC)" at bounding box center [344, 350] width 559 height 43
click at [440, 329] on td "HT 100mg Dark Chocolate Mint Bar (THC)" at bounding box center [344, 350] width 559 height 43
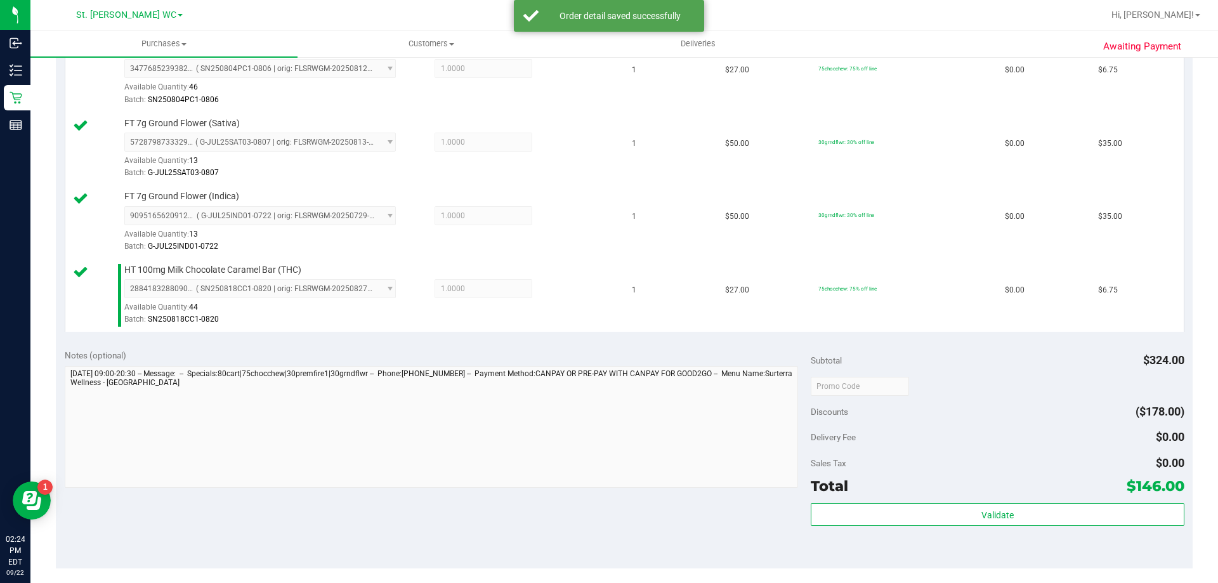
scroll to position [651, 0]
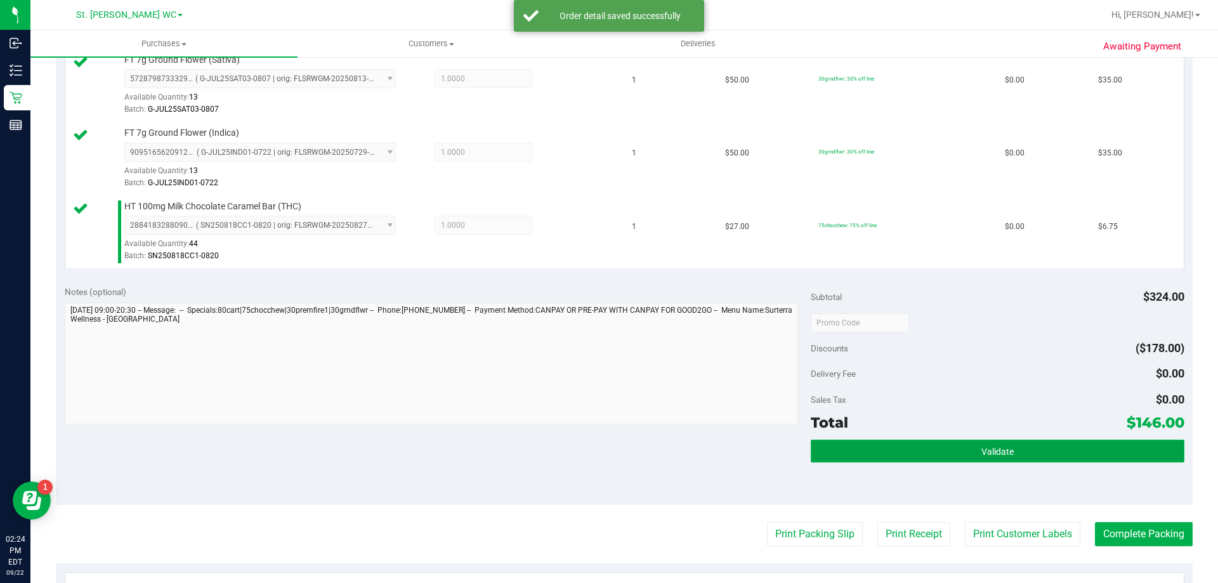
click at [924, 441] on button "Validate" at bounding box center [996, 450] width 373 height 23
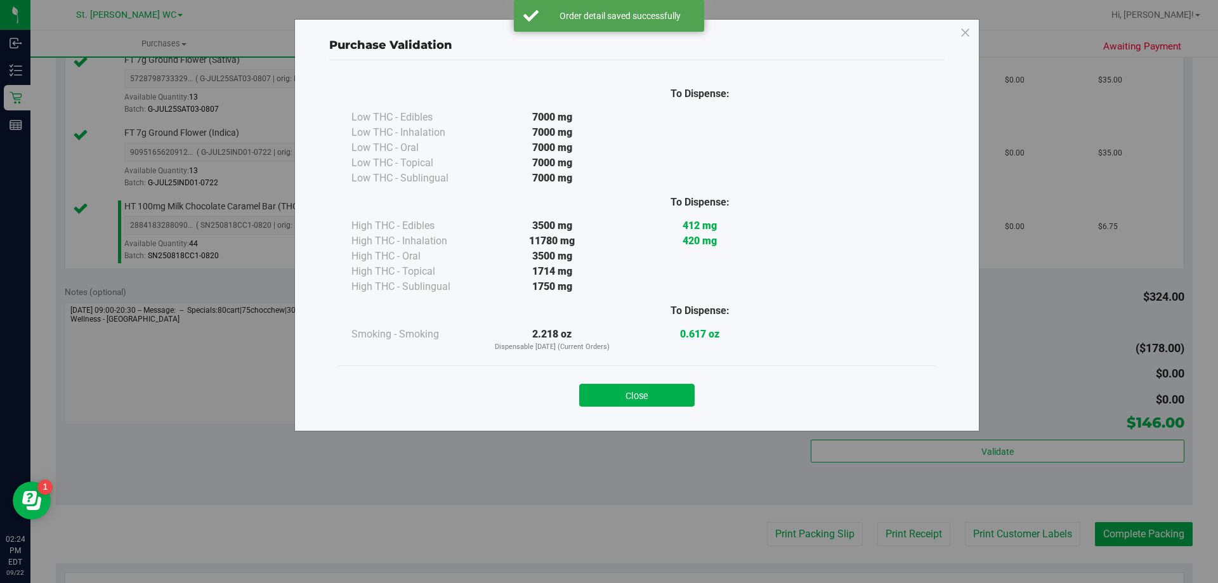
click at [680, 407] on div "Close" at bounding box center [637, 390] width 596 height 51
click at [675, 404] on button "Close" at bounding box center [636, 395] width 115 height 23
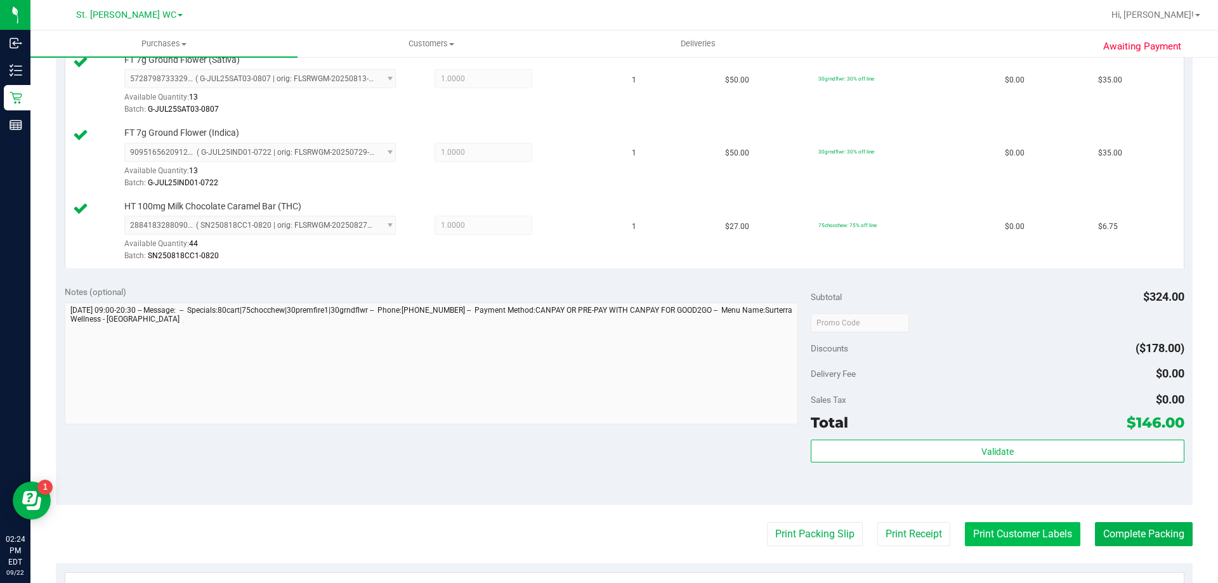
click at [978, 538] on button "Print Customer Labels" at bounding box center [1022, 534] width 115 height 24
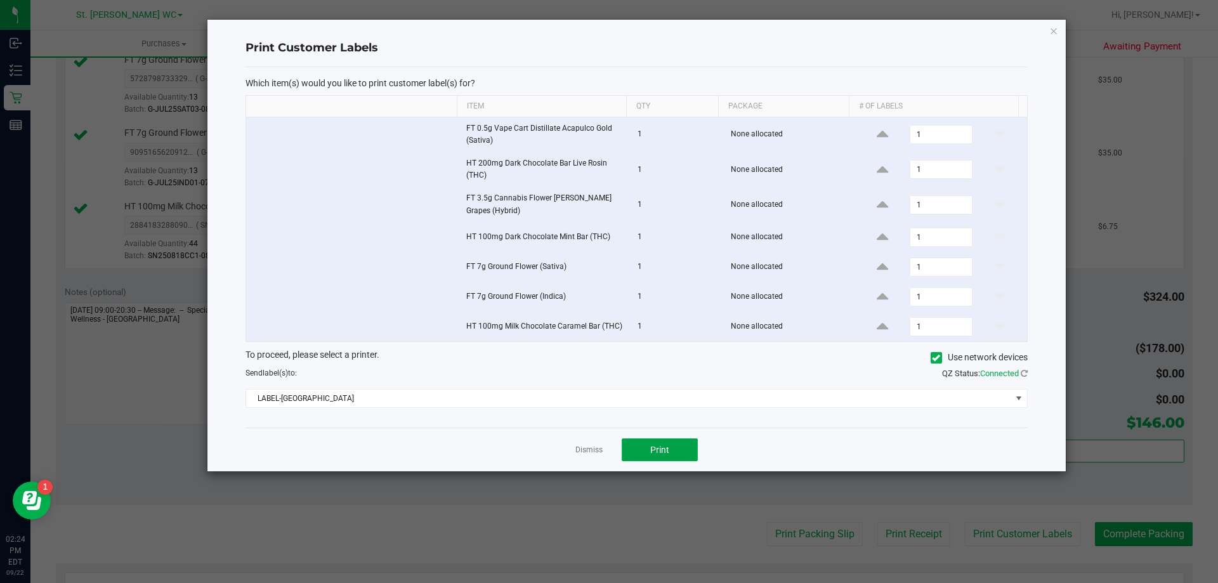
click at [673, 450] on button "Print" at bounding box center [659, 449] width 76 height 23
click at [1056, 27] on icon "button" at bounding box center [1053, 30] width 9 height 15
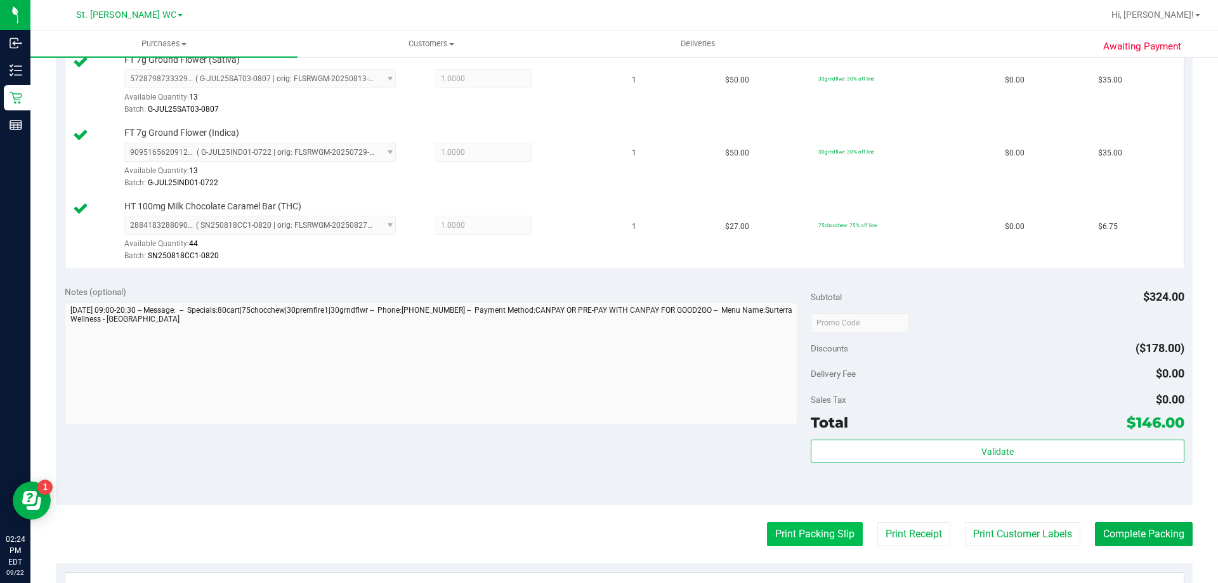
click at [826, 531] on button "Print Packing Slip" at bounding box center [815, 534] width 96 height 24
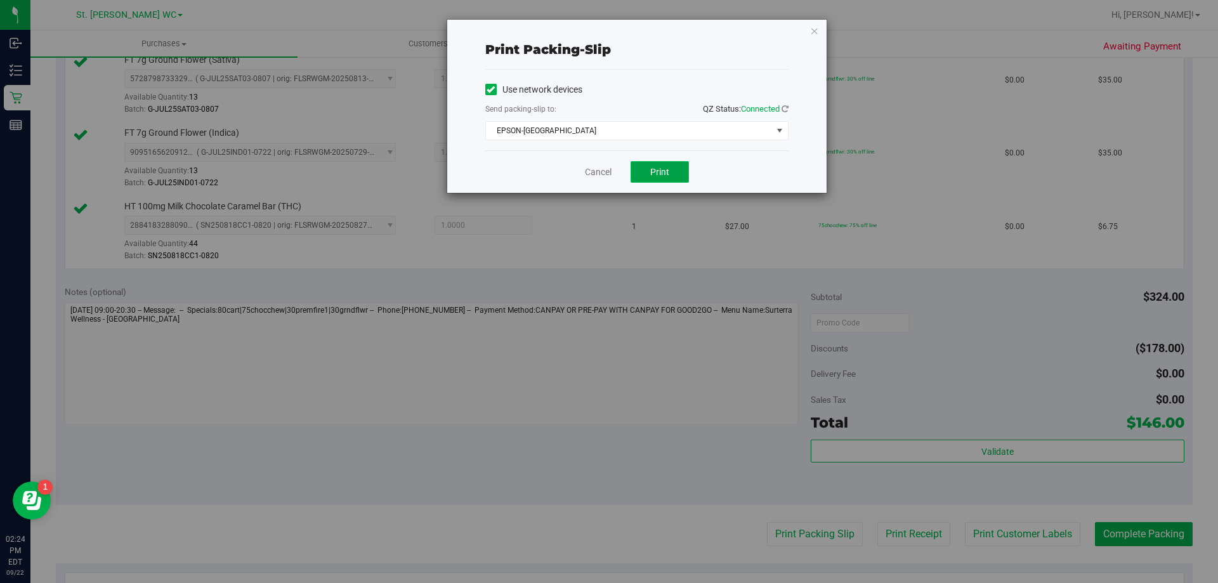
click at [661, 169] on span "Print" at bounding box center [659, 172] width 19 height 10
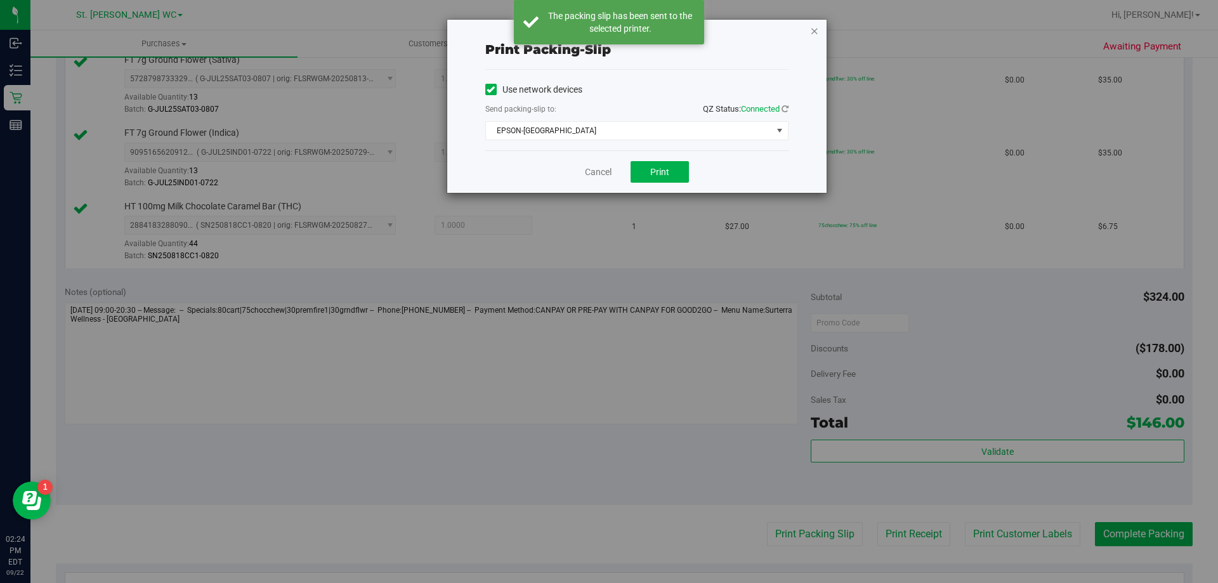
click at [816, 33] on icon "button" at bounding box center [814, 30] width 9 height 15
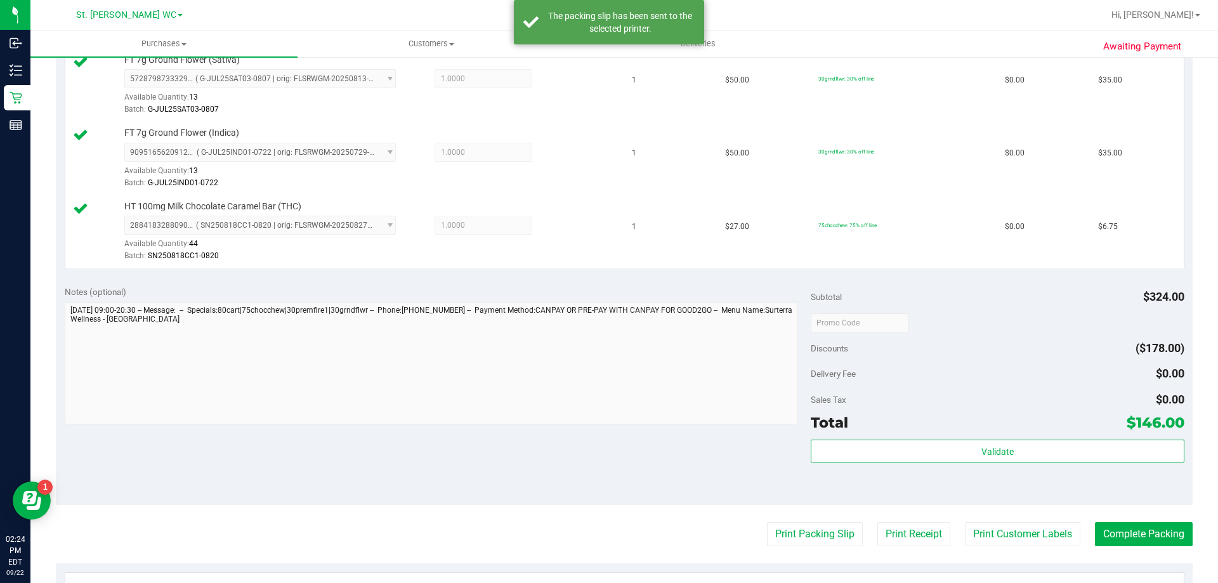
click at [944, 466] on div "Validate" at bounding box center [996, 467] width 373 height 57
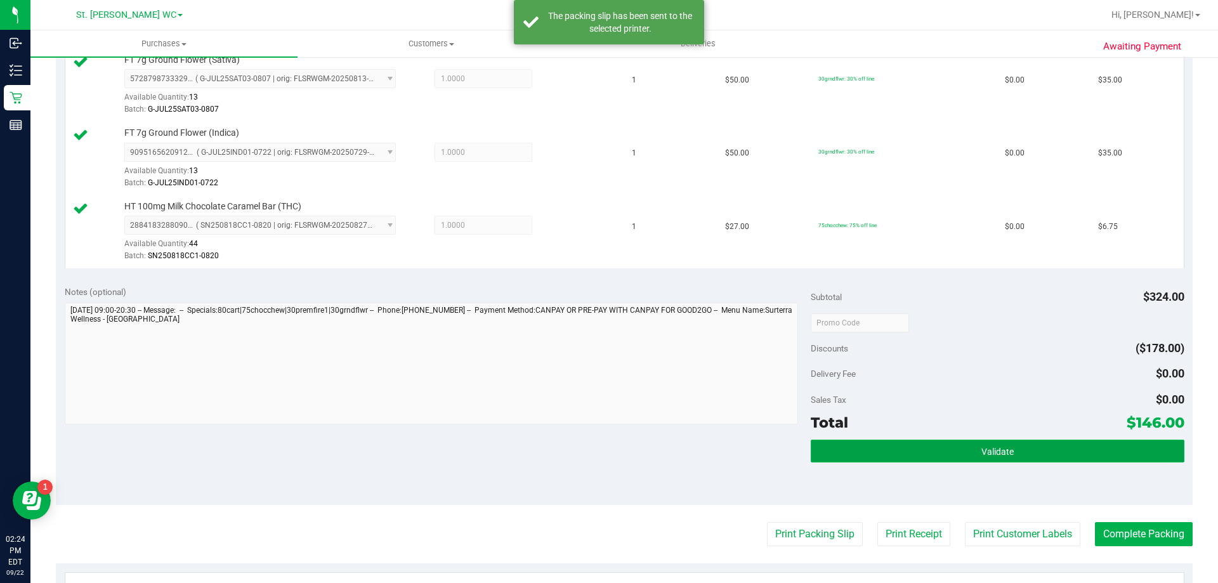
click at [944, 460] on button "Validate" at bounding box center [996, 450] width 373 height 23
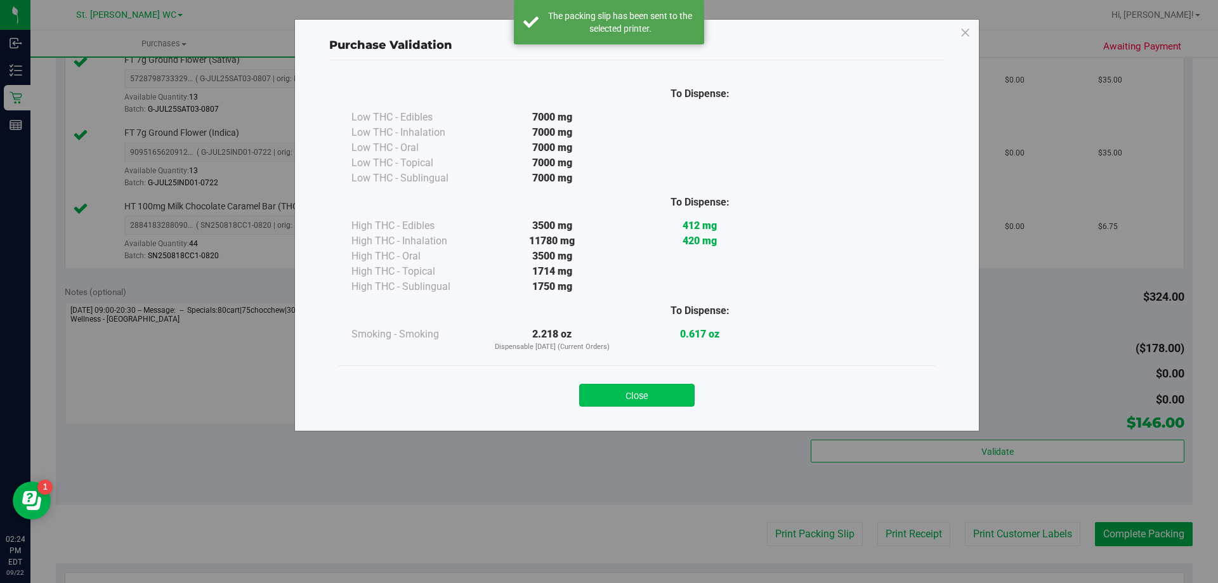
click at [670, 393] on button "Close" at bounding box center [636, 395] width 115 height 23
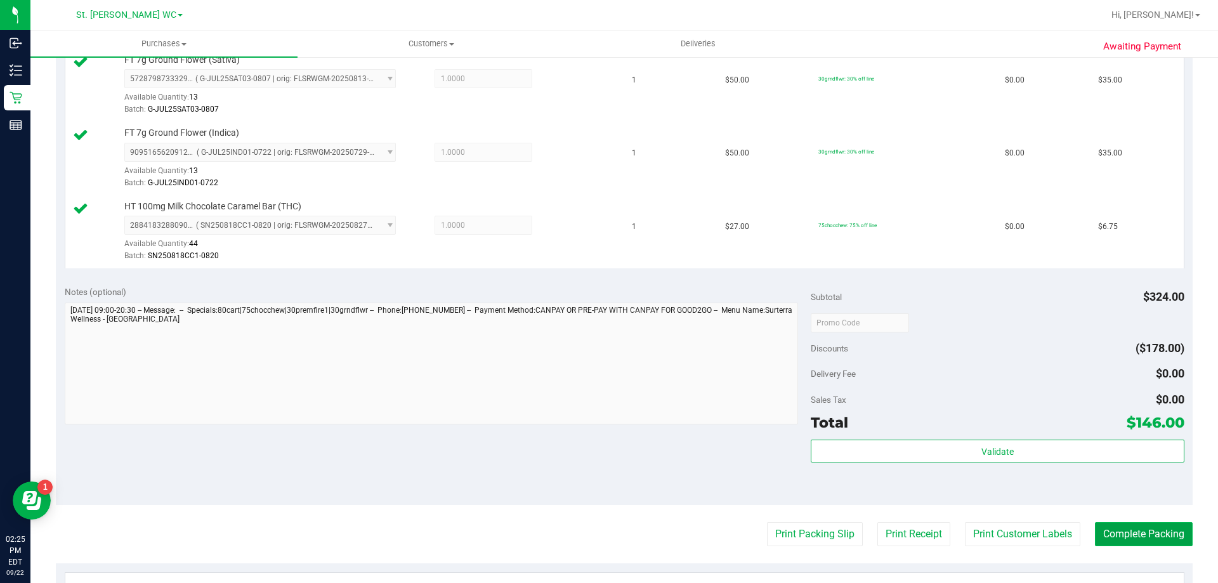
click at [1149, 535] on button "Complete Packing" at bounding box center [1144, 534] width 98 height 24
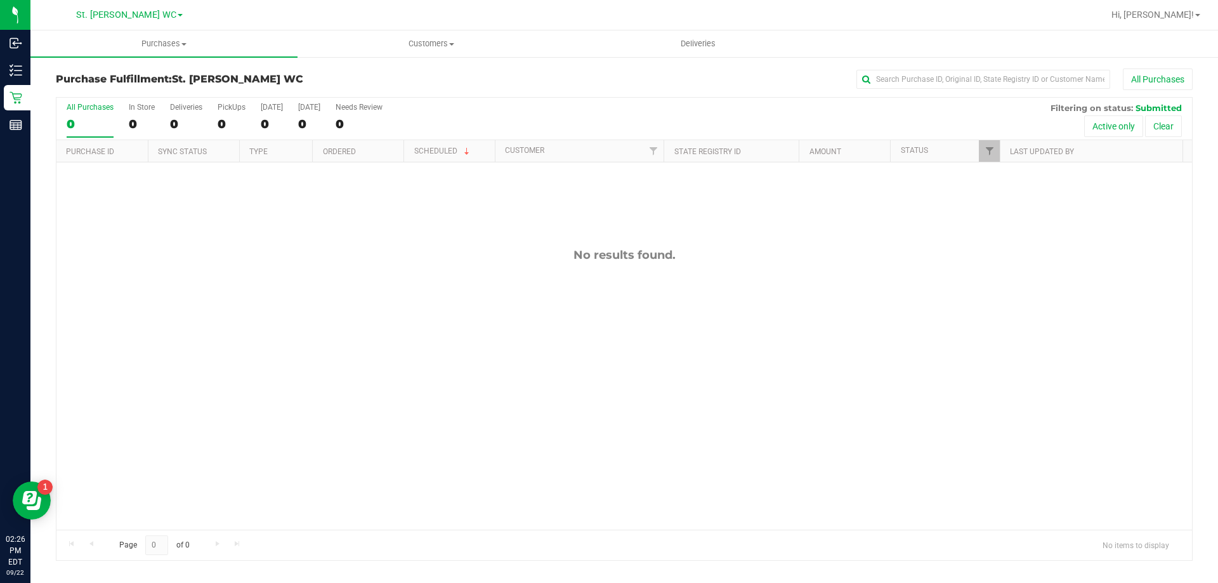
click at [996, 377] on div "No results found." at bounding box center [623, 388] width 1135 height 453
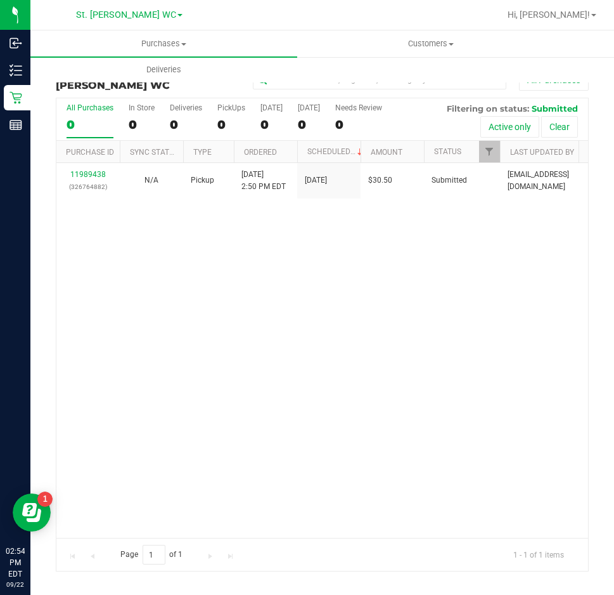
drag, startPoint x: 266, startPoint y: 280, endPoint x: 398, endPoint y: 96, distance: 226.2
click at [267, 278] on div "11989438 (326764882) N/A Pickup 9/22/2025 2:50 PM EDT 9/22/2025 $30.50 Submitte…" at bounding box center [322, 350] width 532 height 375
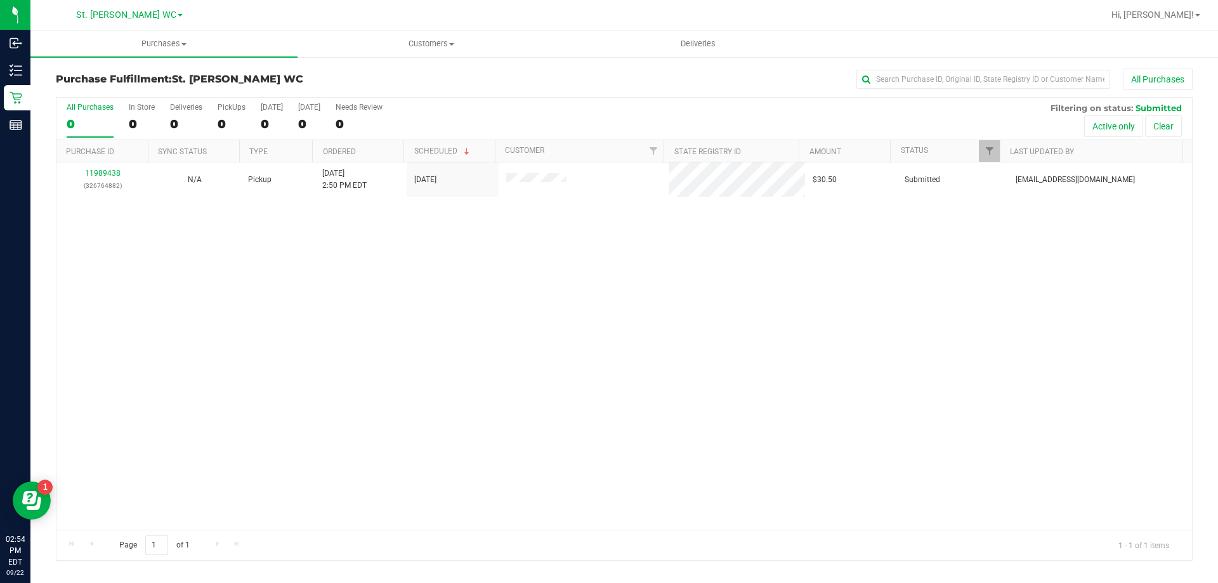
click at [505, 263] on div "11989438 (326764882) N/A Pickup 9/22/2025 2:50 PM EDT 9/22/2025 $30.50 Submitte…" at bounding box center [623, 345] width 1135 height 367
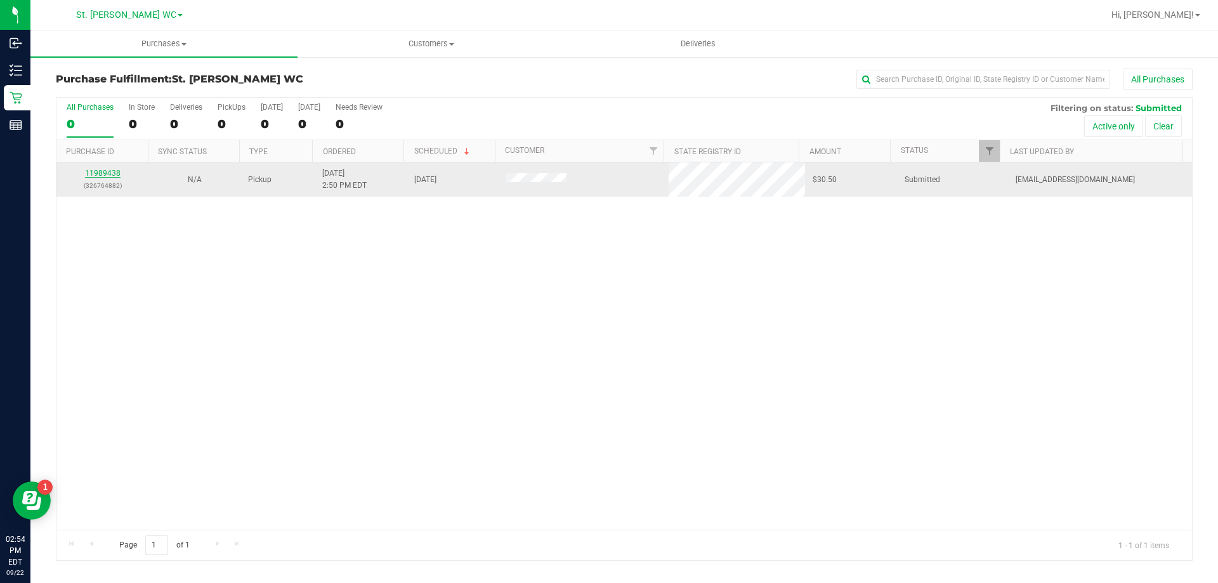
click at [94, 172] on link "11989438" at bounding box center [103, 173] width 36 height 9
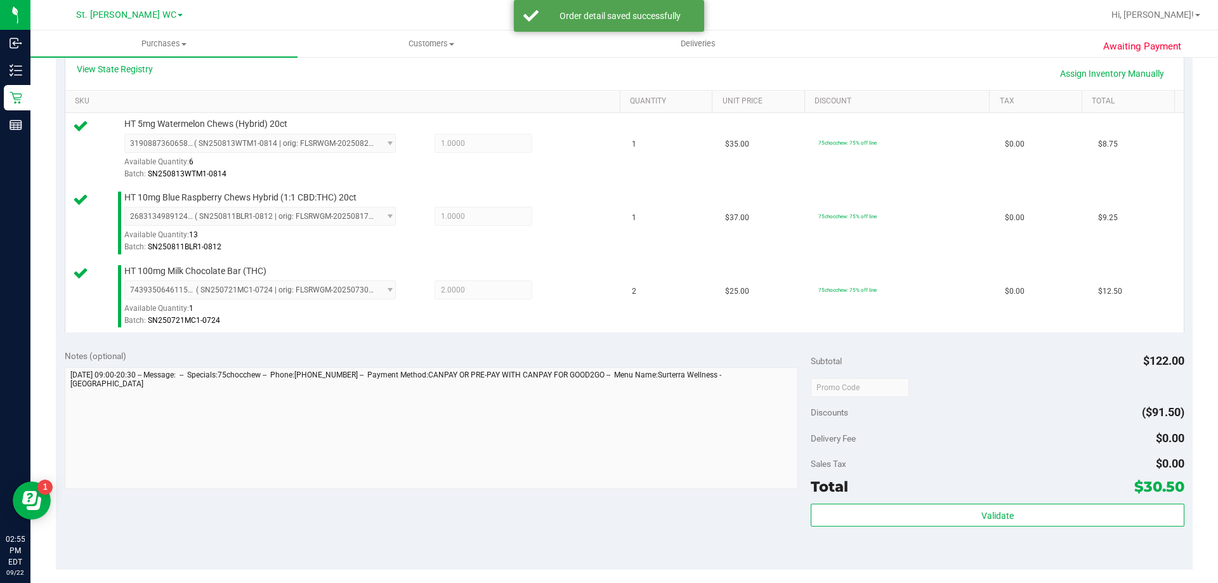
scroll to position [507, 0]
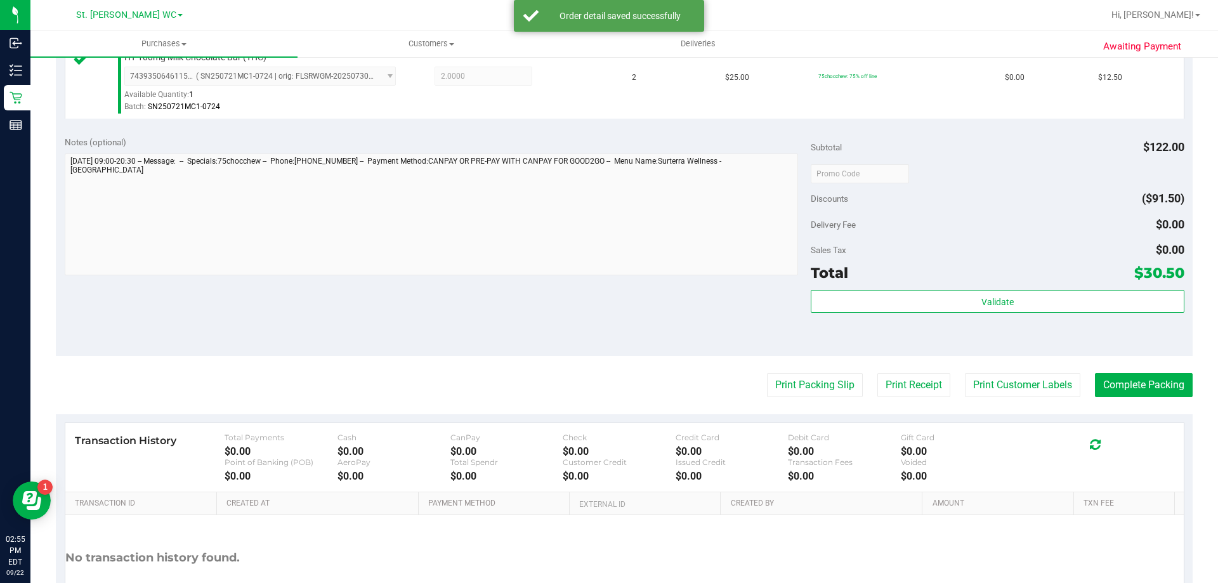
click at [1062, 323] on div "Validate" at bounding box center [996, 318] width 373 height 57
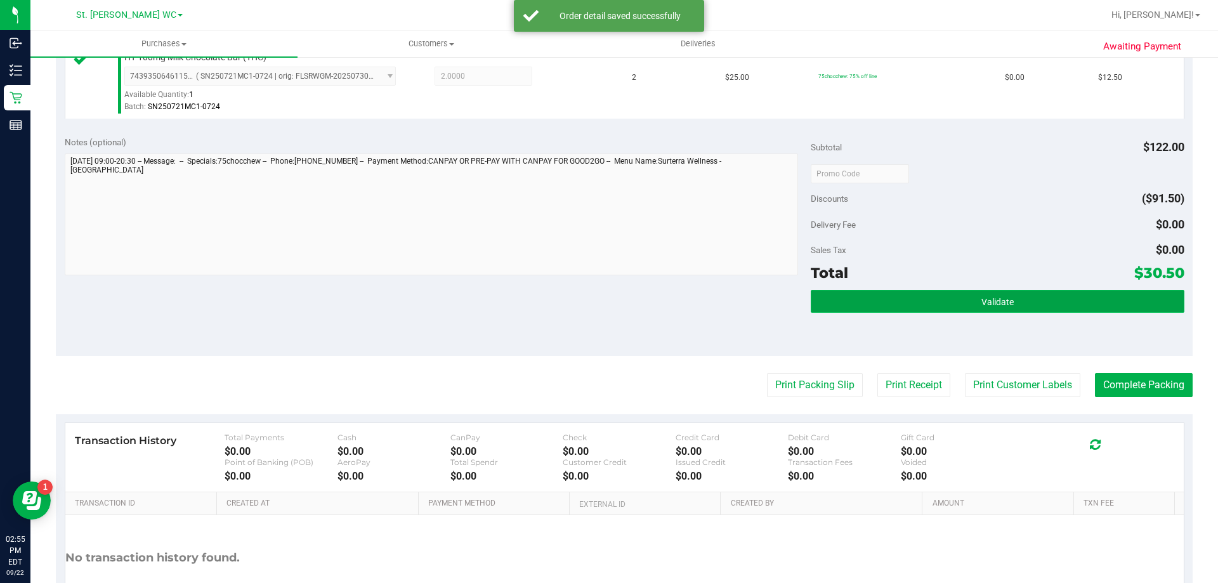
click at [1051, 296] on button "Validate" at bounding box center [996, 301] width 373 height 23
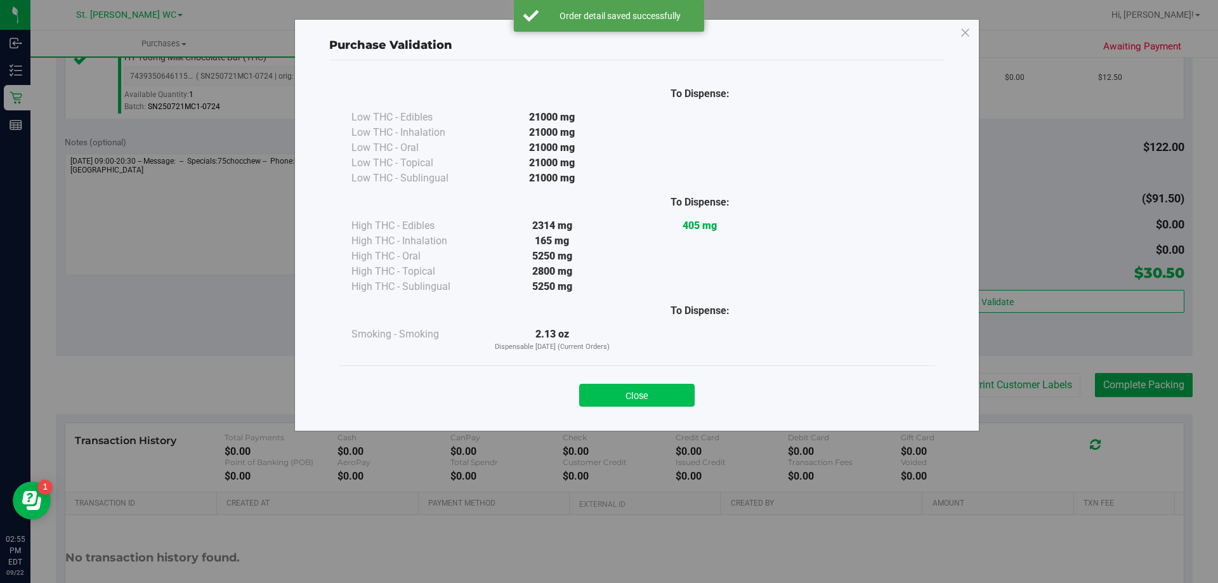
click at [635, 386] on button "Close" at bounding box center [636, 395] width 115 height 23
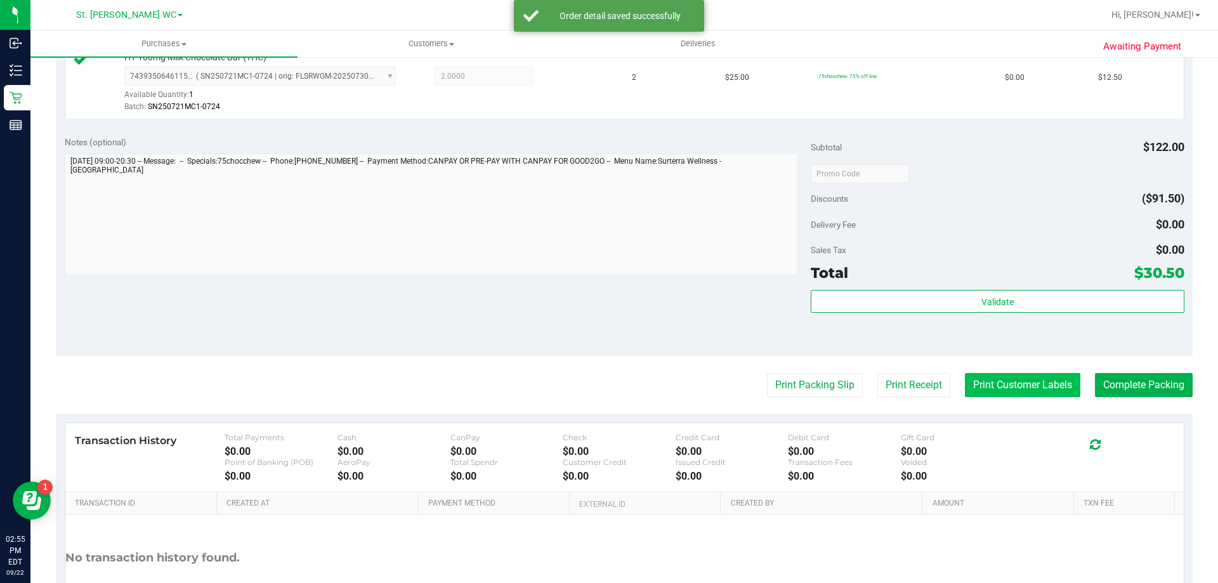
click at [995, 389] on button "Print Customer Labels" at bounding box center [1022, 385] width 115 height 24
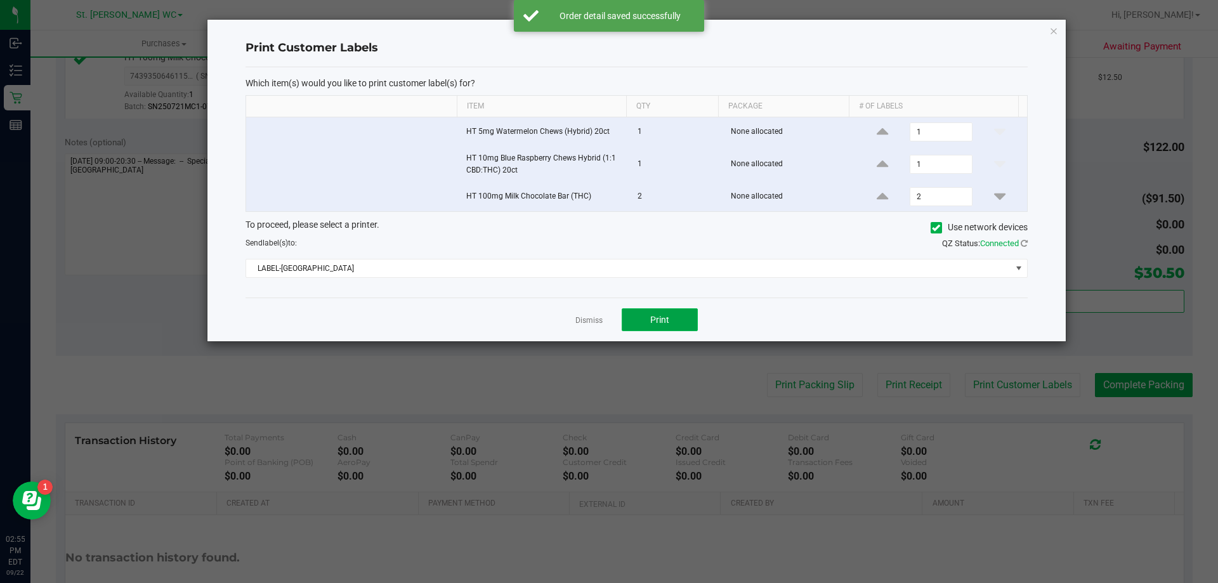
click at [669, 324] on button "Print" at bounding box center [659, 319] width 76 height 23
click at [1051, 36] on icon "button" at bounding box center [1053, 30] width 9 height 15
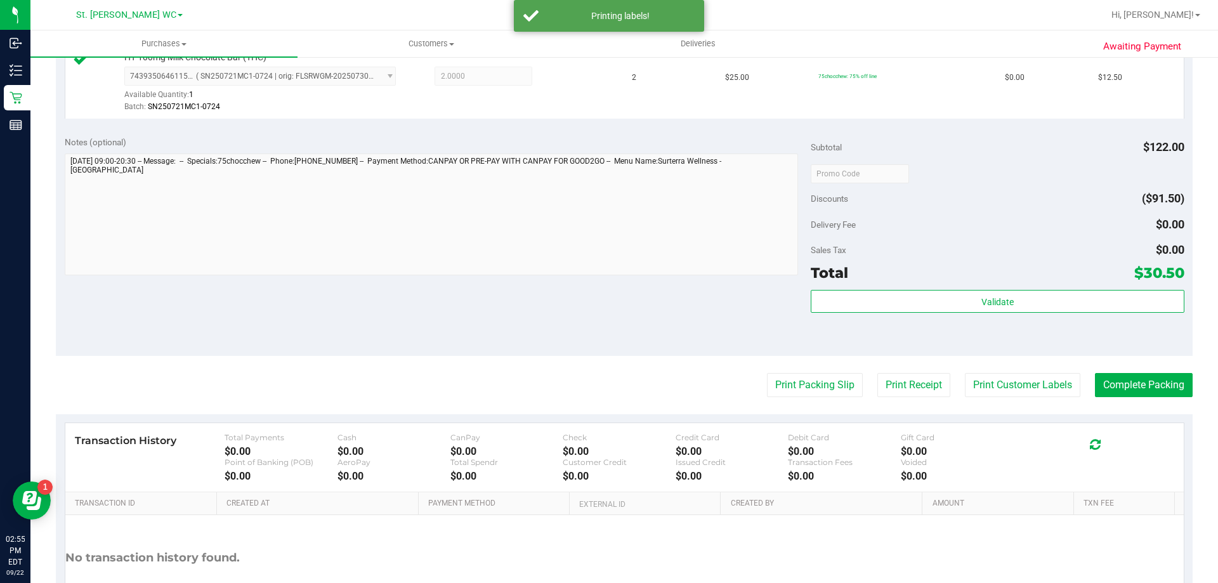
click at [820, 410] on purchase-details "Back Edit Purchase Cancel Purchase View Profile # 11989438 BioTrack ID: - Submi…" at bounding box center [624, 106] width 1136 height 1090
click at [822, 396] on purchase-details "Back Edit Purchase Cancel Purchase View Profile # 11989438 BioTrack ID: - Submi…" at bounding box center [624, 106] width 1136 height 1090
click at [822, 395] on button "Print Packing Slip" at bounding box center [815, 385] width 96 height 24
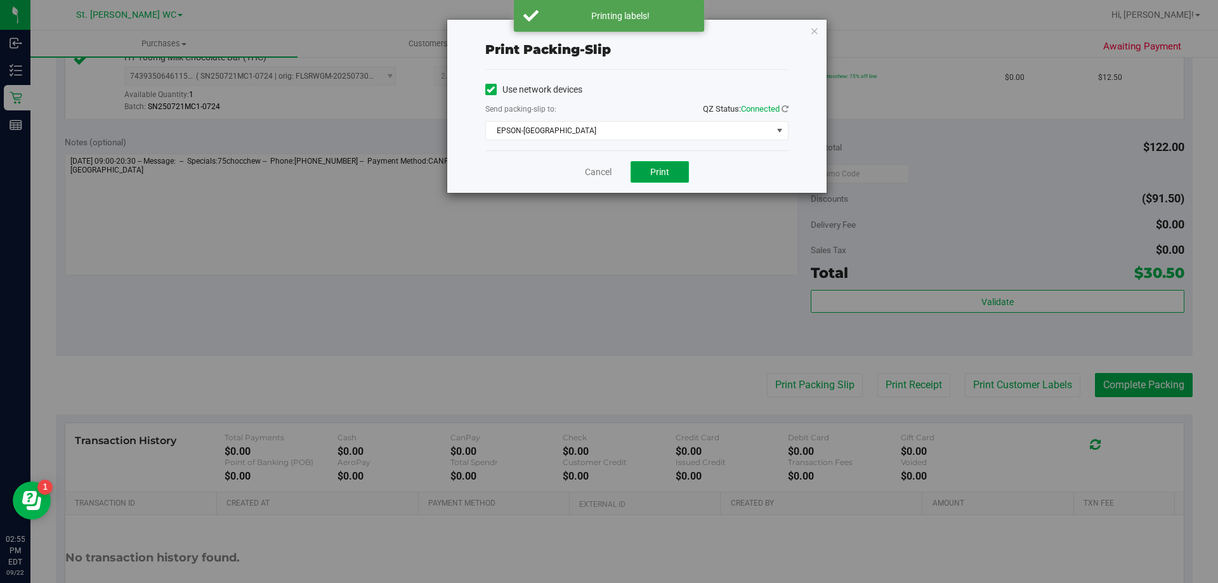
click at [651, 162] on button "Print" at bounding box center [659, 172] width 58 height 22
click at [816, 27] on icon "button" at bounding box center [814, 30] width 9 height 15
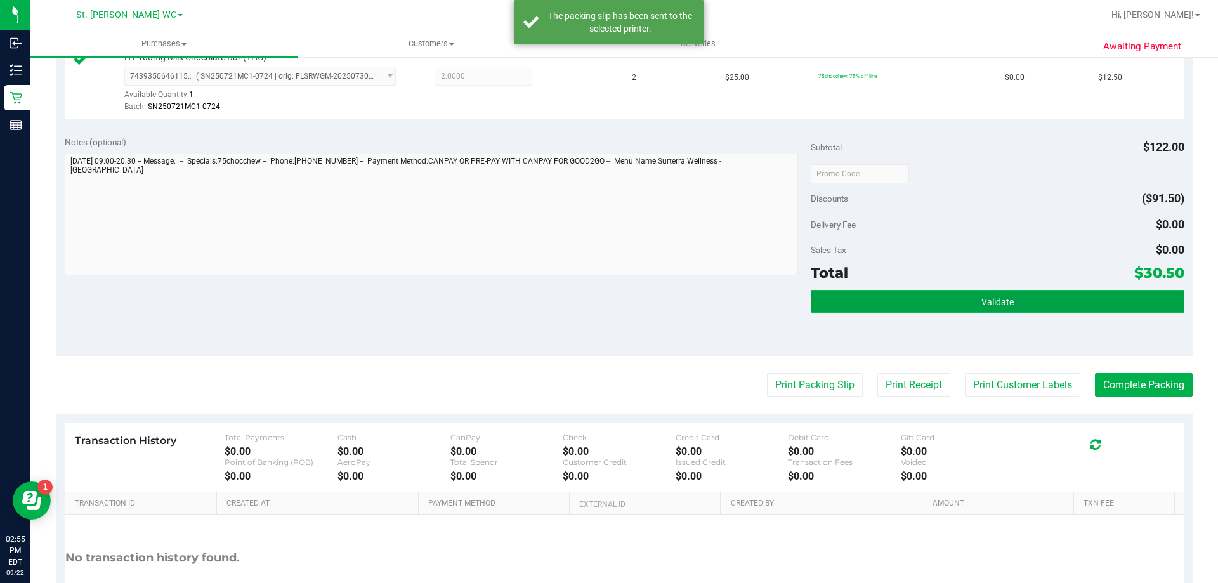
click at [952, 292] on button "Validate" at bounding box center [996, 301] width 373 height 23
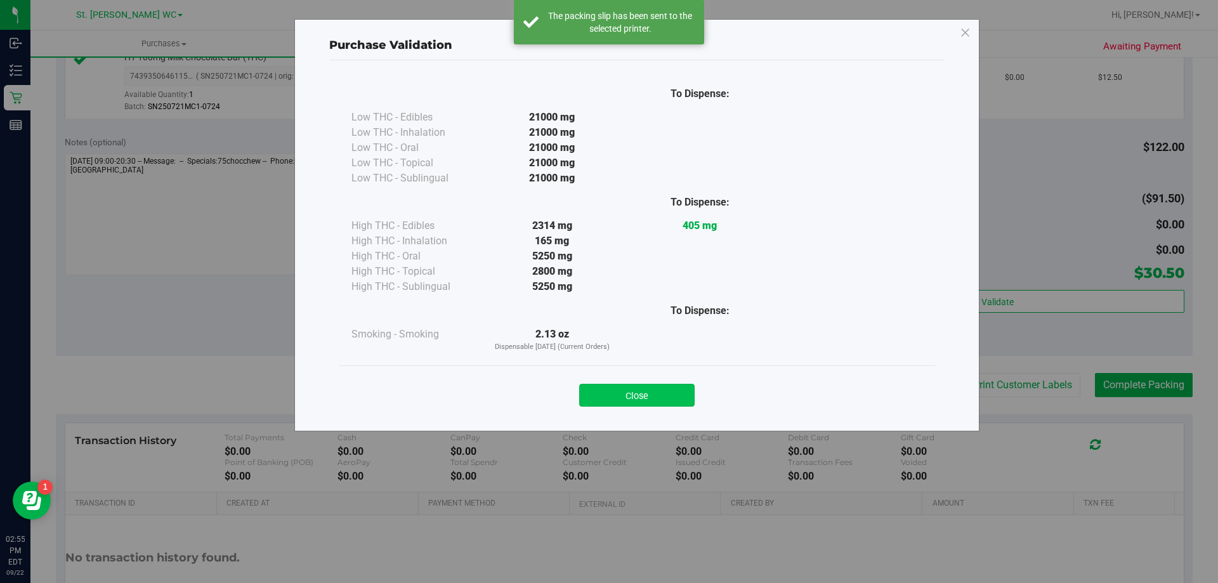
click at [642, 396] on button "Close" at bounding box center [636, 395] width 115 height 23
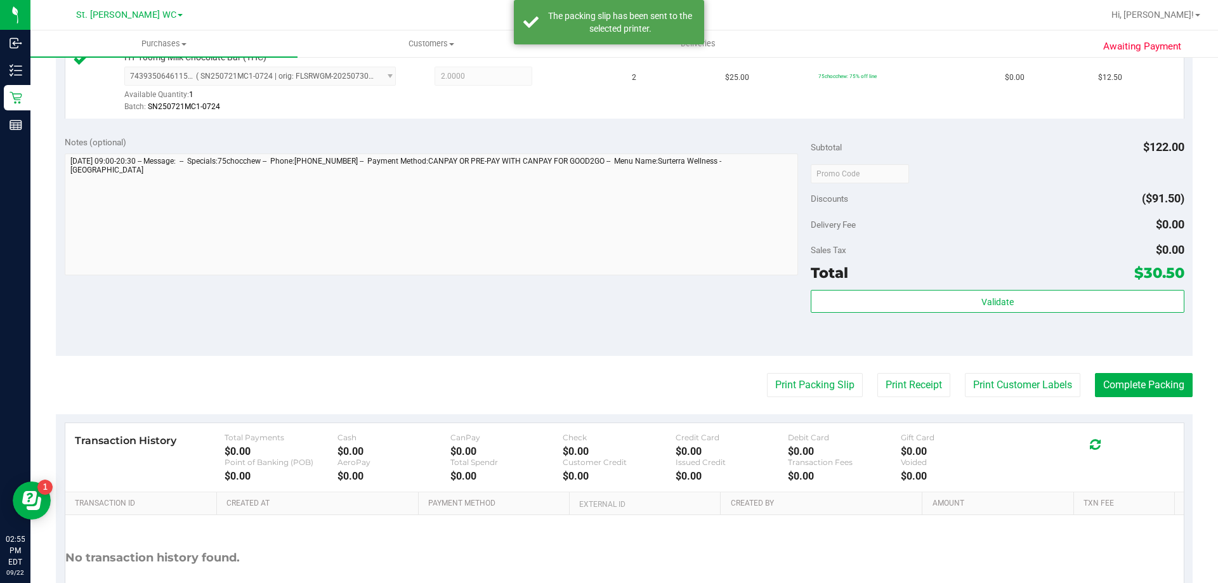
click at [1155, 372] on purchase-details "Back Edit Purchase Cancel Purchase View Profile # 11989438 BioTrack ID: - Submi…" at bounding box center [624, 106] width 1136 height 1090
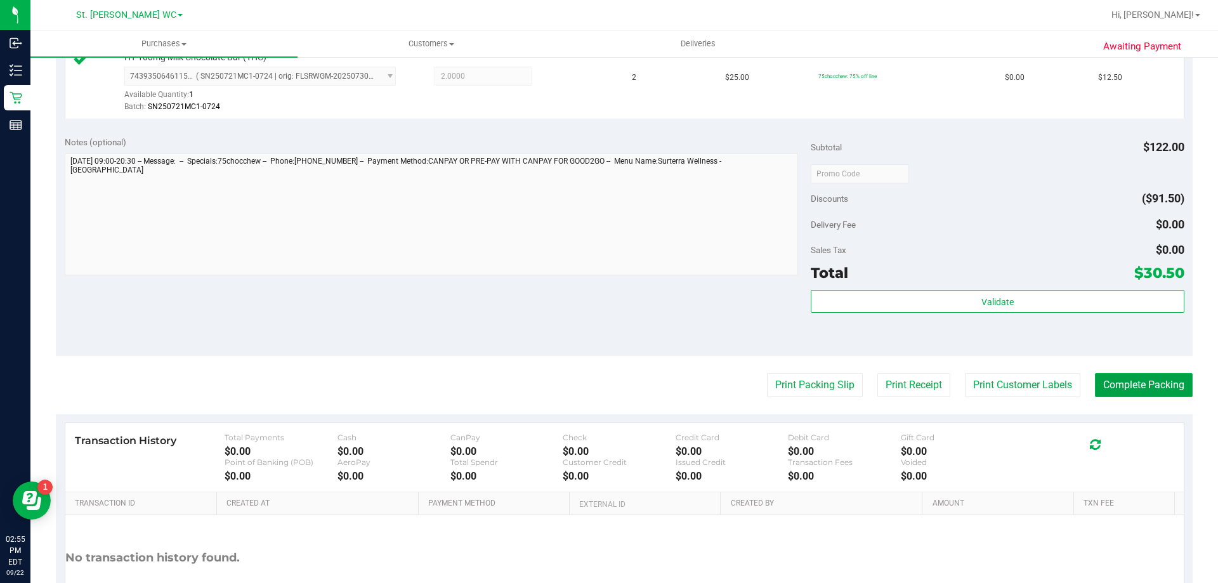
click at [1155, 373] on button "Complete Packing" at bounding box center [1144, 385] width 98 height 24
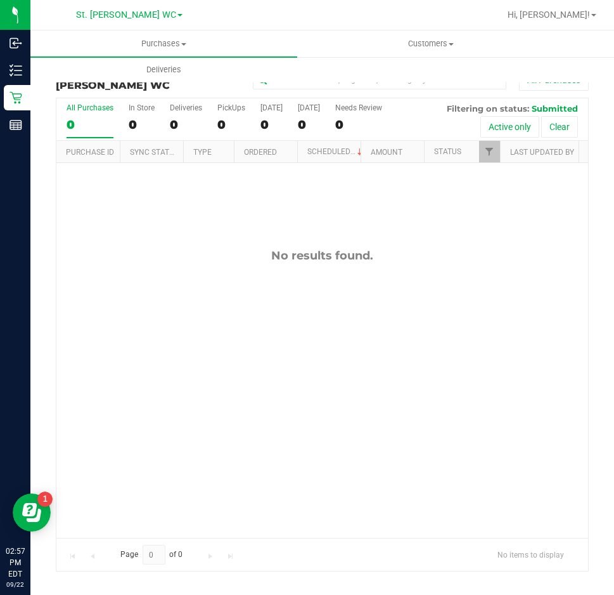
drag, startPoint x: 276, startPoint y: 493, endPoint x: 388, endPoint y: 353, distance: 180.0
click at [278, 485] on div "No results found." at bounding box center [322, 393] width 532 height 460
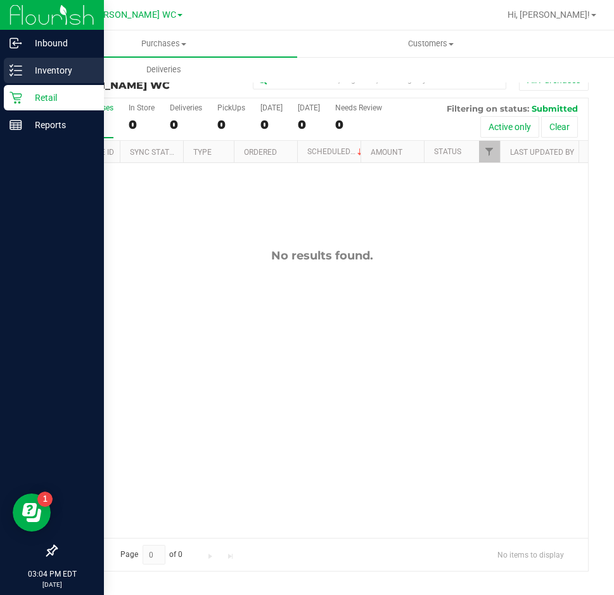
click at [13, 72] on icon at bounding box center [16, 70] width 13 height 13
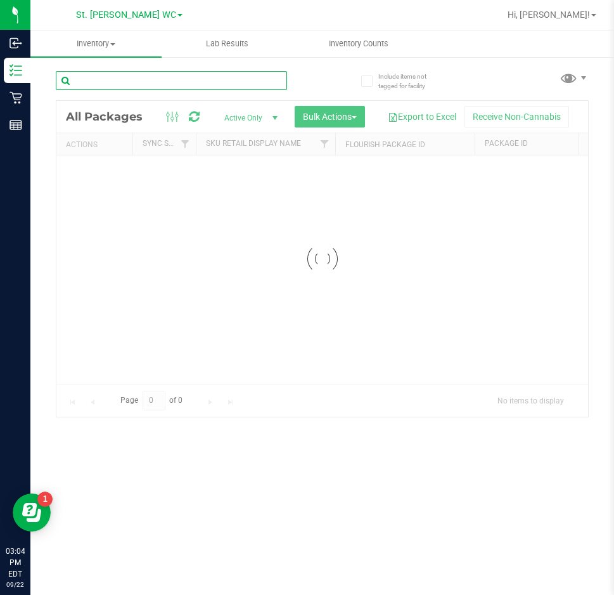
click at [112, 76] on input "text" at bounding box center [171, 80] width 231 height 19
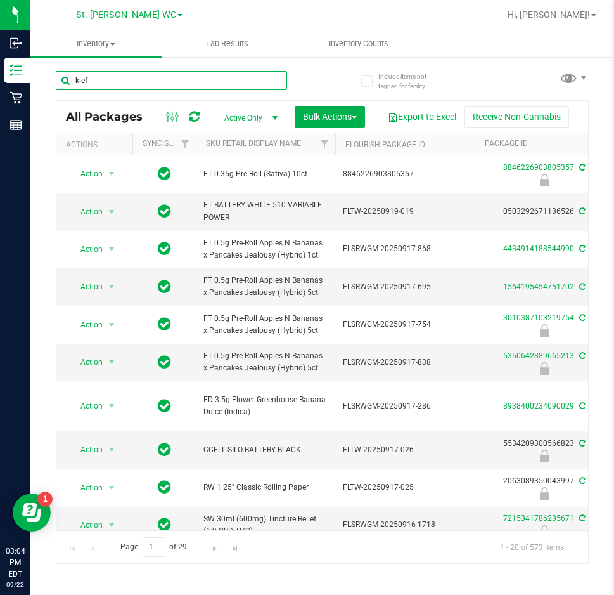
type input "kief"
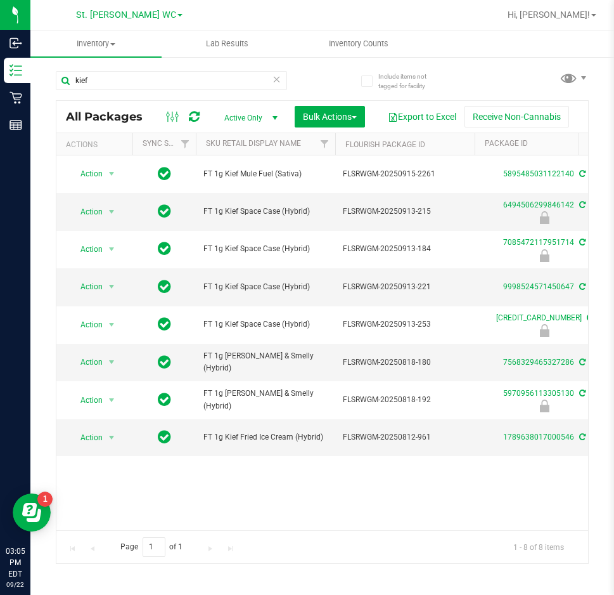
click at [307, 141] on th "Sku Retail Display Name" at bounding box center [266, 144] width 140 height 22
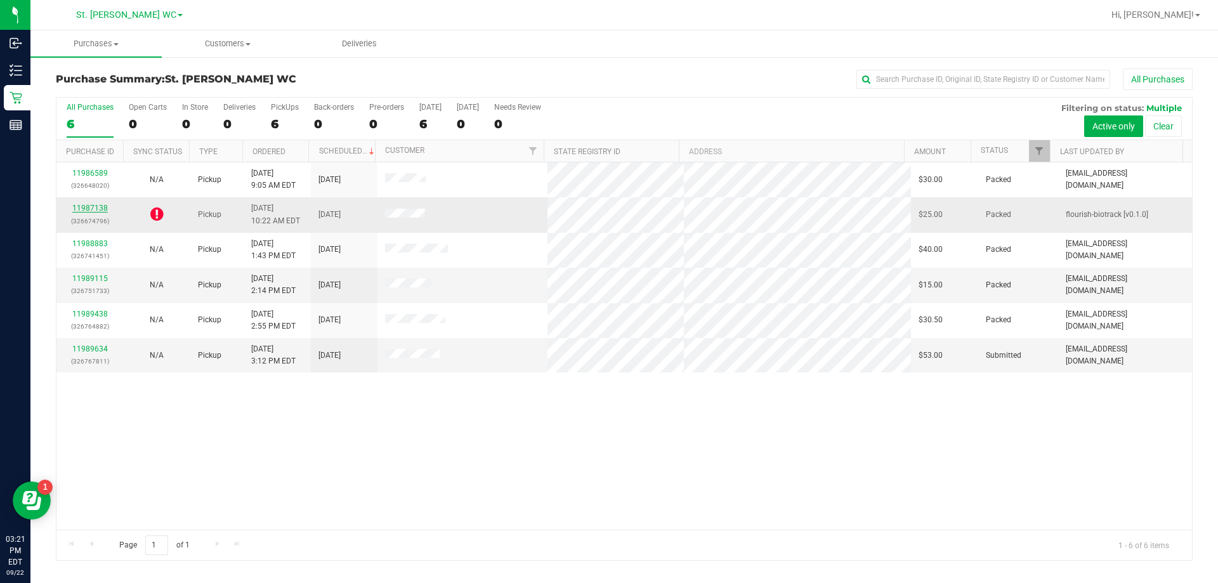
click at [98, 210] on link "11987138" at bounding box center [90, 208] width 36 height 9
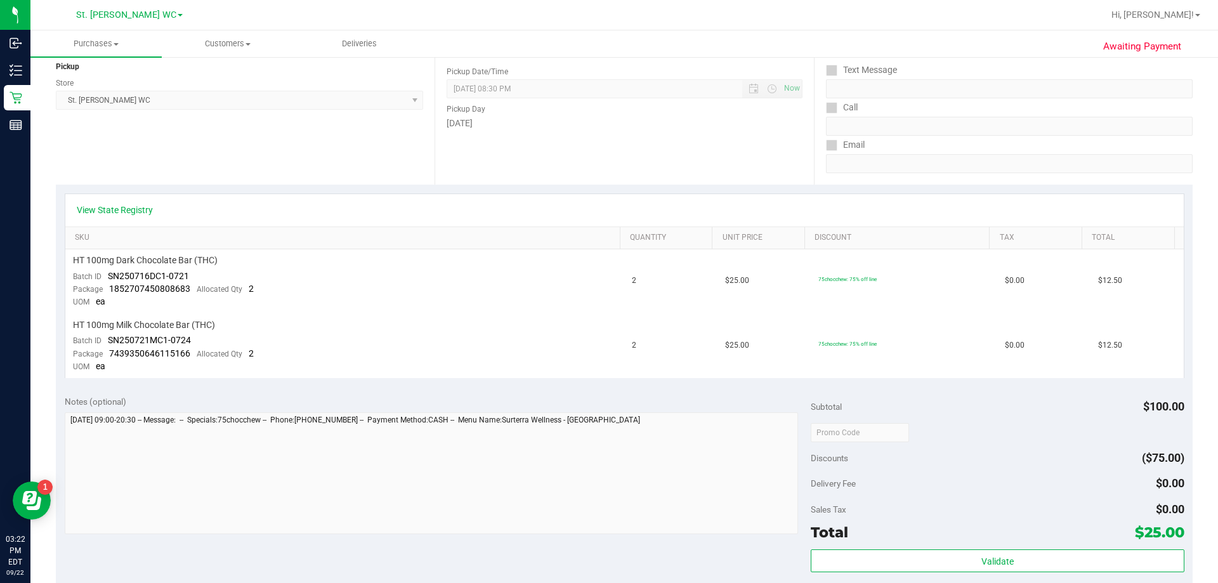
scroll to position [113, 0]
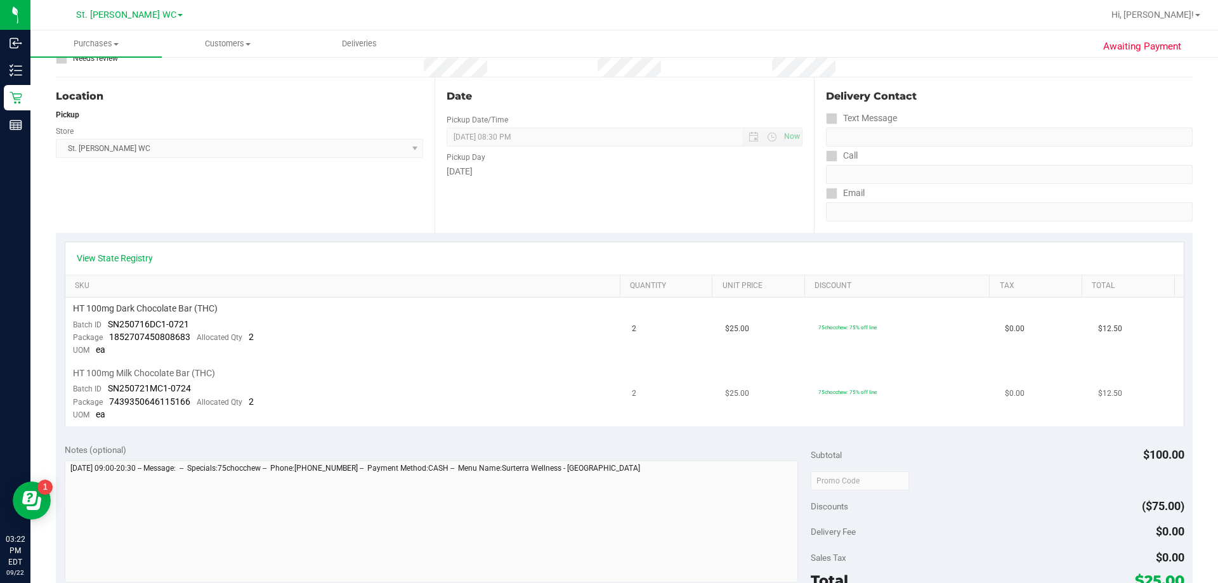
click at [279, 395] on td "HT 100mg Milk Chocolate Bar (THC) Batch ID SN250721MC1-0724 Package 74393506461…" at bounding box center [344, 394] width 559 height 64
click at [275, 404] on td "HT 100mg Milk Chocolate Bar (THC) Batch ID SN250721MC1-0724 Package 74393506461…" at bounding box center [344, 394] width 559 height 64
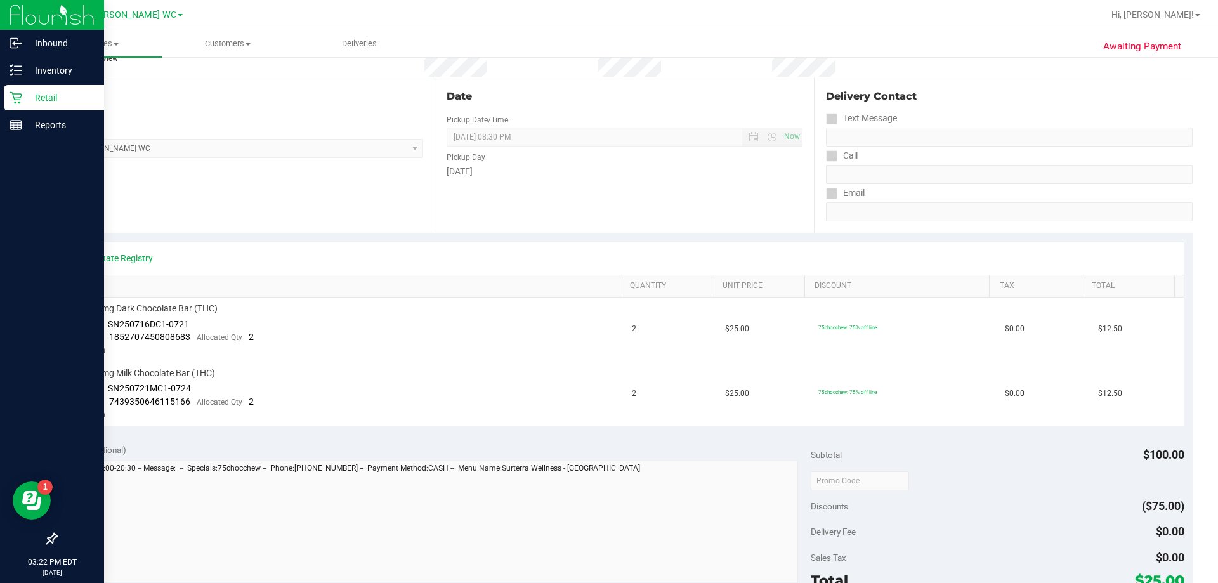
click at [15, 96] on icon at bounding box center [16, 97] width 13 height 13
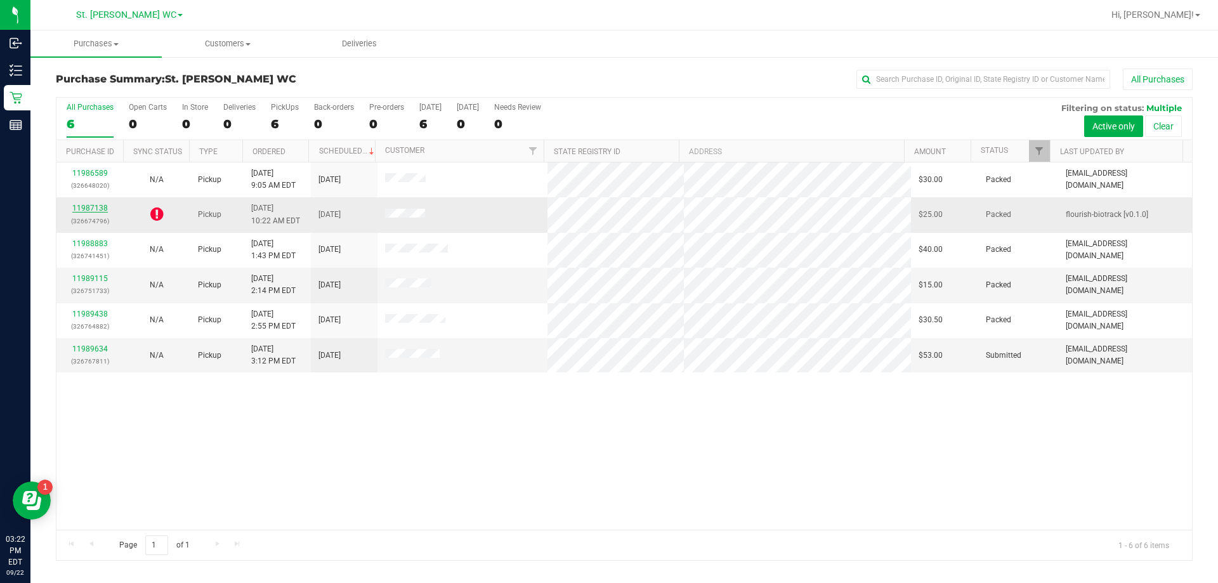
click at [89, 210] on link "11987138" at bounding box center [90, 208] width 36 height 9
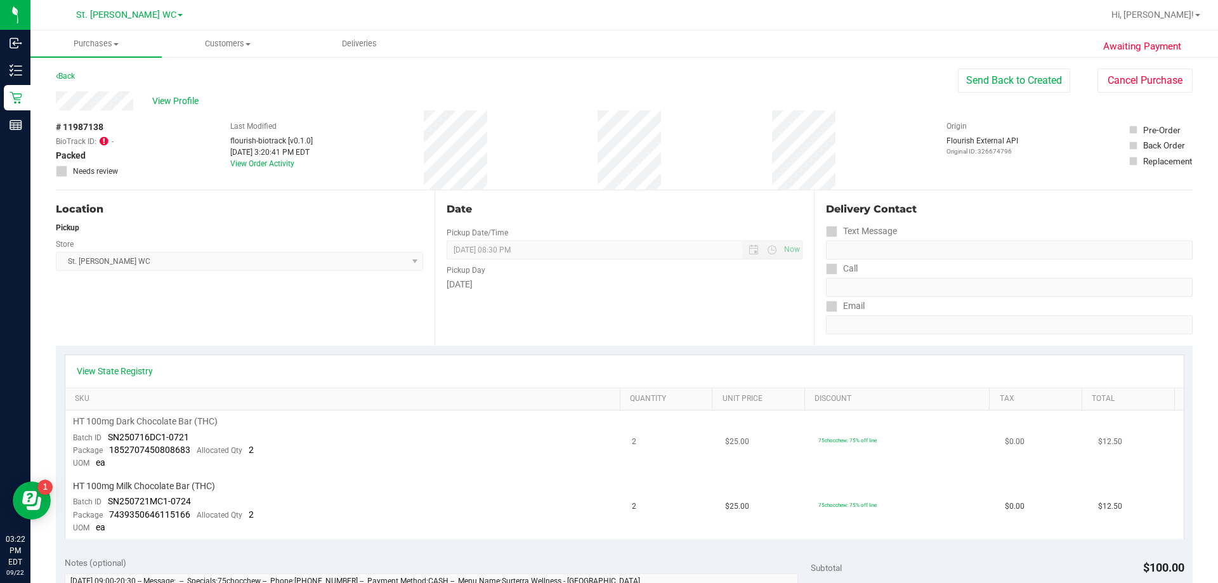
click at [185, 420] on span "HT 100mg Dark Chocolate Bar (THC)" at bounding box center [145, 421] width 145 height 12
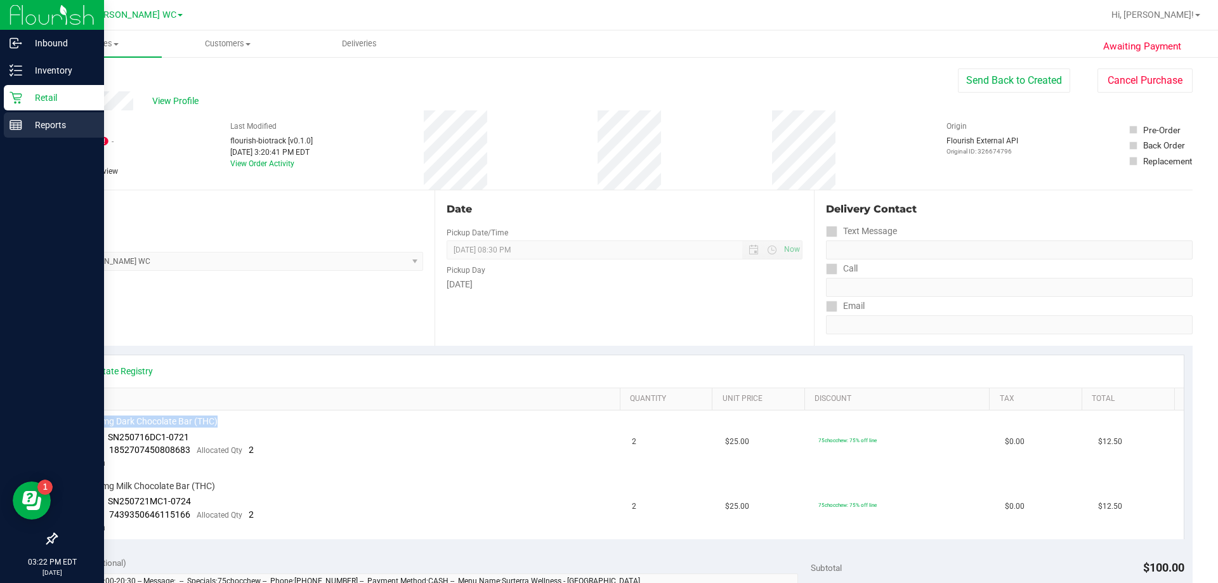
copy div "HT 100mg Dark Chocolate Bar (THC)"
click at [53, 67] on p "Inventory" at bounding box center [60, 70] width 76 height 15
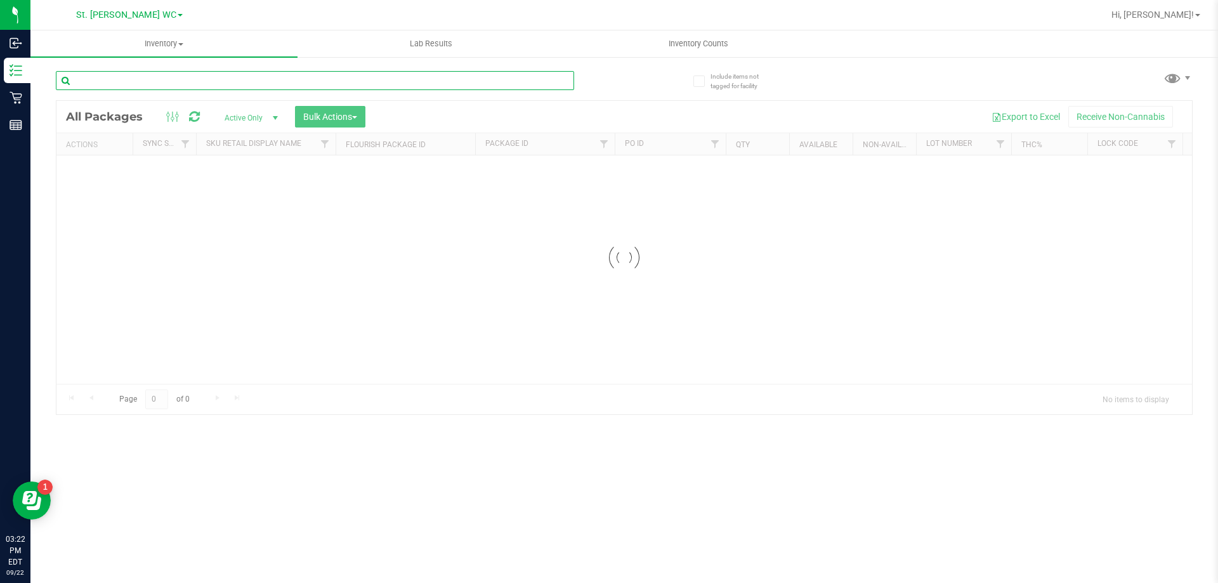
click at [152, 75] on input "text" at bounding box center [315, 80] width 518 height 19
paste input "HT 100mg Dark Chocolate Bar (THC)"
type input "HT 100mg Dark Chocolate Bar (THC)"
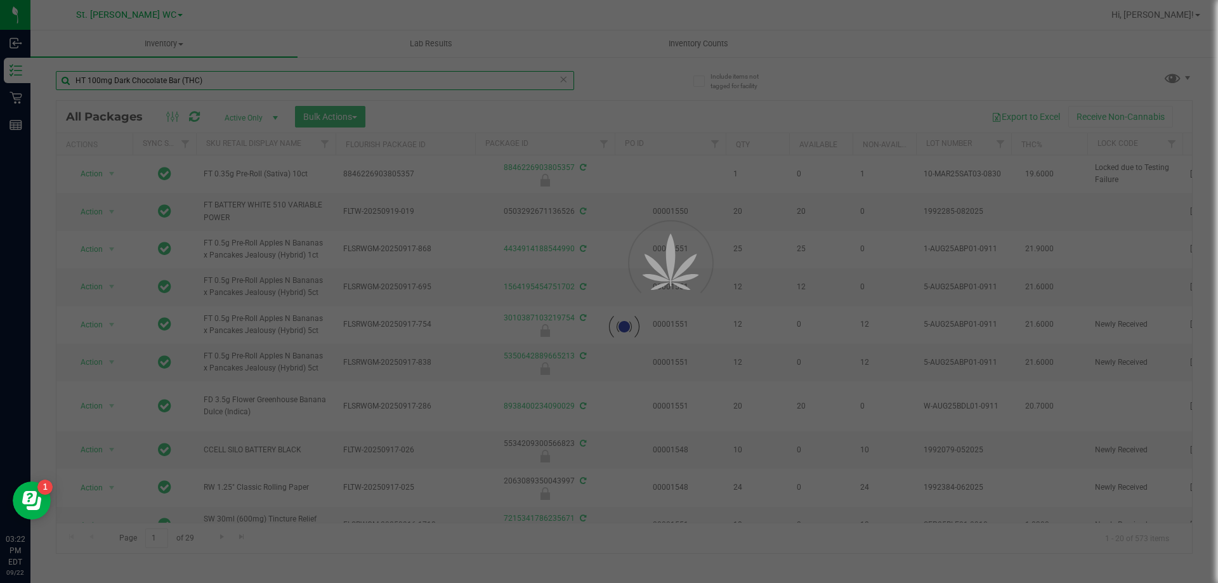
type input "2026-03-16"
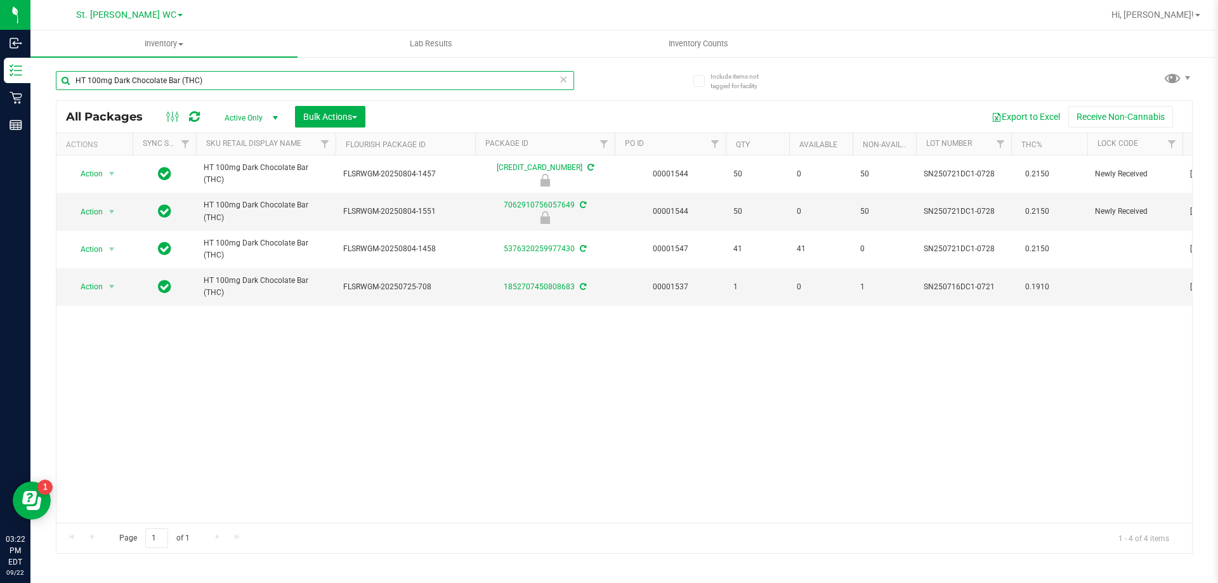
type input "HT 100mg Dark Chocolate Bar (THC)"
click at [462, 379] on div "Action Action Edit attributes Global inventory Locate package Package audit log…" at bounding box center [623, 338] width 1135 height 367
click at [462, 384] on div "Action Action Edit attributes Global inventory Locate package Package audit log…" at bounding box center [623, 338] width 1135 height 367
click at [344, 360] on div "Action Action Edit attributes Global inventory Locate package Package audit log…" at bounding box center [623, 338] width 1135 height 367
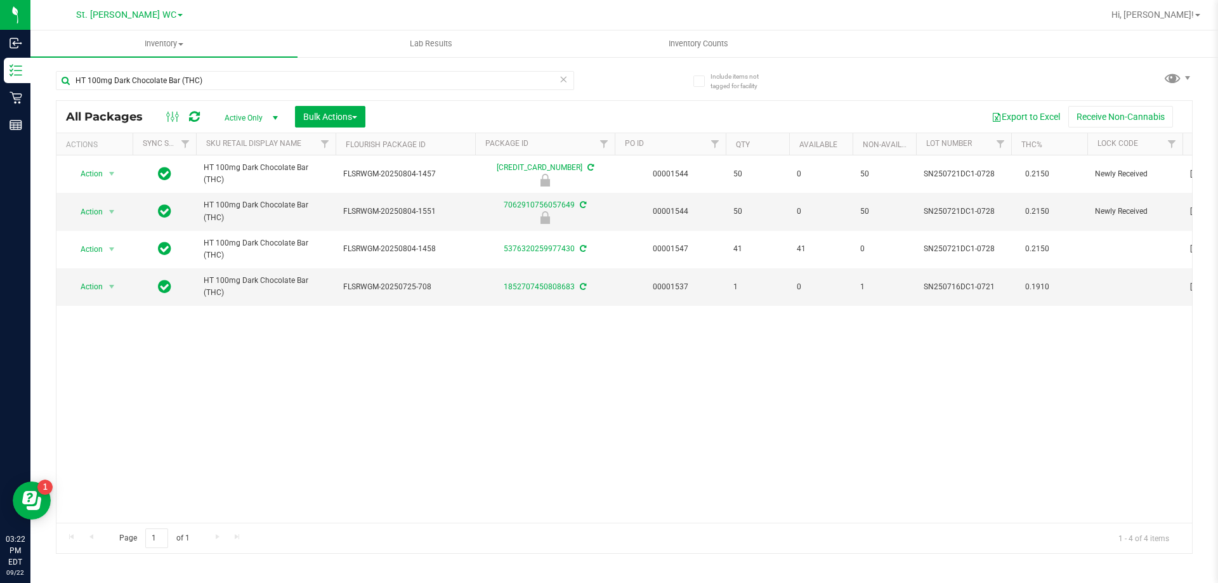
click at [498, 363] on div "Action Action Edit attributes Global inventory Locate package Package audit log…" at bounding box center [623, 338] width 1135 height 367
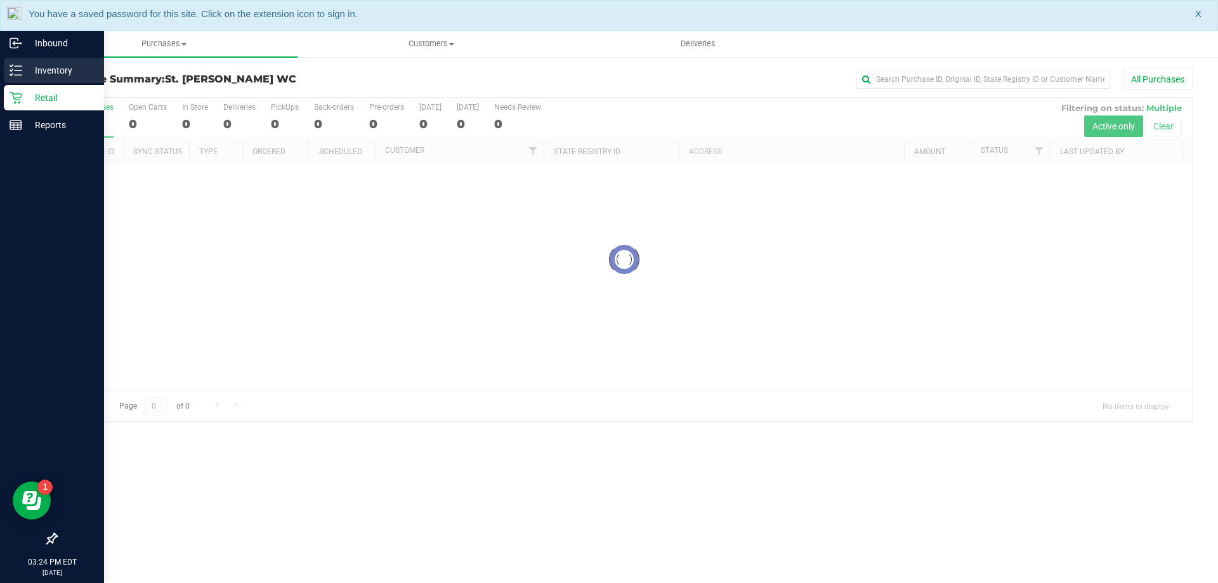
click at [23, 82] on div "Inventory" at bounding box center [54, 70] width 100 height 25
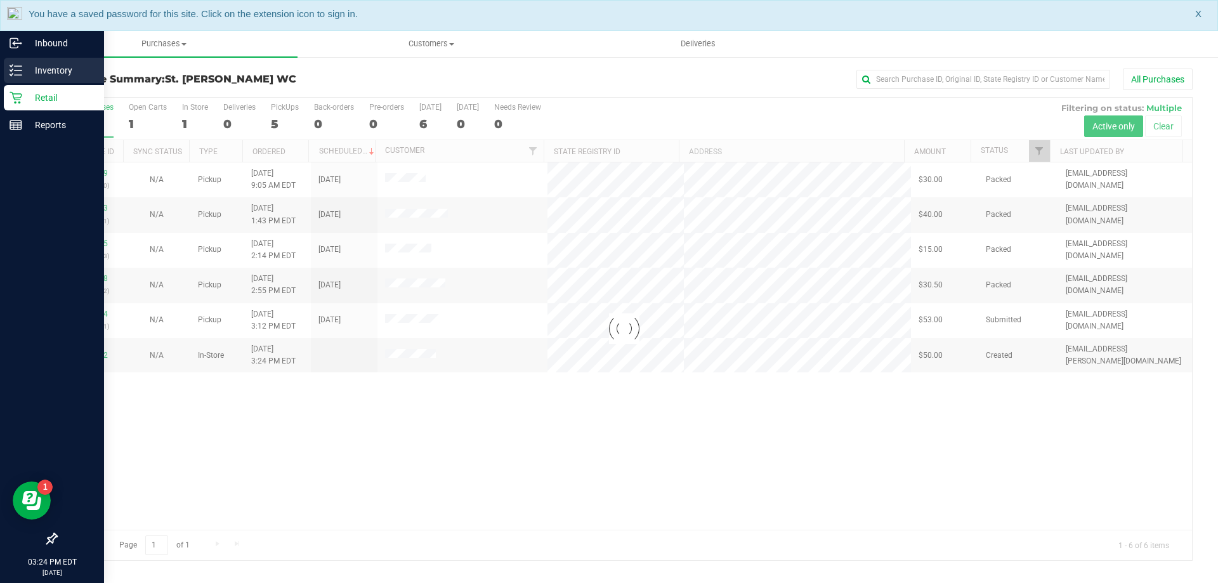
click at [32, 82] on div "Inventory" at bounding box center [54, 70] width 100 height 25
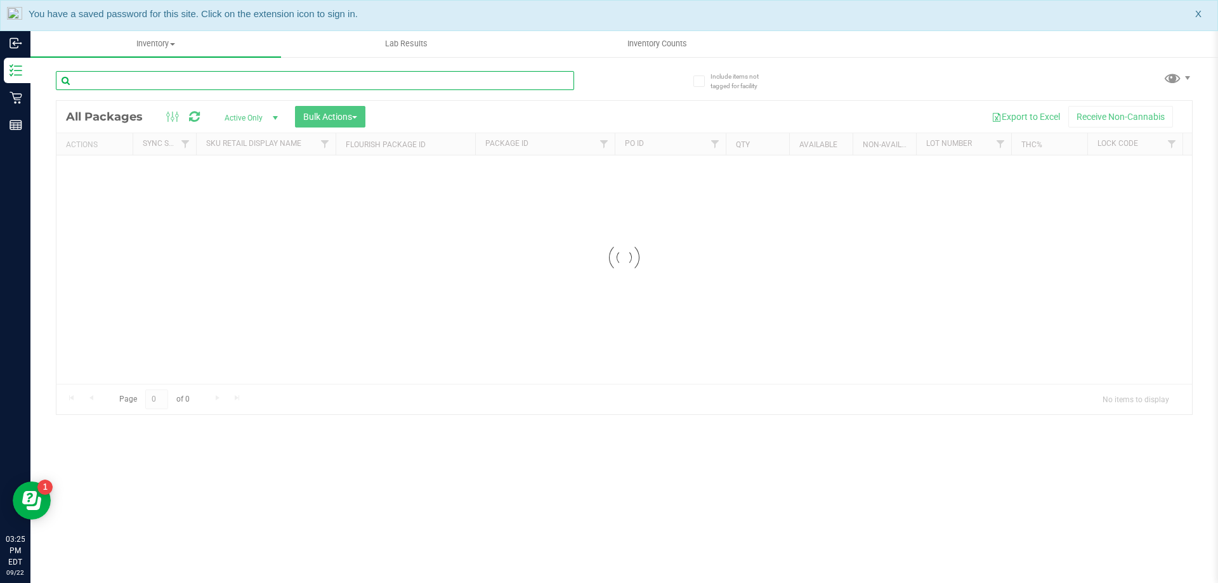
click at [212, 76] on input "text" at bounding box center [315, 80] width 518 height 19
type input "bct"
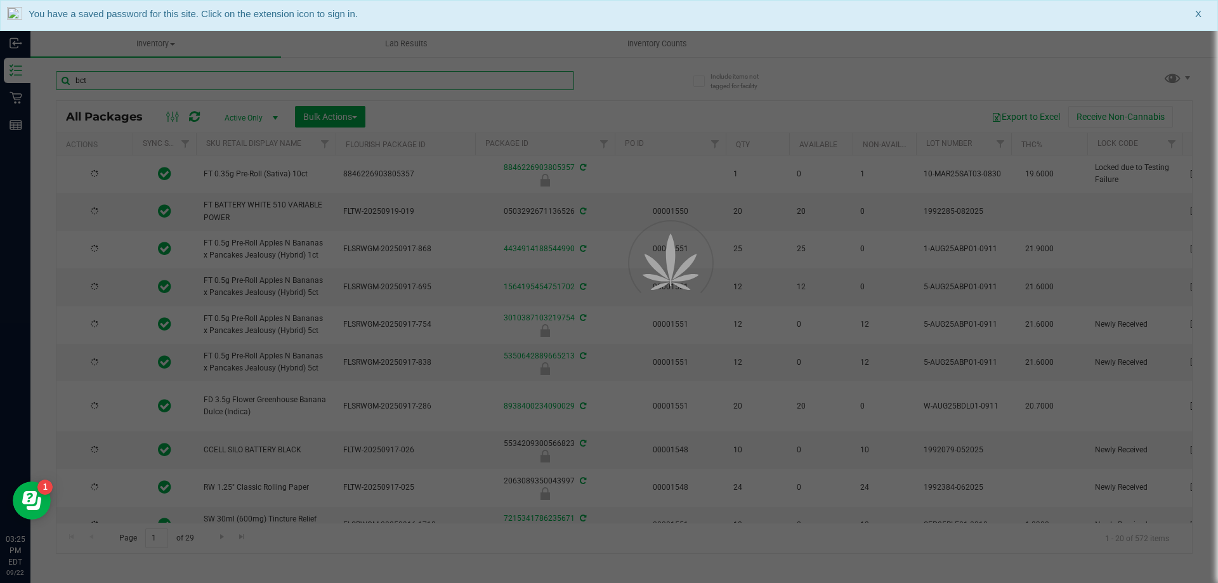
type input "[DATE]"
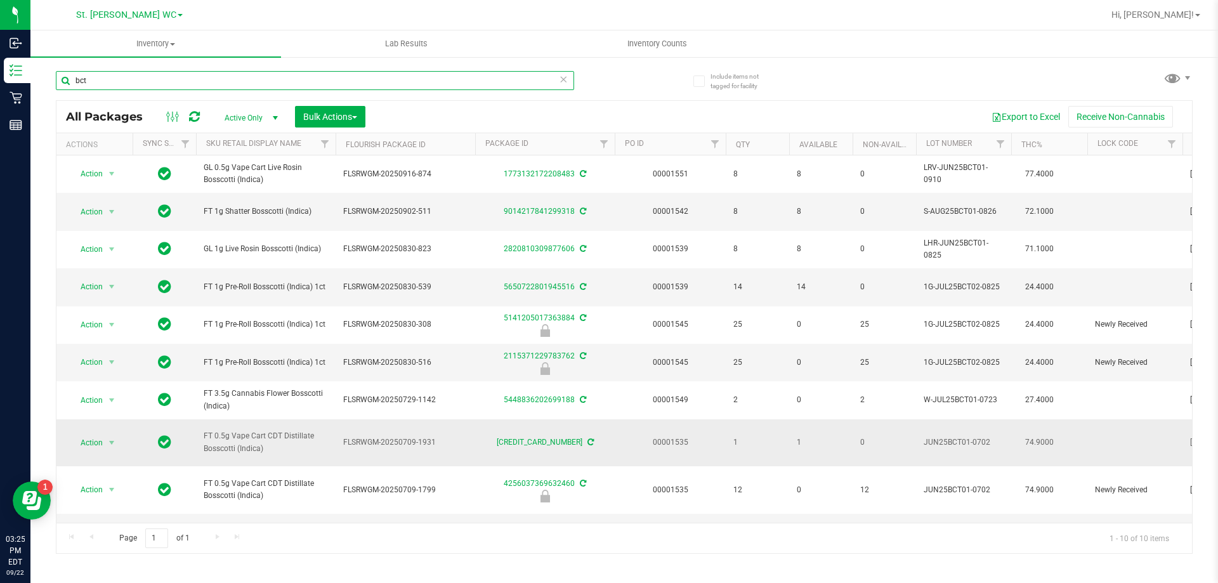
scroll to position [48, 0]
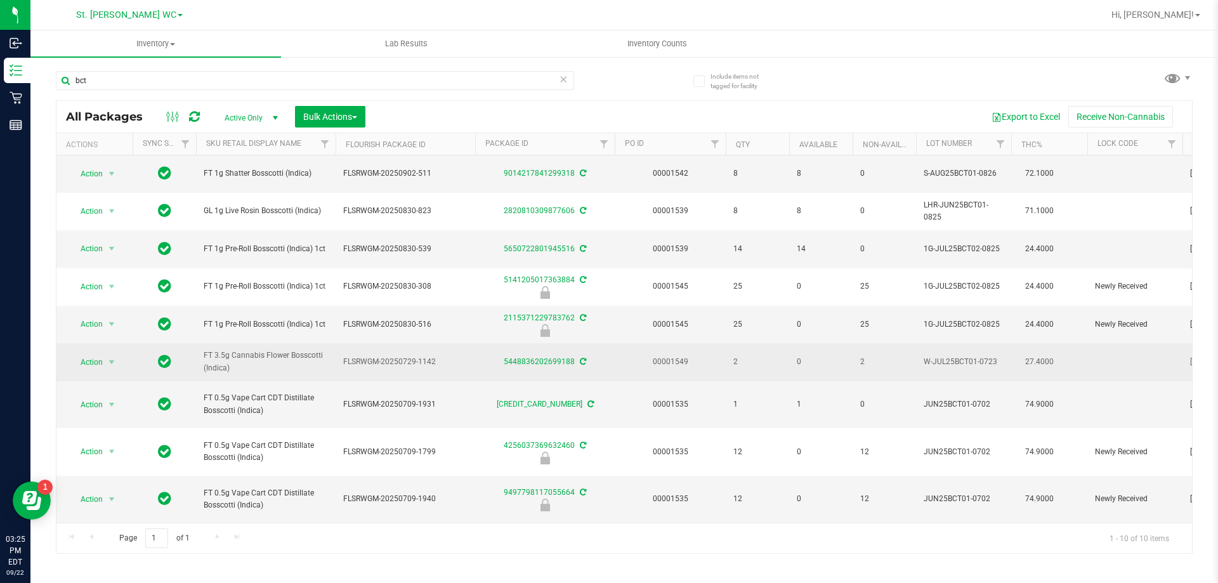
click at [261, 349] on span "FT 3.5g Cannabis Flower Bosscotti (Indica)" at bounding box center [266, 361] width 124 height 24
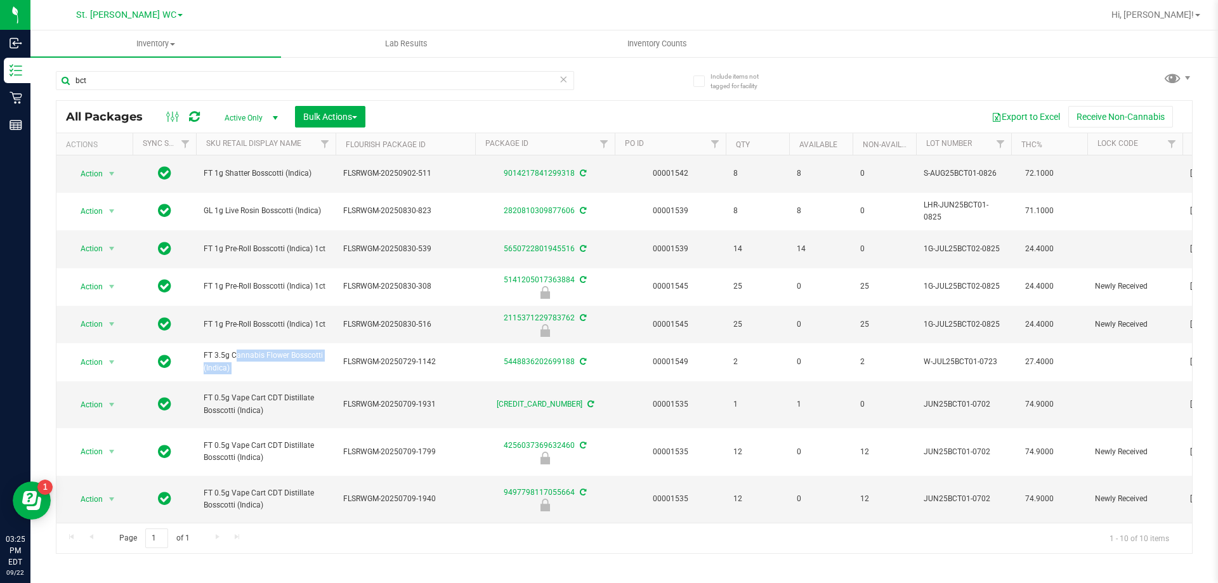
copy tr "FT 3.5g Cannabis Flower Bosscotti (Indica)"
click at [247, 76] on input "bct" at bounding box center [315, 80] width 518 height 19
paste input "FT 3.5g Cannabis Flower Bosscotti (Indica)"
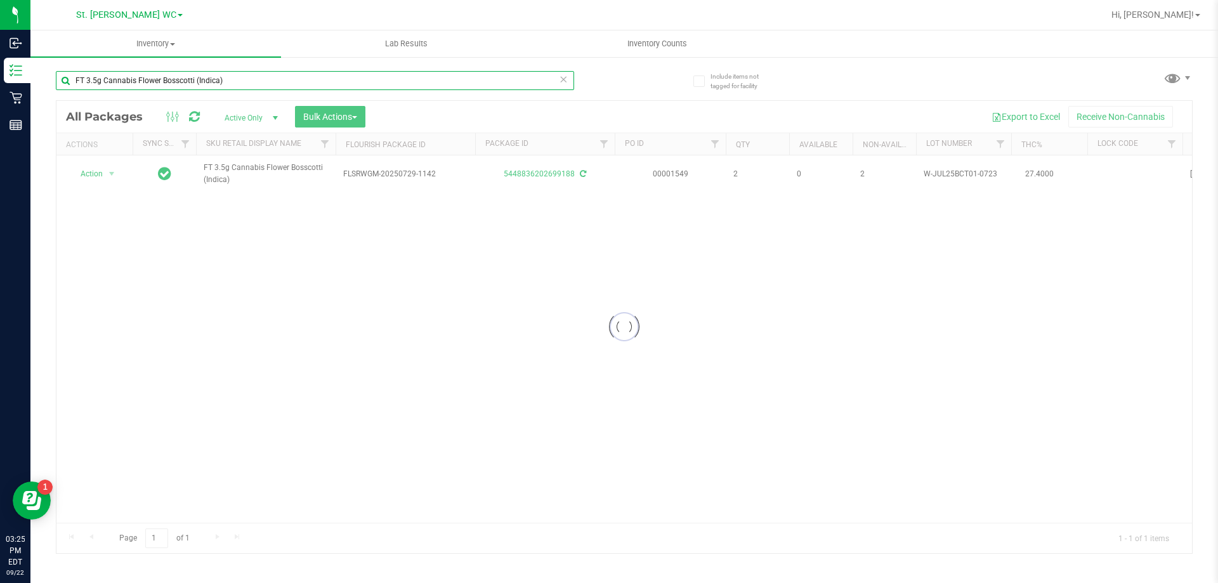
type input "FT 3.5g Cannabis Flower Bosscotti (Indica)"
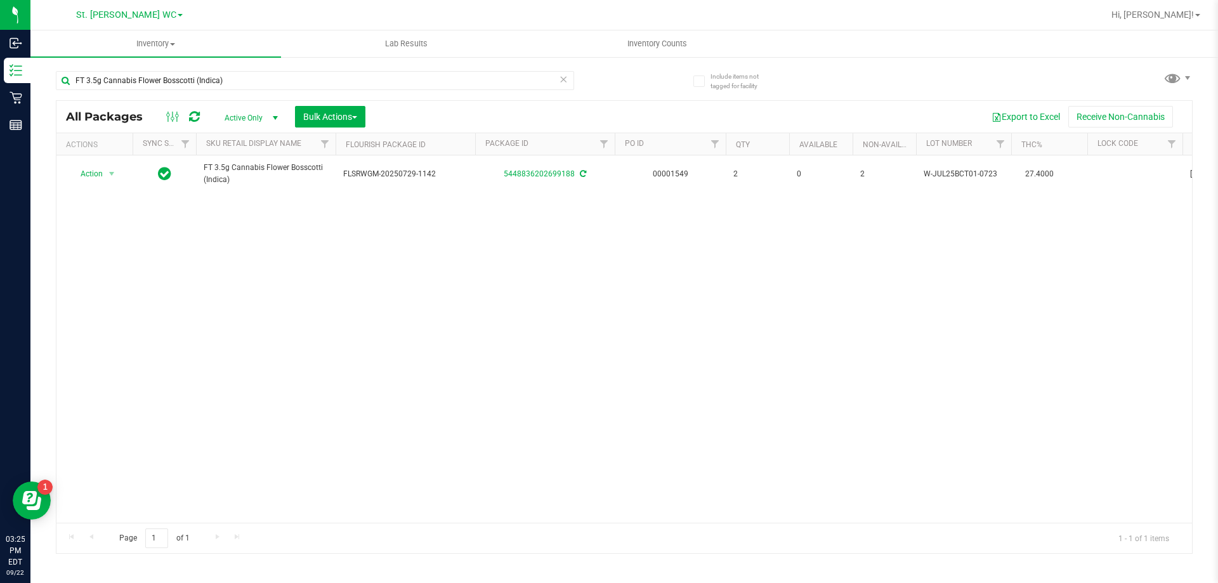
click at [368, 294] on div "Action Action Create package Edit attributes Global inventory Locate package Lo…" at bounding box center [623, 338] width 1135 height 367
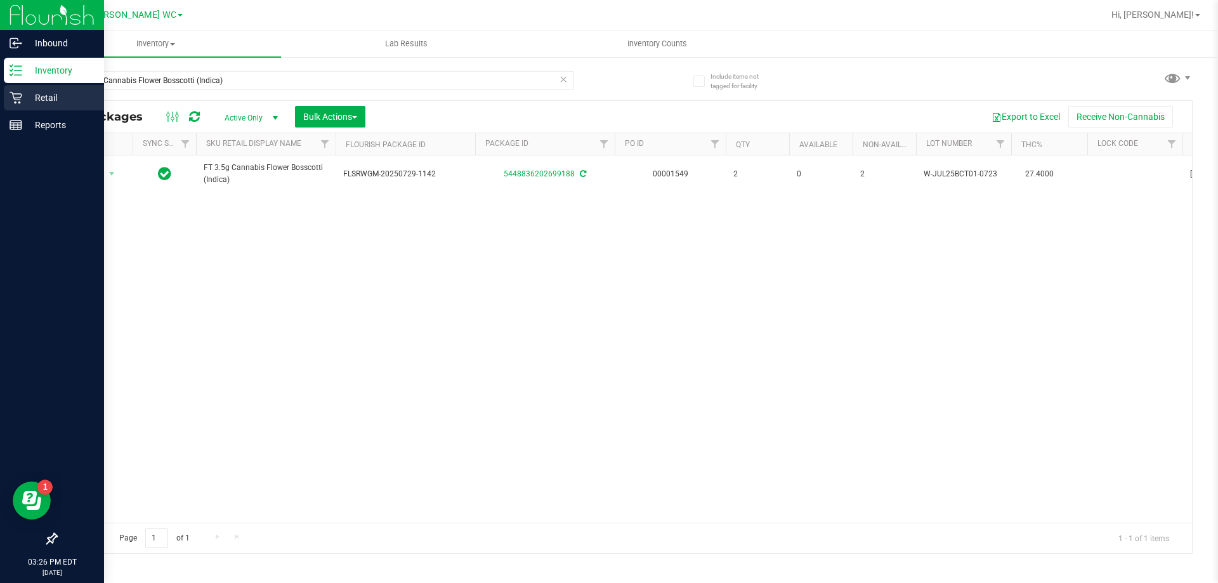
click at [24, 101] on p "Retail" at bounding box center [60, 97] width 76 height 15
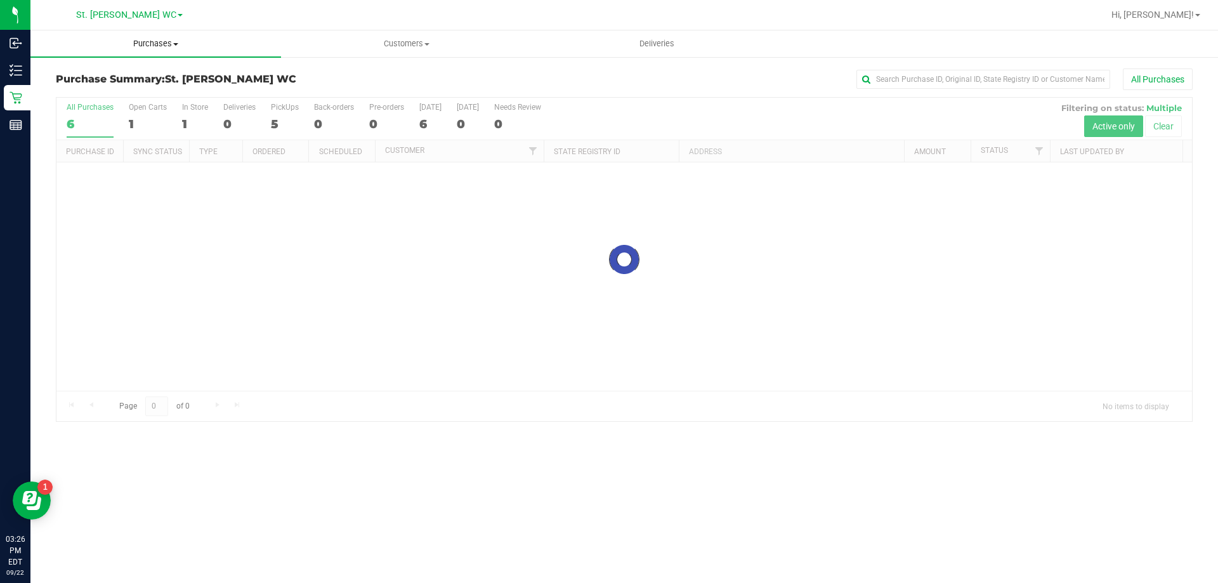
click at [155, 43] on span "Purchases" at bounding box center [155, 43] width 250 height 11
click at [120, 93] on li "Fulfillment" at bounding box center [155, 91] width 250 height 15
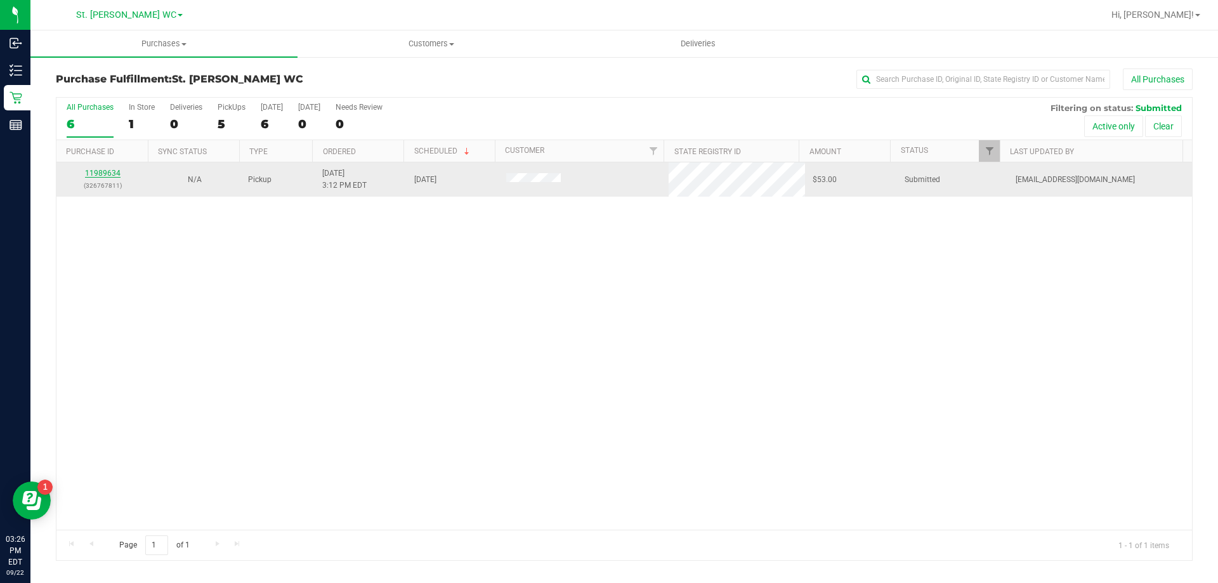
click at [100, 172] on link "11989634" at bounding box center [103, 173] width 36 height 9
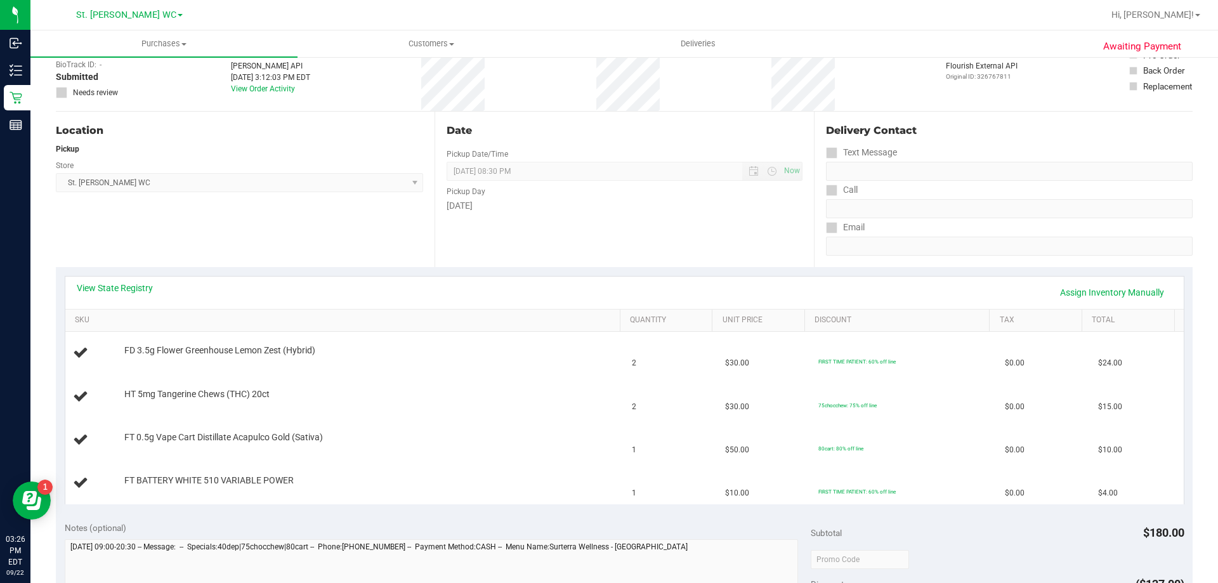
scroll to position [317, 0]
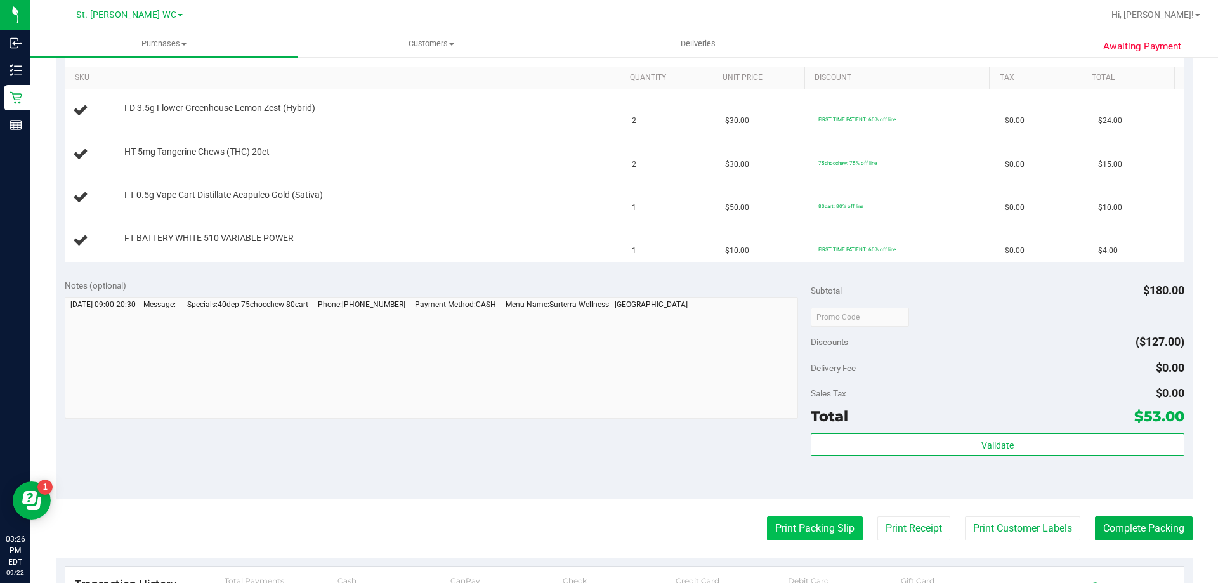
click at [793, 527] on button "Print Packing Slip" at bounding box center [815, 528] width 96 height 24
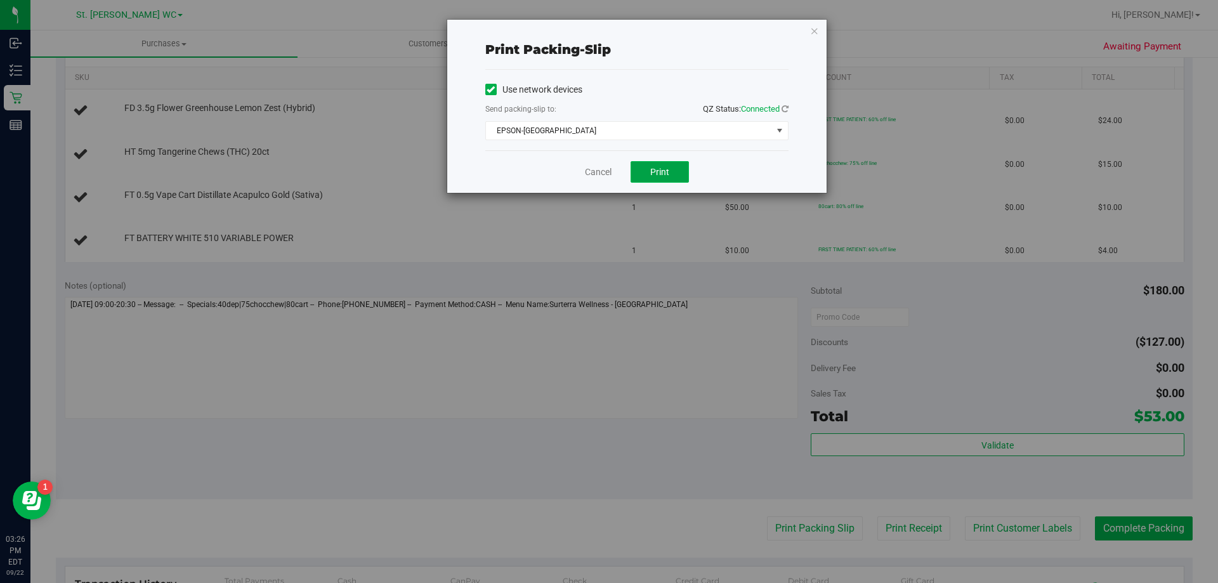
click at [658, 165] on button "Print" at bounding box center [659, 172] width 58 height 22
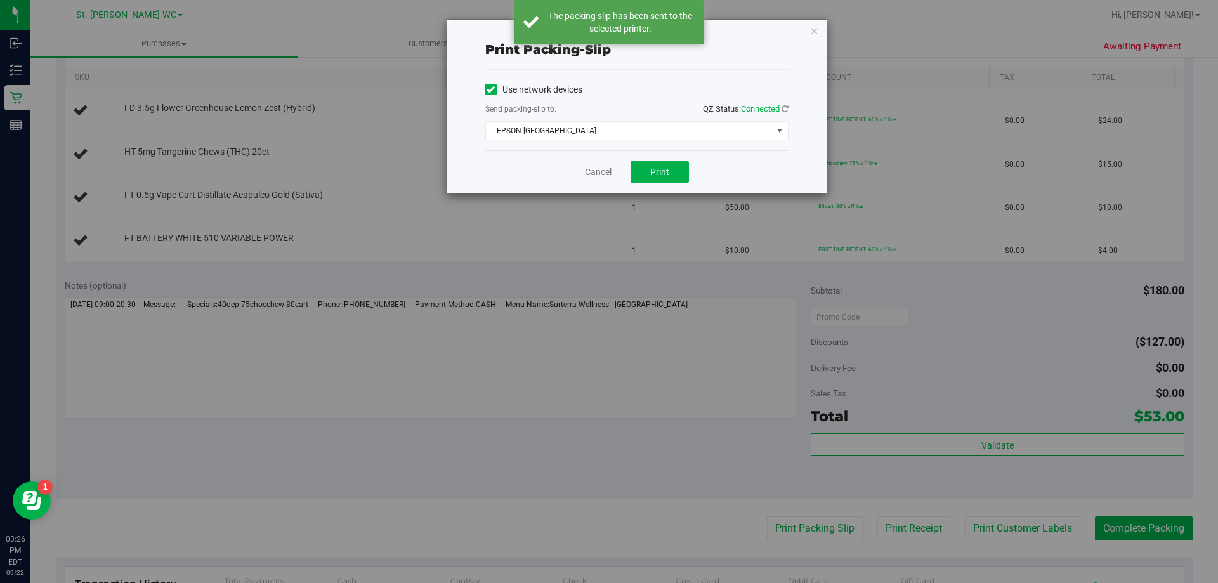
click at [594, 173] on link "Cancel" at bounding box center [598, 172] width 27 height 13
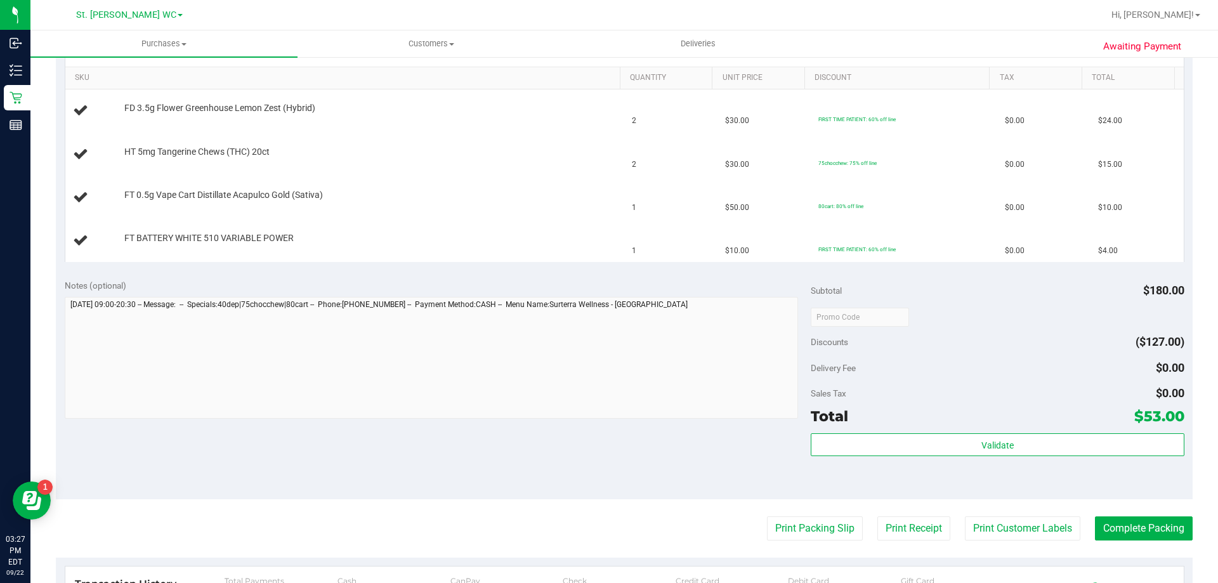
click at [767, 516] on button "Print Packing Slip" at bounding box center [815, 528] width 96 height 24
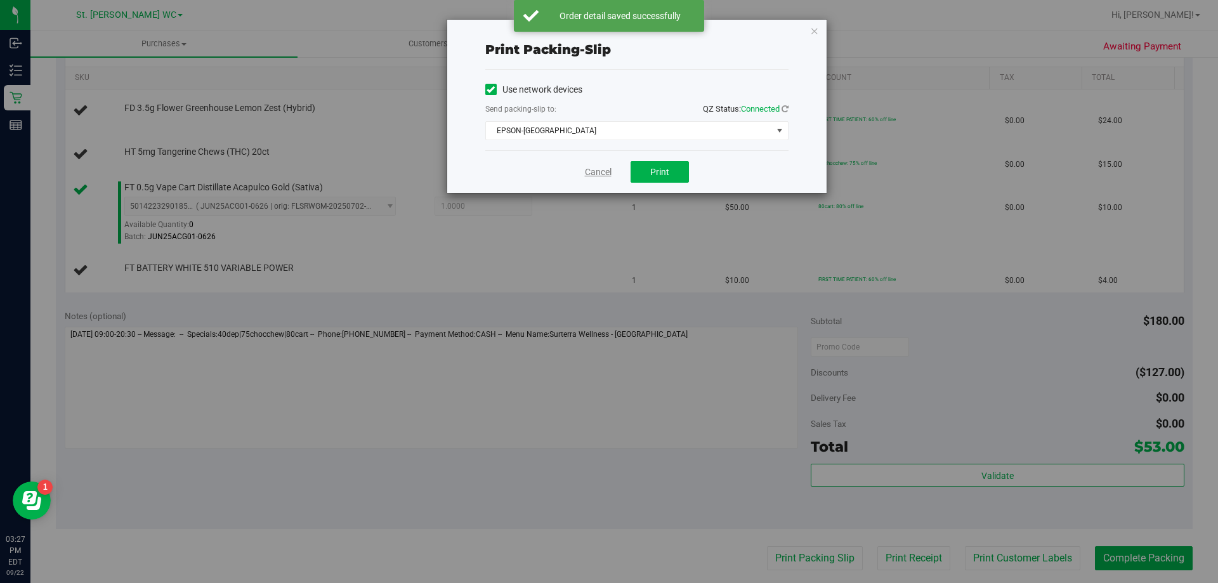
click at [608, 166] on link "Cancel" at bounding box center [598, 172] width 27 height 13
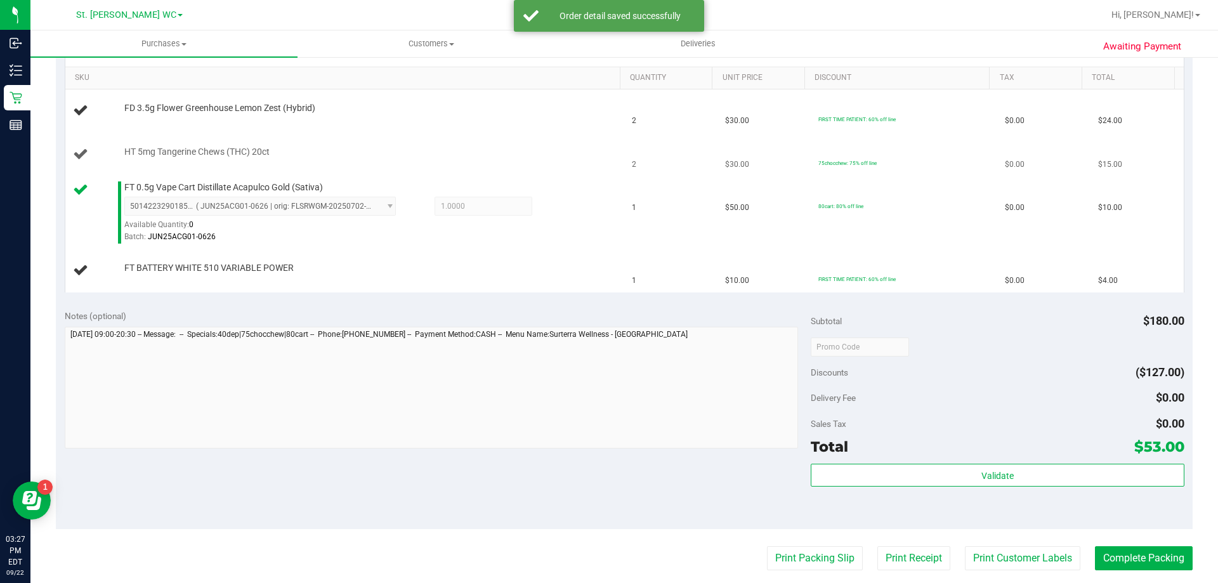
click at [767, 546] on button "Print Packing Slip" at bounding box center [815, 558] width 96 height 24
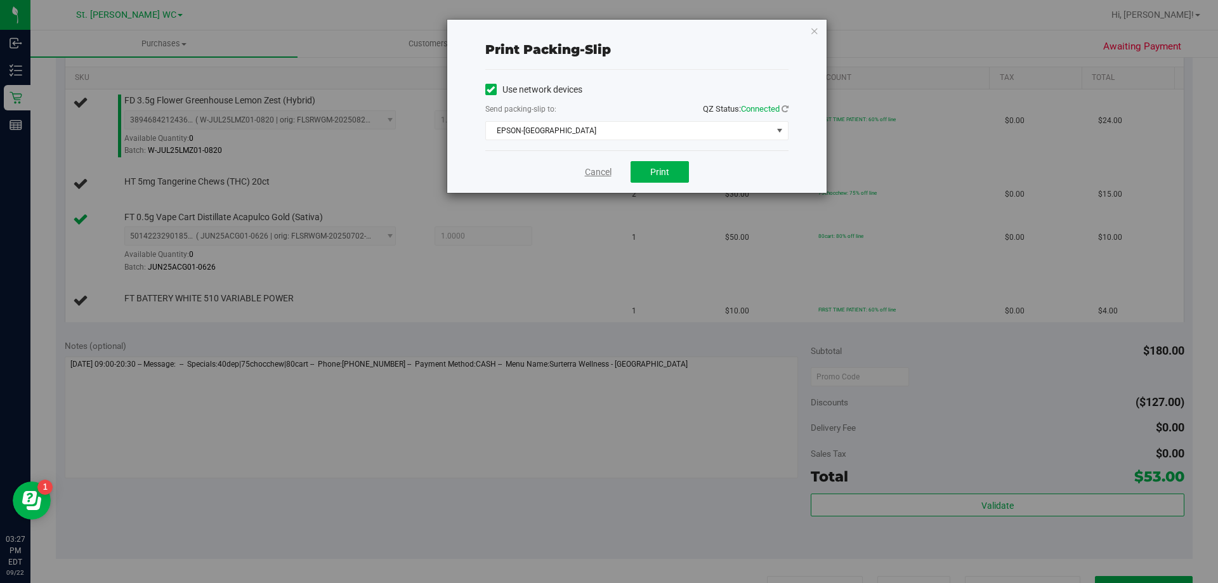
click at [597, 177] on link "Cancel" at bounding box center [598, 172] width 27 height 13
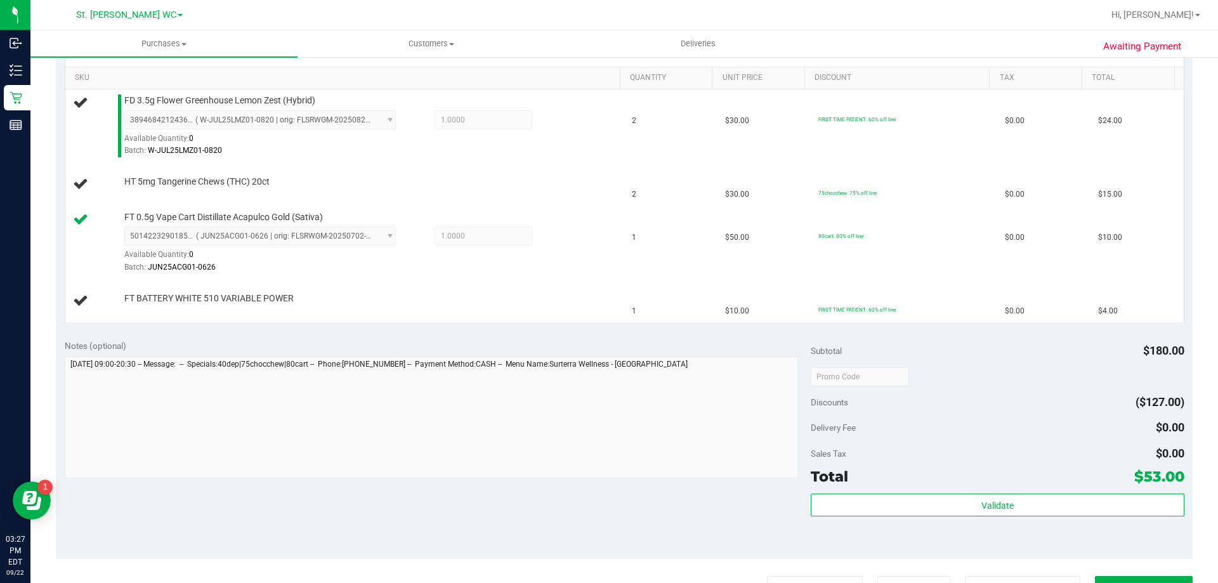
scroll to position [334, 0]
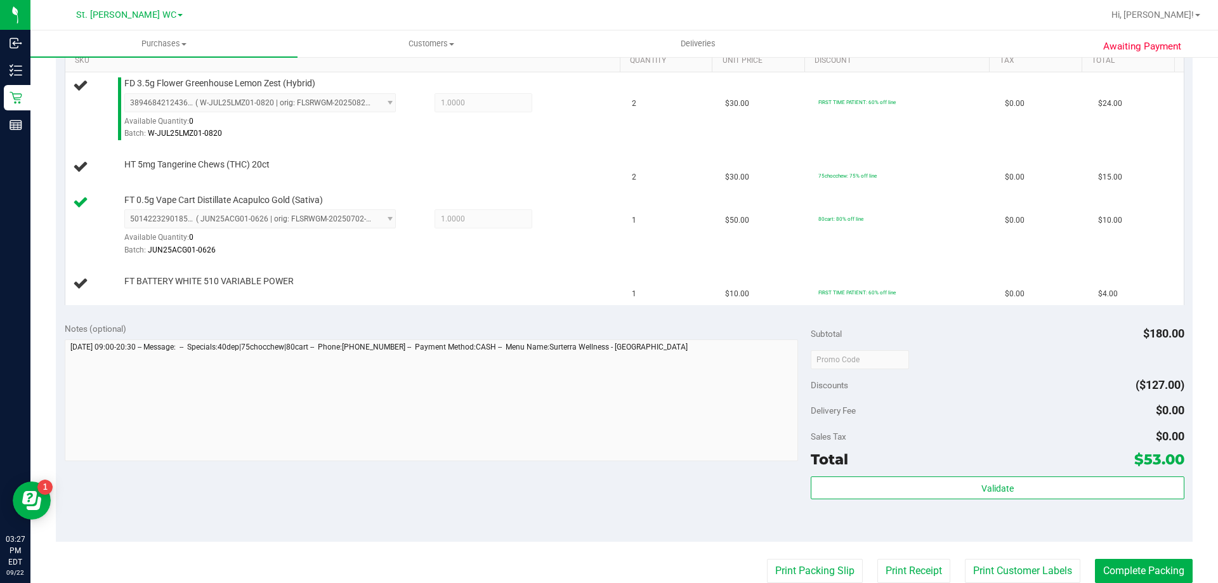
click at [767, 559] on button "Print Packing Slip" at bounding box center [815, 571] width 96 height 24
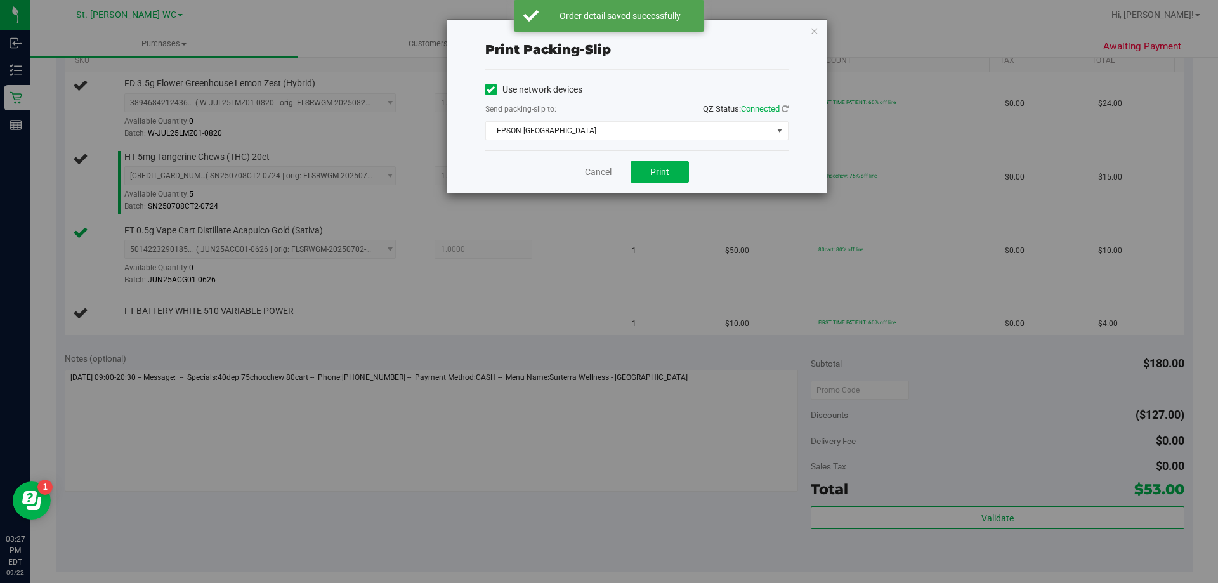
click at [600, 176] on link "Cancel" at bounding box center [598, 172] width 27 height 13
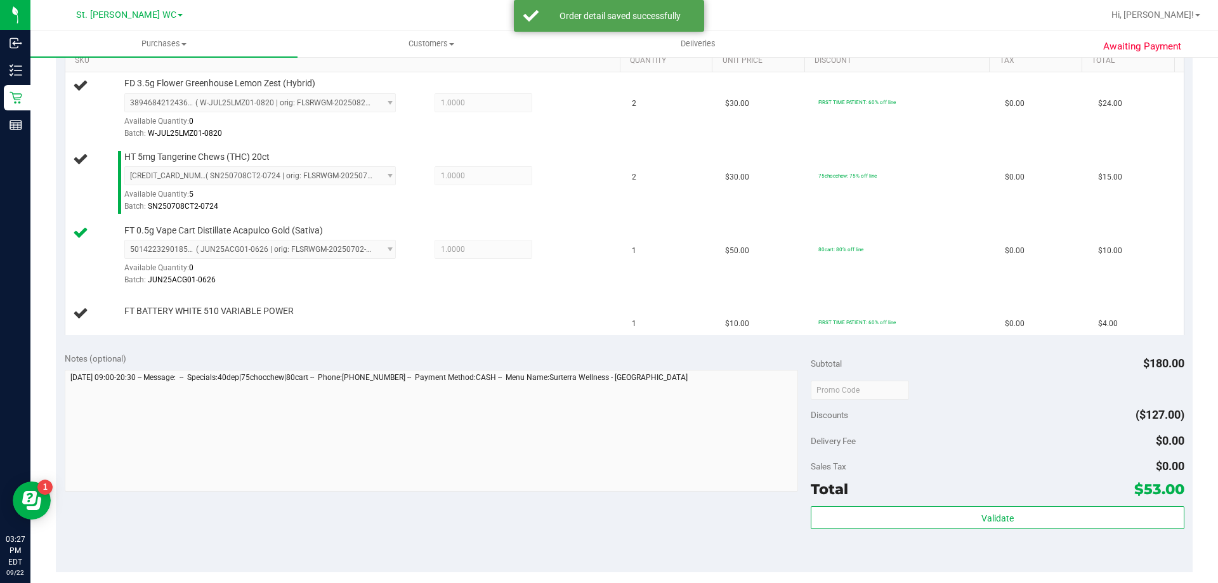
scroll to position [628, 0]
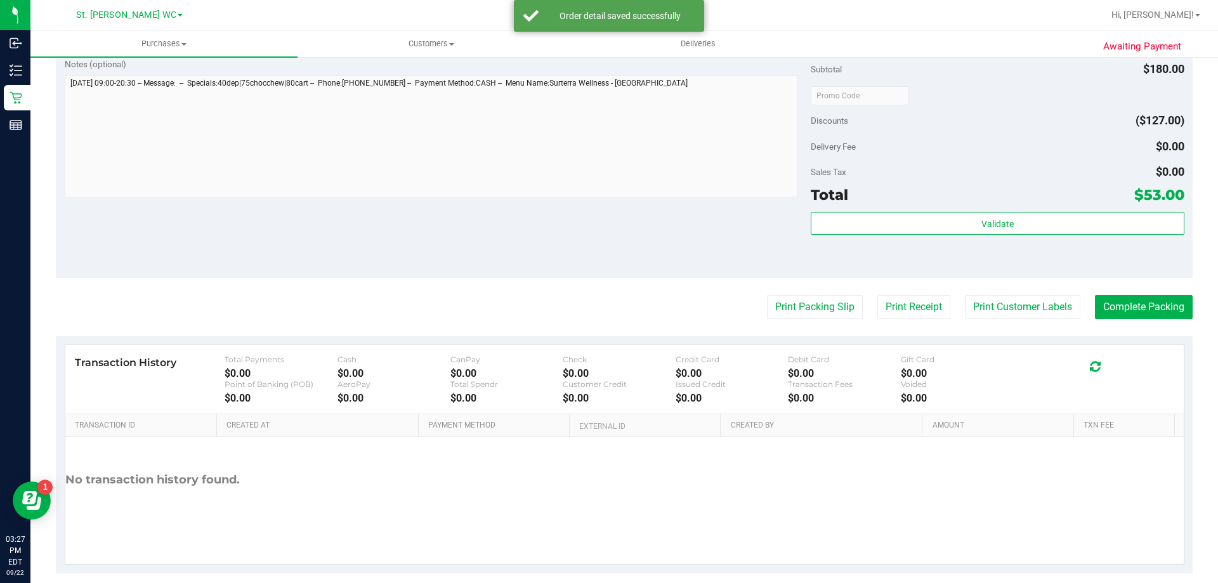
click at [767, 295] on button "Print Packing Slip" at bounding box center [815, 307] width 96 height 24
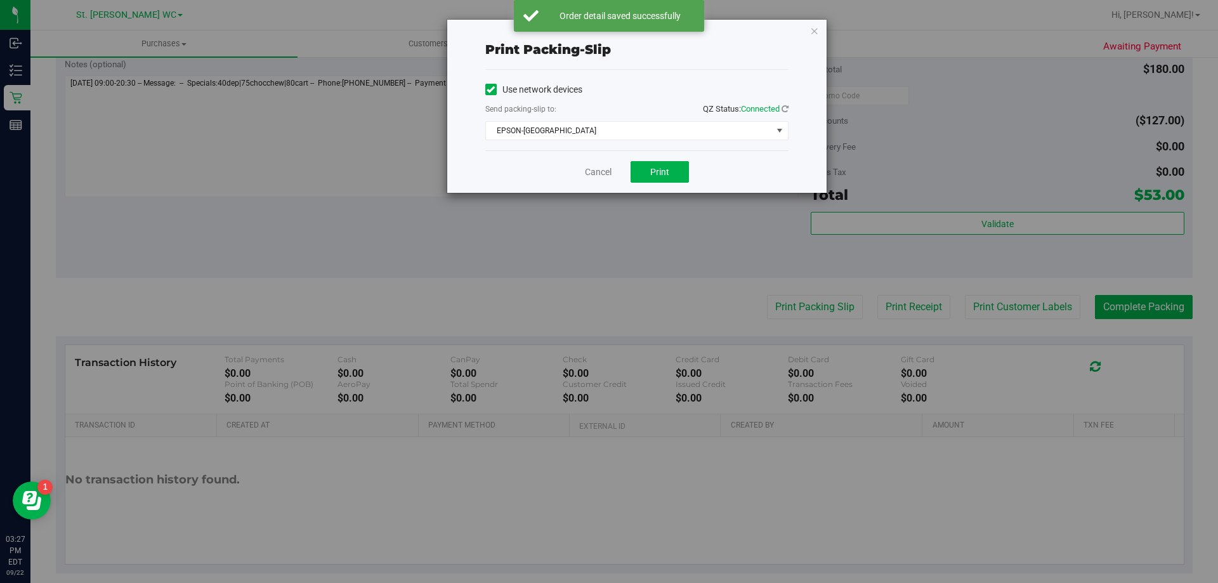
click at [574, 185] on div "Cancel Print" at bounding box center [636, 171] width 303 height 42
click at [589, 169] on link "Cancel" at bounding box center [598, 172] width 27 height 13
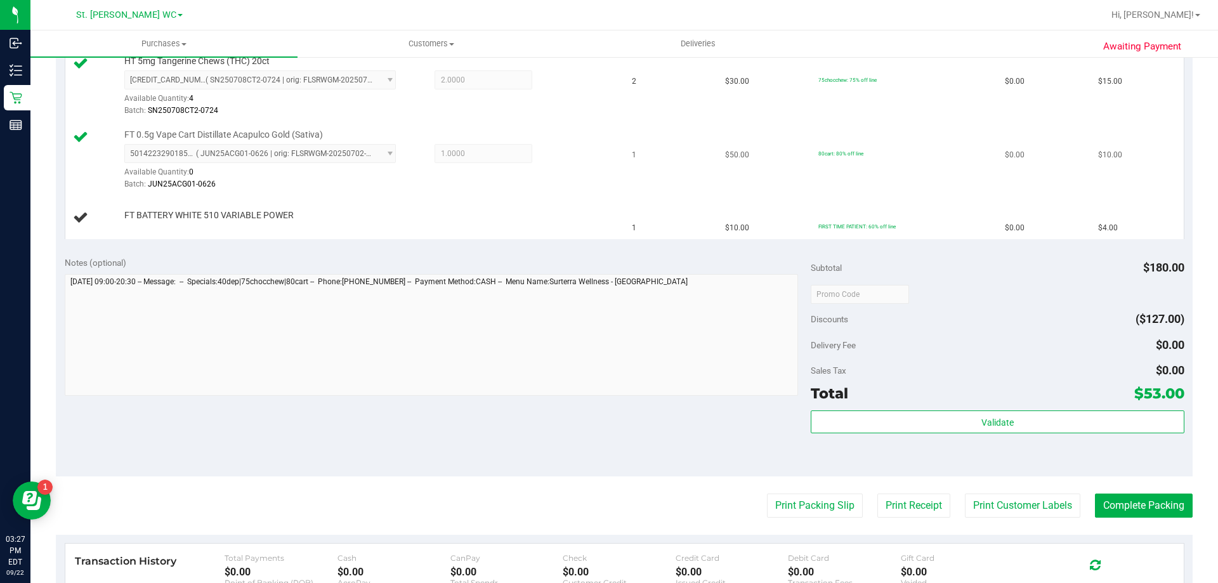
scroll to position [311, 0]
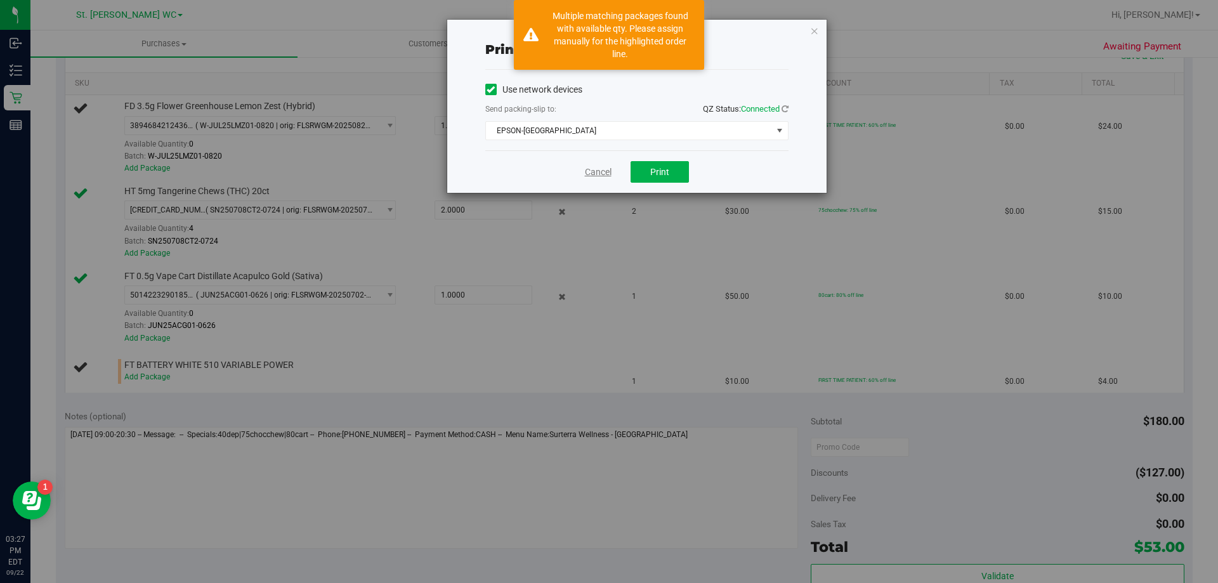
click at [591, 174] on link "Cancel" at bounding box center [598, 172] width 27 height 13
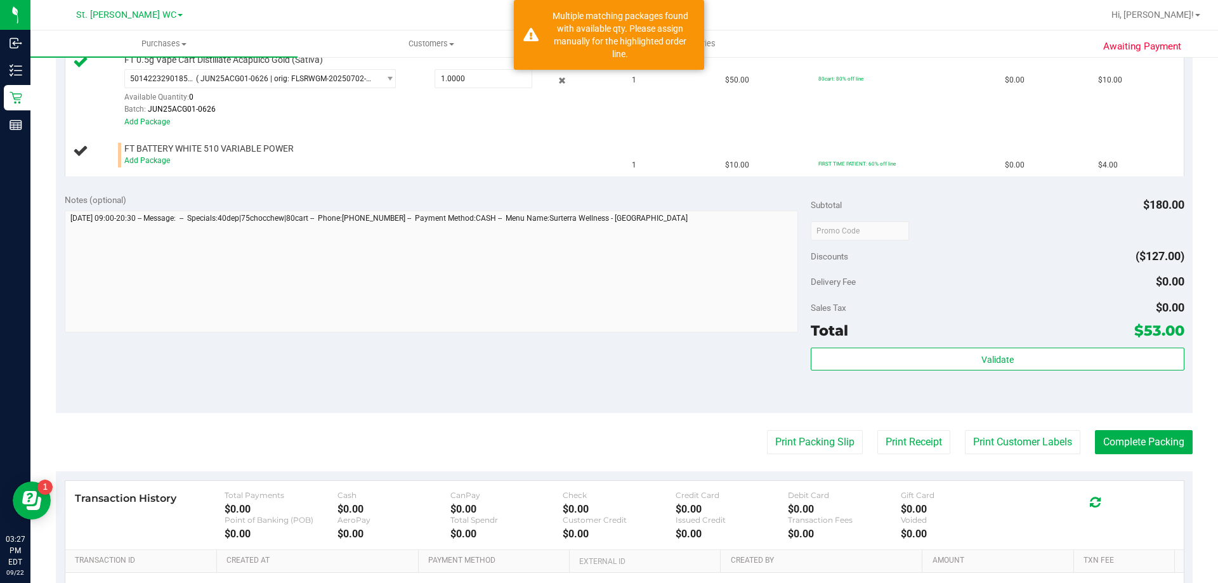
scroll to position [346, 0]
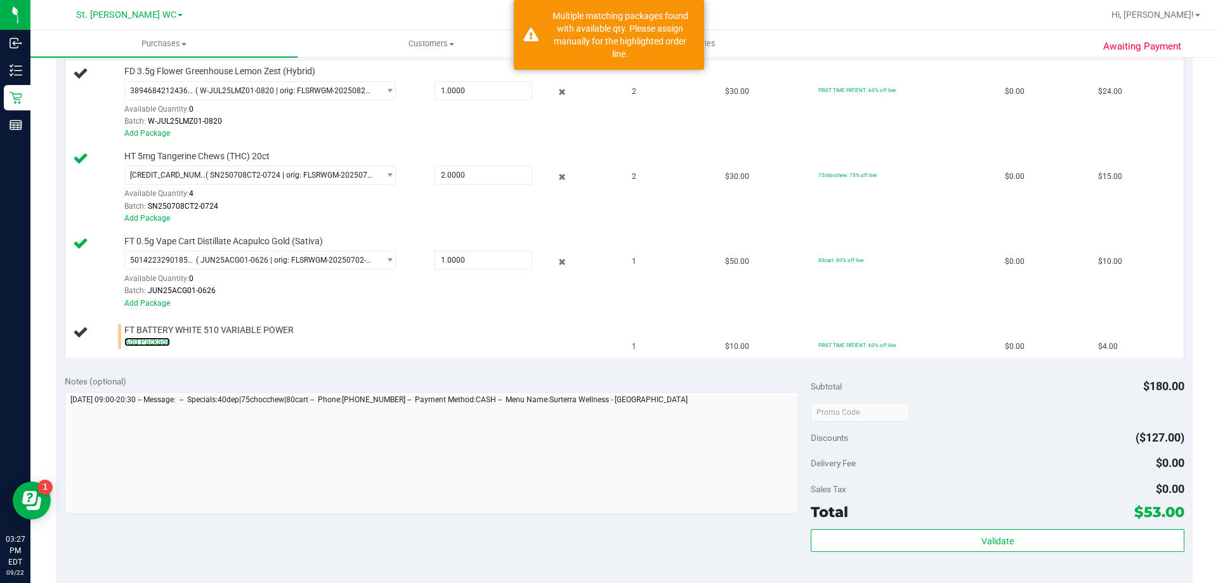
click at [155, 340] on link "Add Package" at bounding box center [147, 341] width 46 height 9
click at [205, 366] on div "Notes (optional) Subtotal $180.00 Discounts ($127.00) Delivery Fee $0.00 Sales …" at bounding box center [624, 480] width 1136 height 228
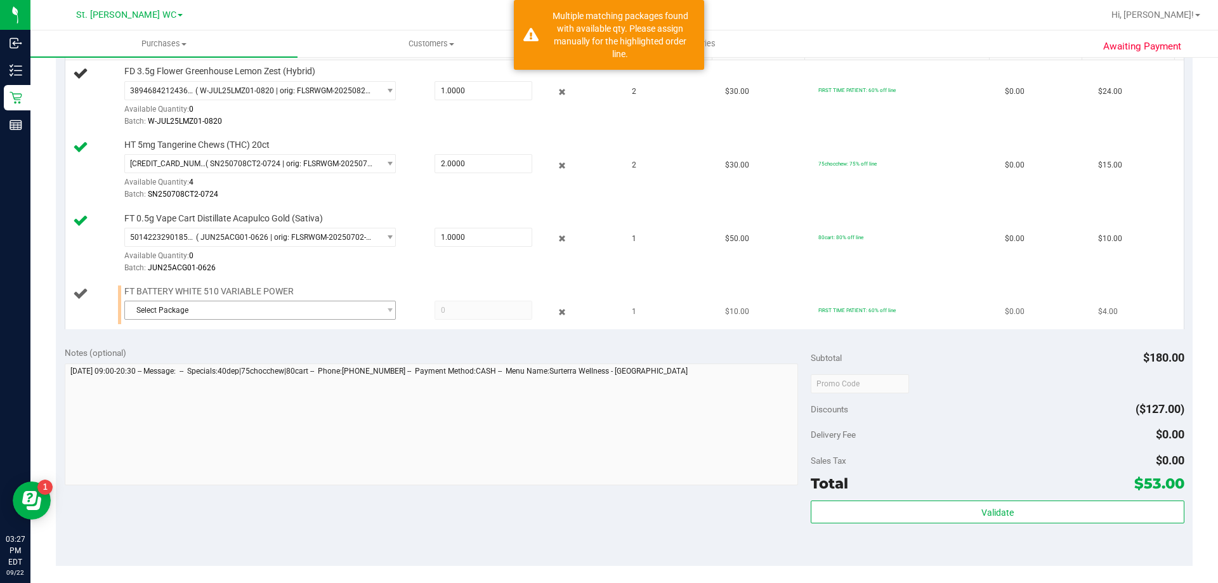
drag, startPoint x: 241, startPoint y: 329, endPoint x: 247, endPoint y: 311, distance: 18.7
click at [242, 322] on div "View State Registry Save & Exit SKU Quantity Unit Price Discount Tax Total FD 3…" at bounding box center [624, 167] width 1136 height 342
click at [247, 311] on span "Select Package" at bounding box center [252, 310] width 254 height 18
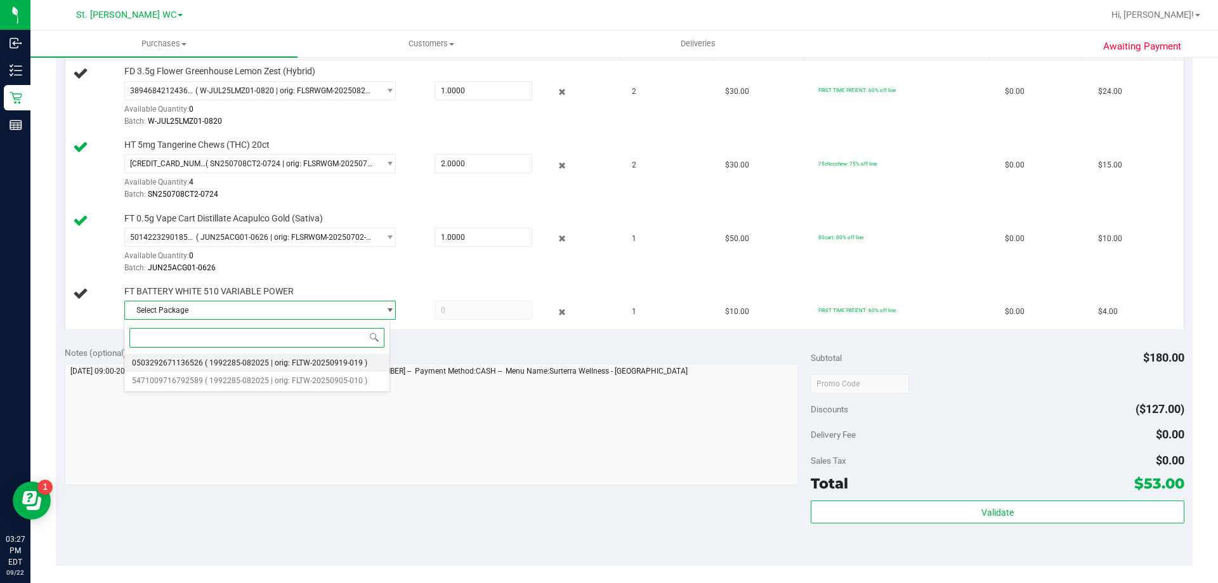
click at [247, 356] on li "0503292671136526 ( 1992285-082025 | orig: FLTW-20250919-019 )" at bounding box center [256, 363] width 265 height 18
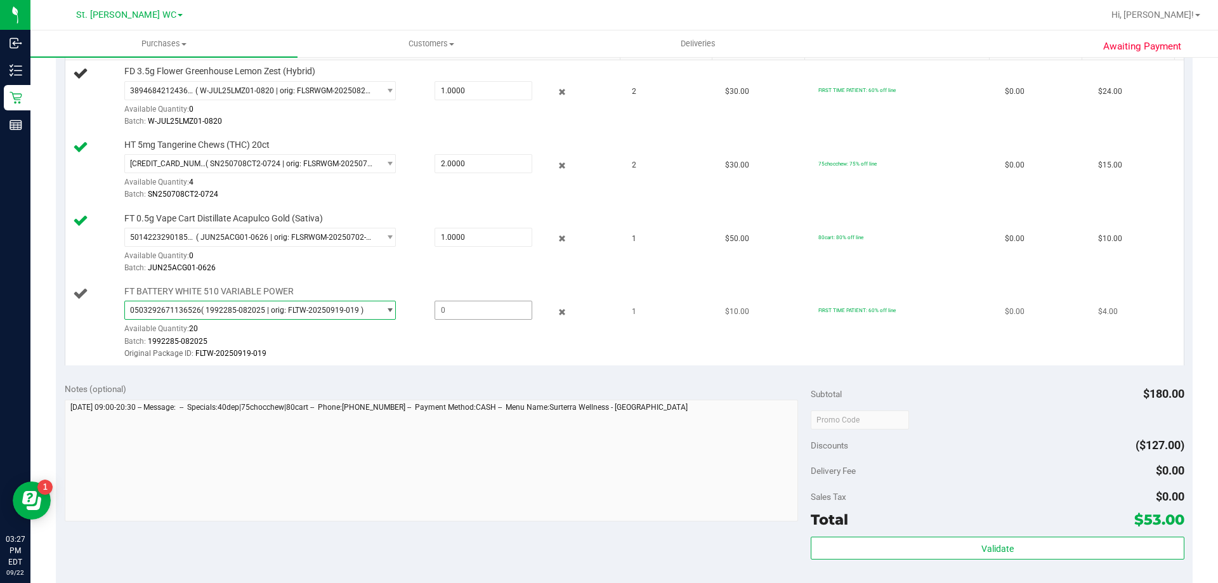
click at [488, 304] on span at bounding box center [483, 310] width 98 height 19
click at [488, 304] on input "text" at bounding box center [483, 310] width 96 height 18
type input "1"
type input "1.0000"
click at [487, 355] on div "Original Package ID: FLTW-20250919-019" at bounding box center [369, 354] width 490 height 12
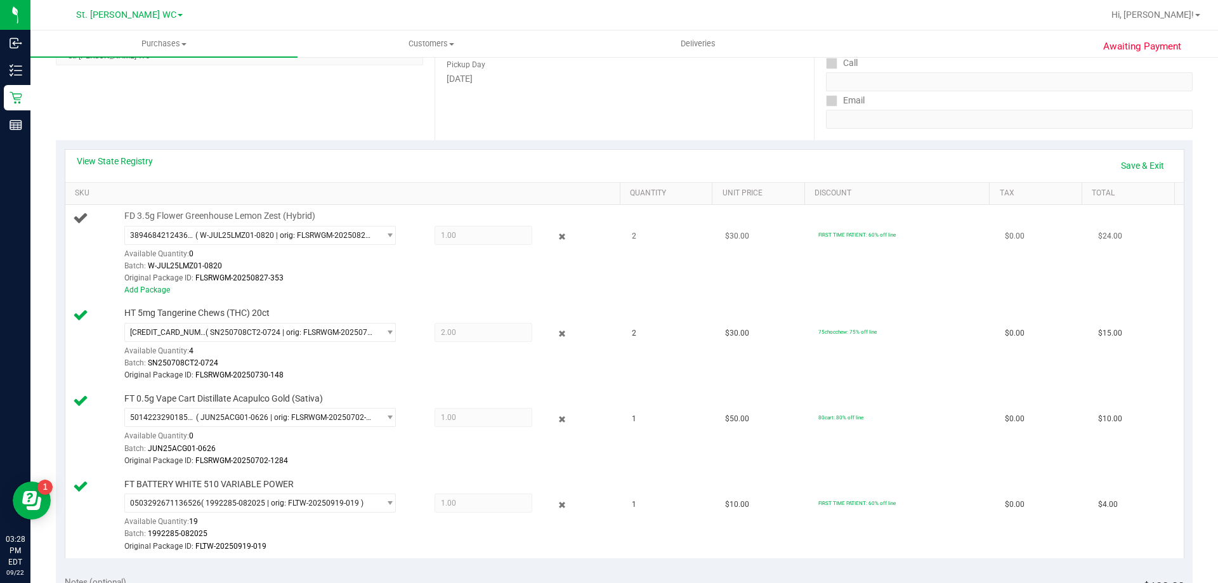
scroll to position [190, 0]
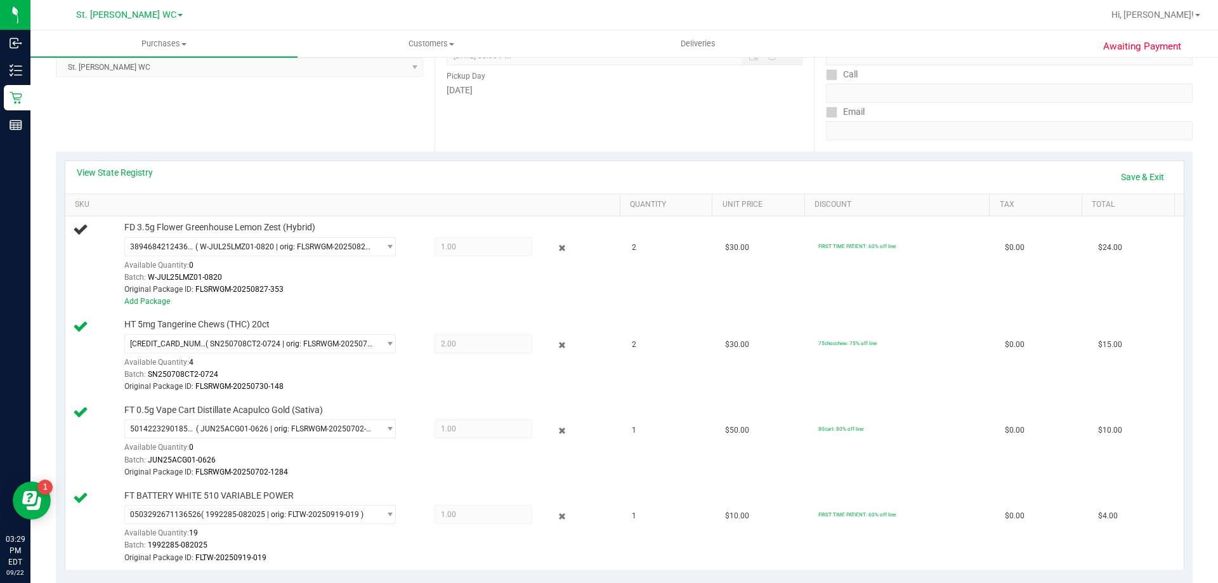
click at [298, 148] on div "Location Pickup Store St. Pete WC Select Store Bonita Springs WC Boynton Beach …" at bounding box center [245, 73] width 379 height 155
click at [360, 285] on div "Original Package ID: FLSRWGM-20250827-353" at bounding box center [369, 289] width 490 height 12
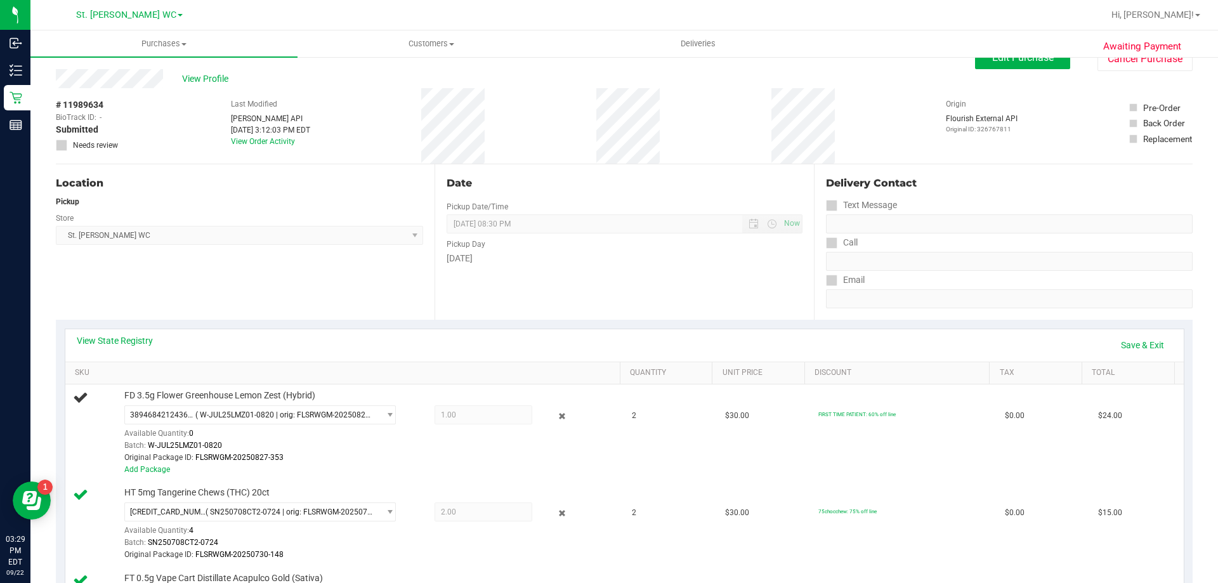
scroll to position [0, 0]
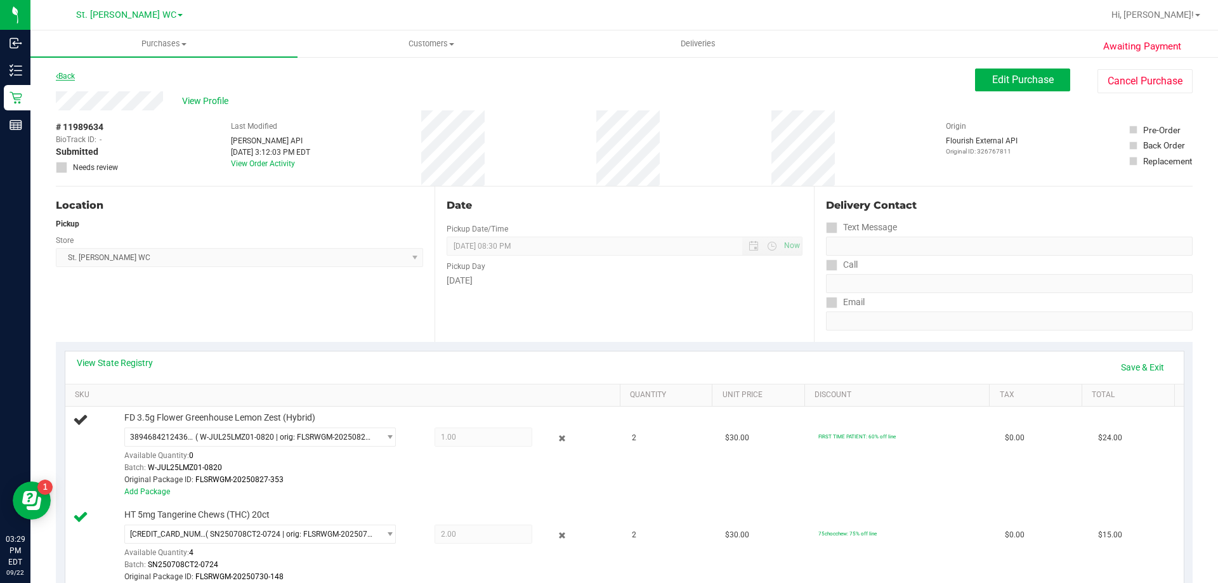
click at [67, 77] on link "Back" at bounding box center [65, 76] width 19 height 9
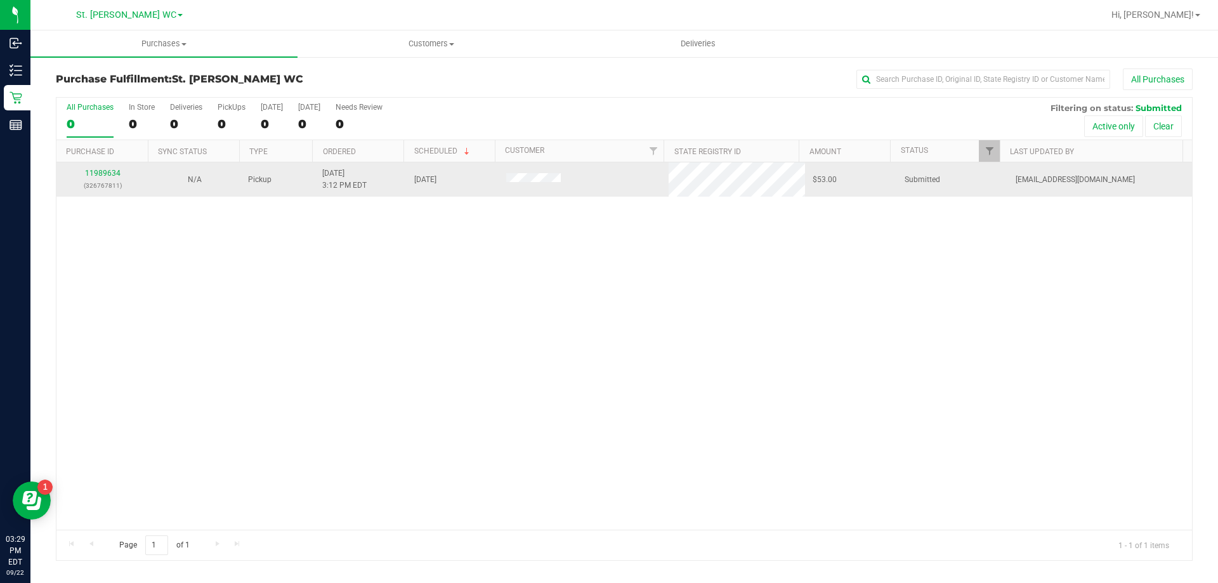
click at [93, 179] on p "(326767811)" at bounding box center [102, 185] width 77 height 12
click at [94, 173] on link "11989634" at bounding box center [103, 173] width 36 height 9
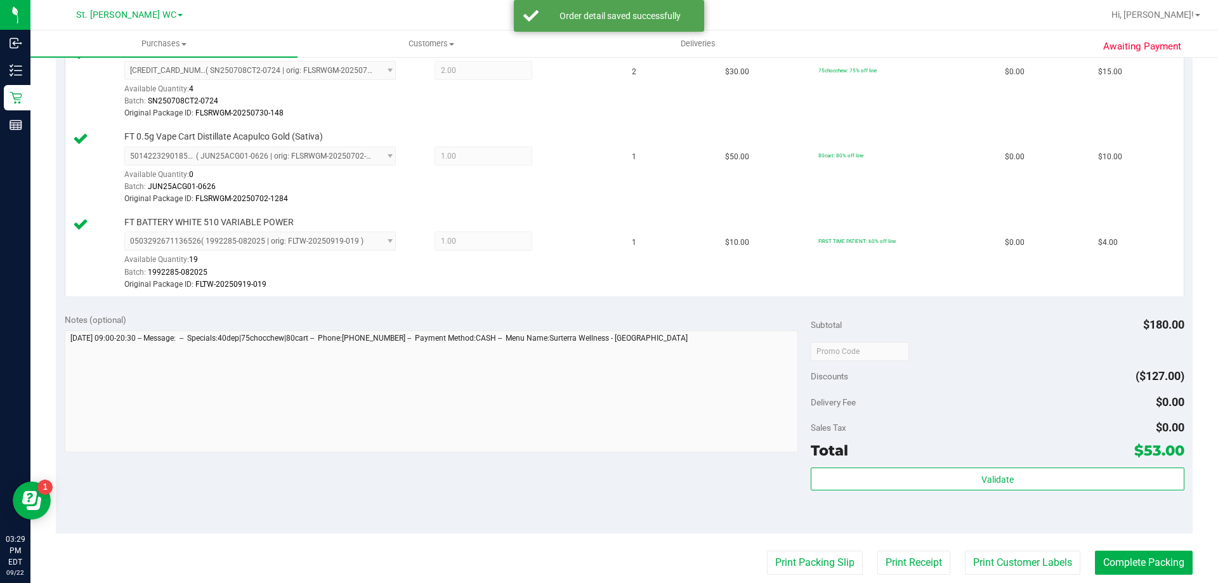
scroll to position [571, 0]
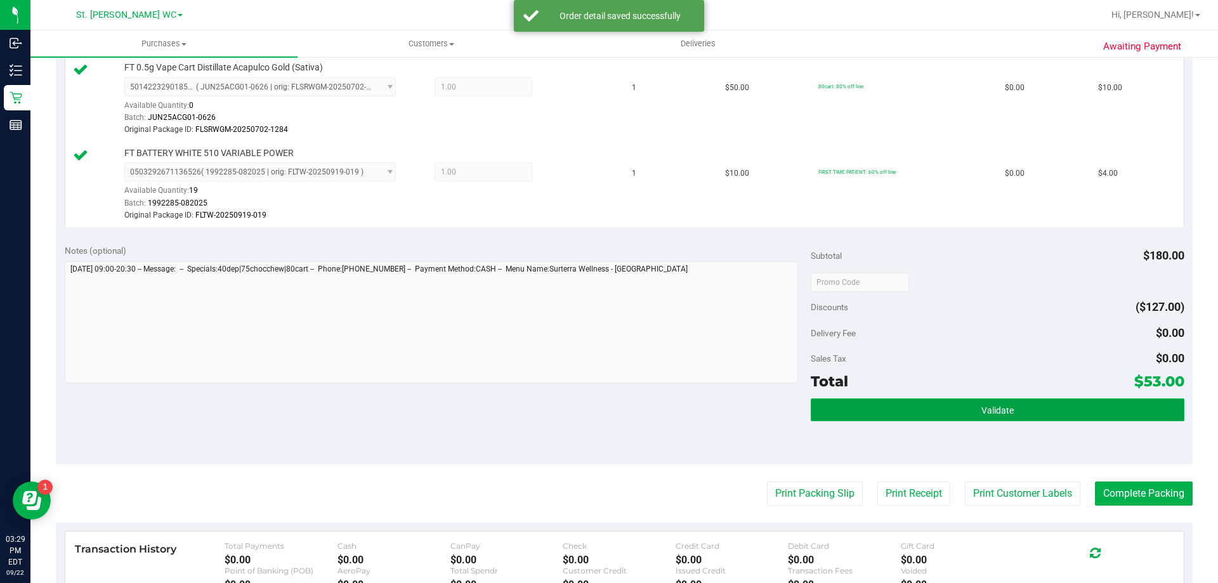
click at [850, 419] on button "Validate" at bounding box center [996, 409] width 373 height 23
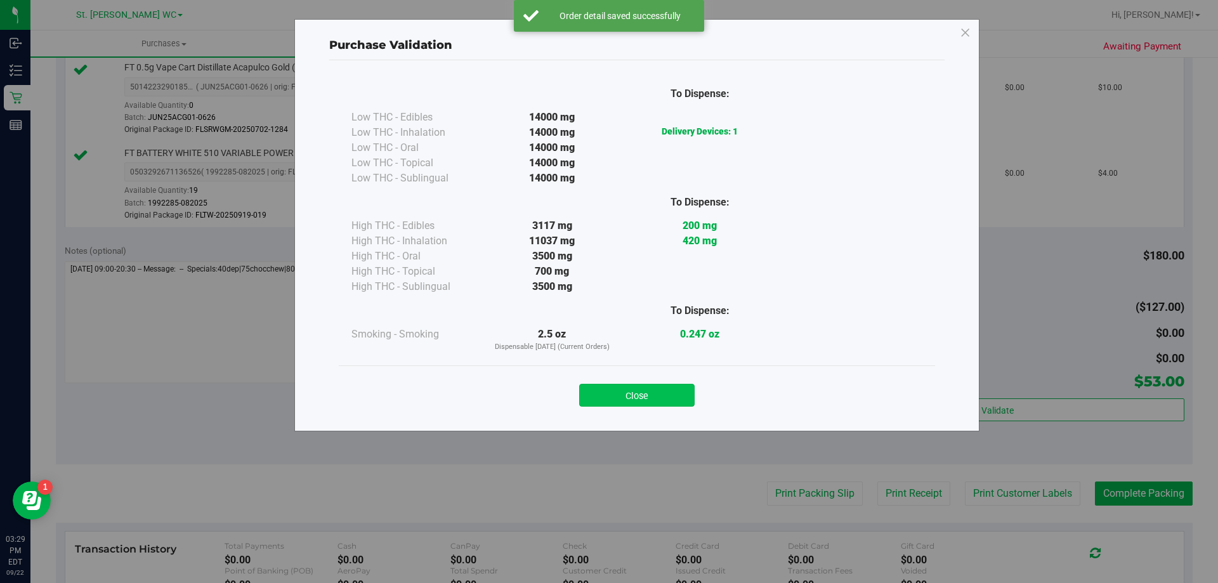
click at [673, 401] on button "Close" at bounding box center [636, 395] width 115 height 23
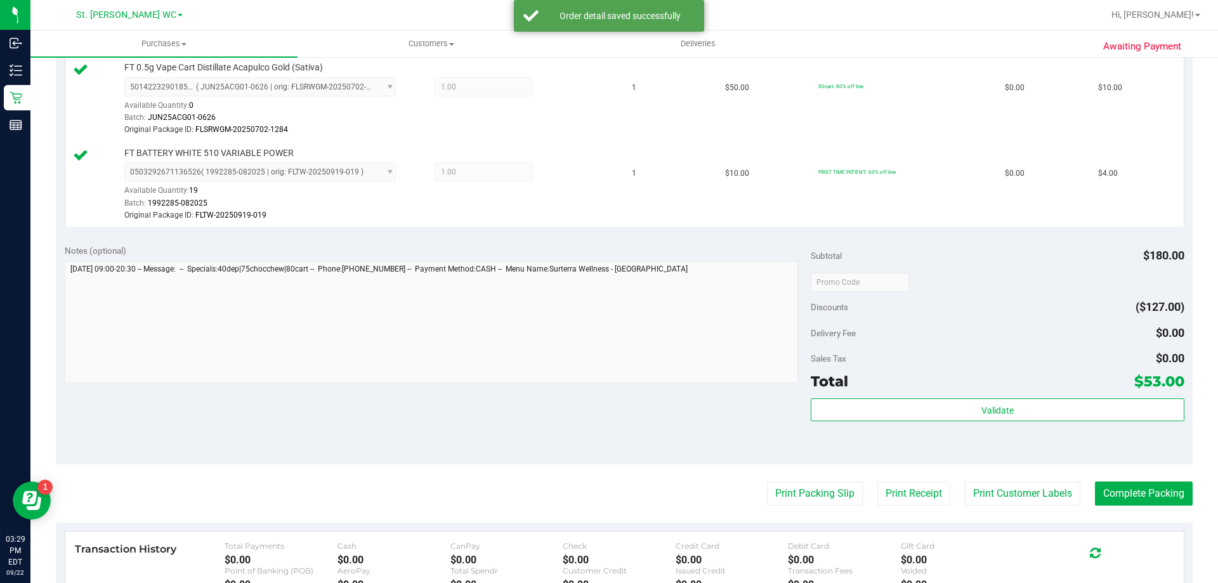
click at [970, 507] on purchase-details "Back Edit Purchase Cancel Purchase View Profile # 11989634 BioTrack ID: - Submi…" at bounding box center [624, 128] width 1136 height 1261
click at [975, 495] on button "Print Customer Labels" at bounding box center [1022, 493] width 115 height 24
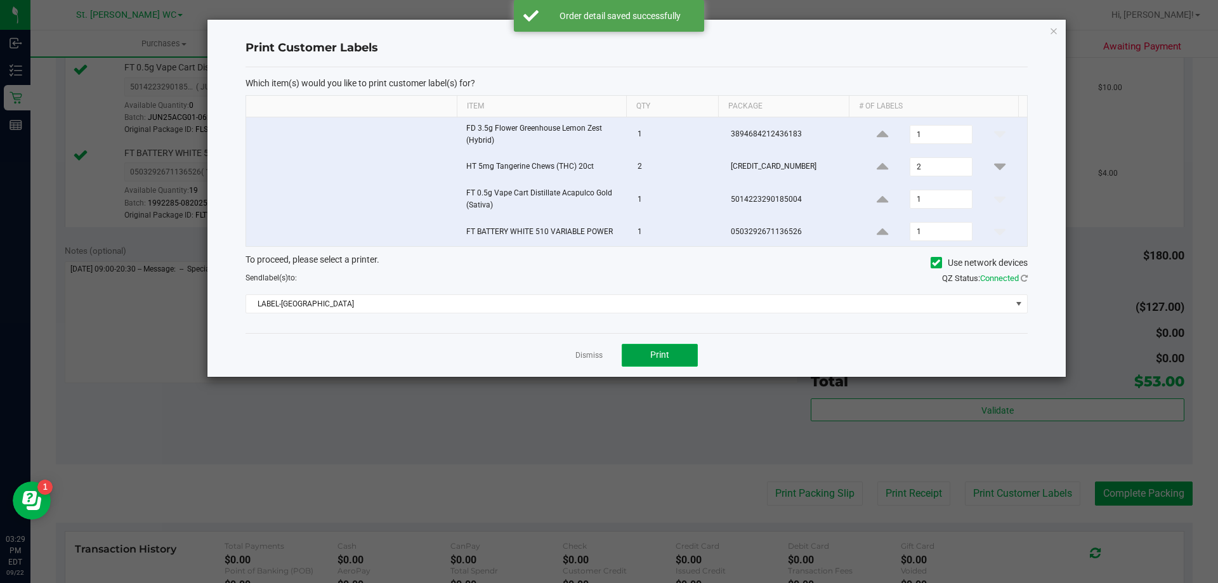
click at [638, 358] on button "Print" at bounding box center [659, 355] width 76 height 23
click at [583, 358] on link "Dismiss" at bounding box center [588, 355] width 27 height 11
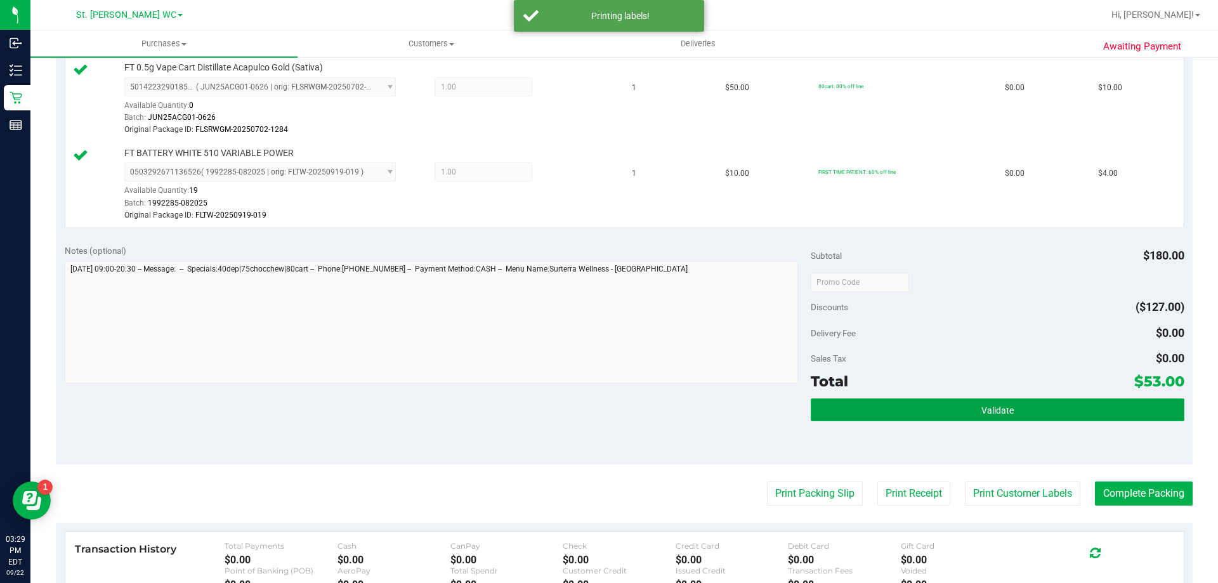
click at [879, 413] on button "Validate" at bounding box center [996, 409] width 373 height 23
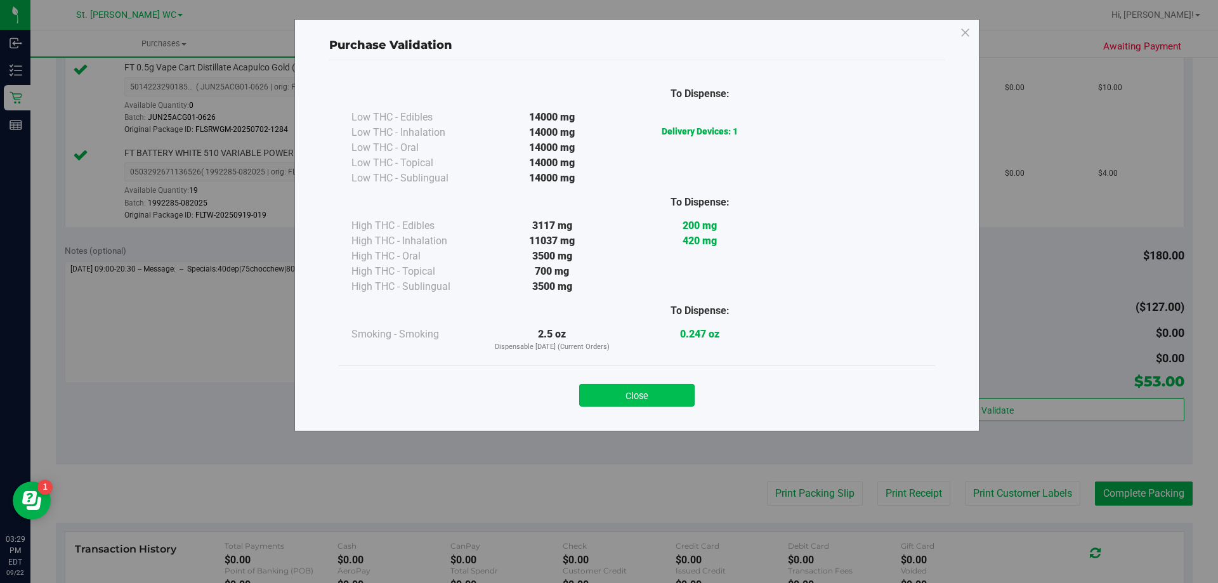
click at [679, 393] on button "Close" at bounding box center [636, 395] width 115 height 23
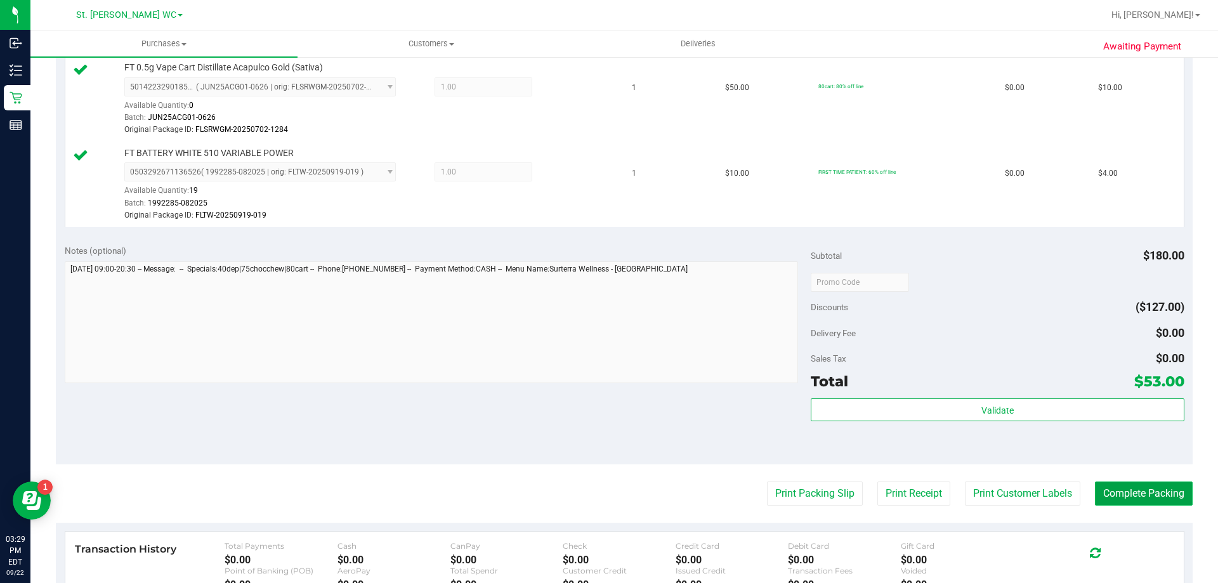
click at [1112, 483] on button "Complete Packing" at bounding box center [1144, 493] width 98 height 24
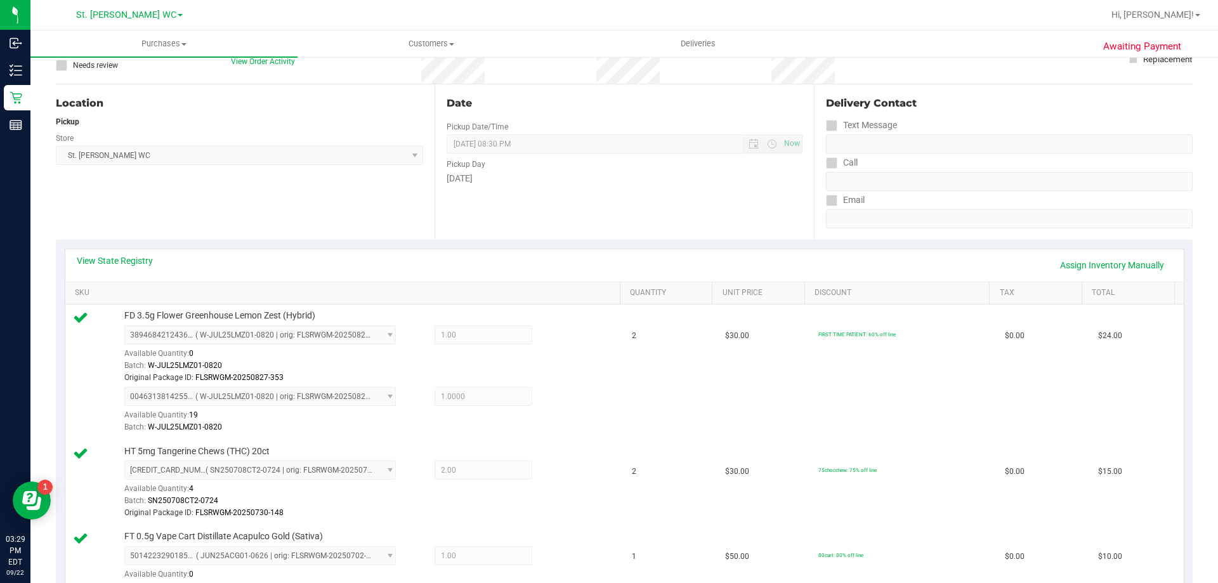
scroll to position [0, 0]
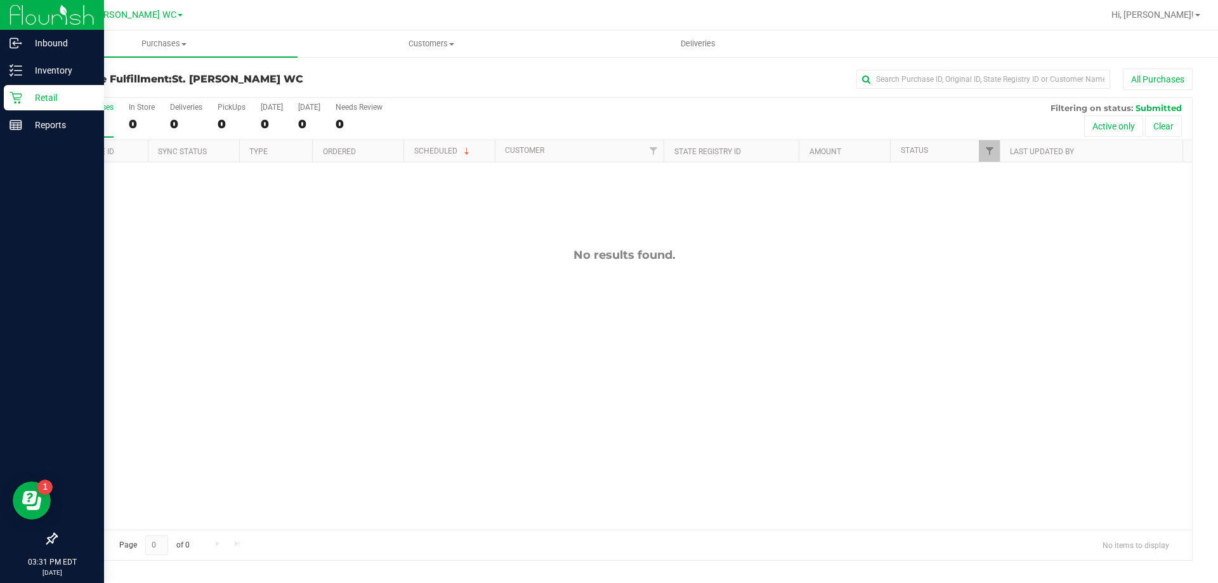
click at [21, 94] on icon at bounding box center [16, 98] width 12 height 12
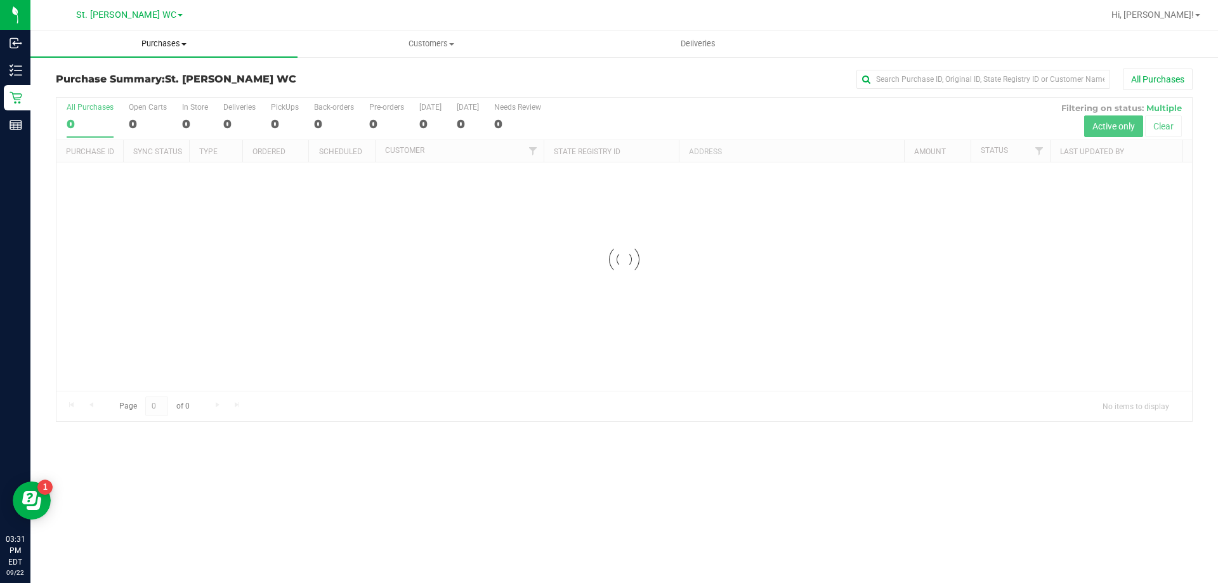
click at [140, 46] on span "Purchases" at bounding box center [163, 43] width 267 height 11
click at [144, 88] on li "Fulfillment" at bounding box center [163, 91] width 267 height 15
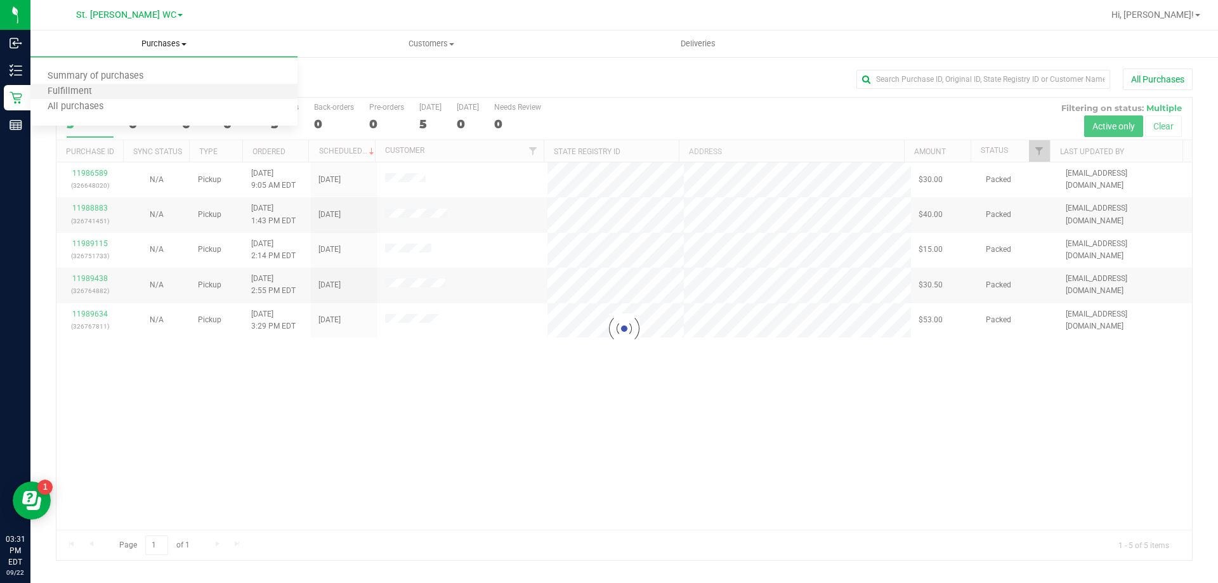
click at [144, 88] on li "Fulfillment" at bounding box center [163, 91] width 267 height 15
